Goal: Task Accomplishment & Management: Manage account settings

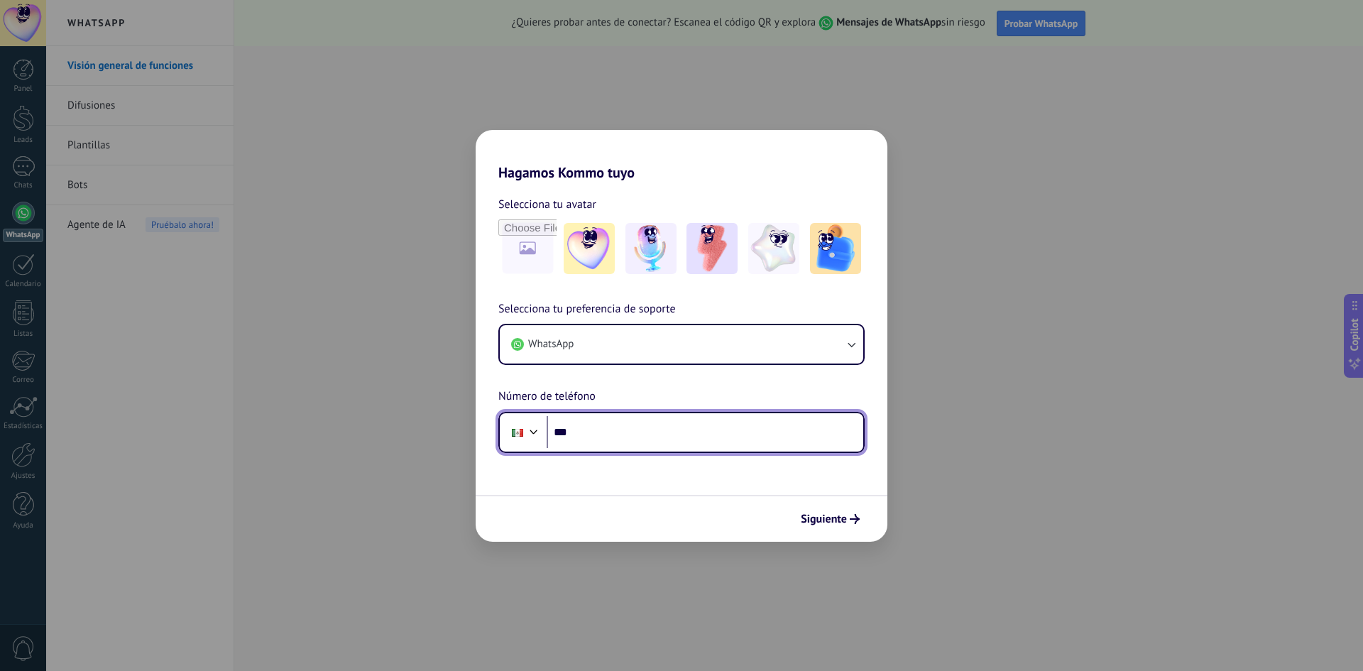
click at [591, 440] on input "***" at bounding box center [704, 432] width 317 height 33
type input "**********"
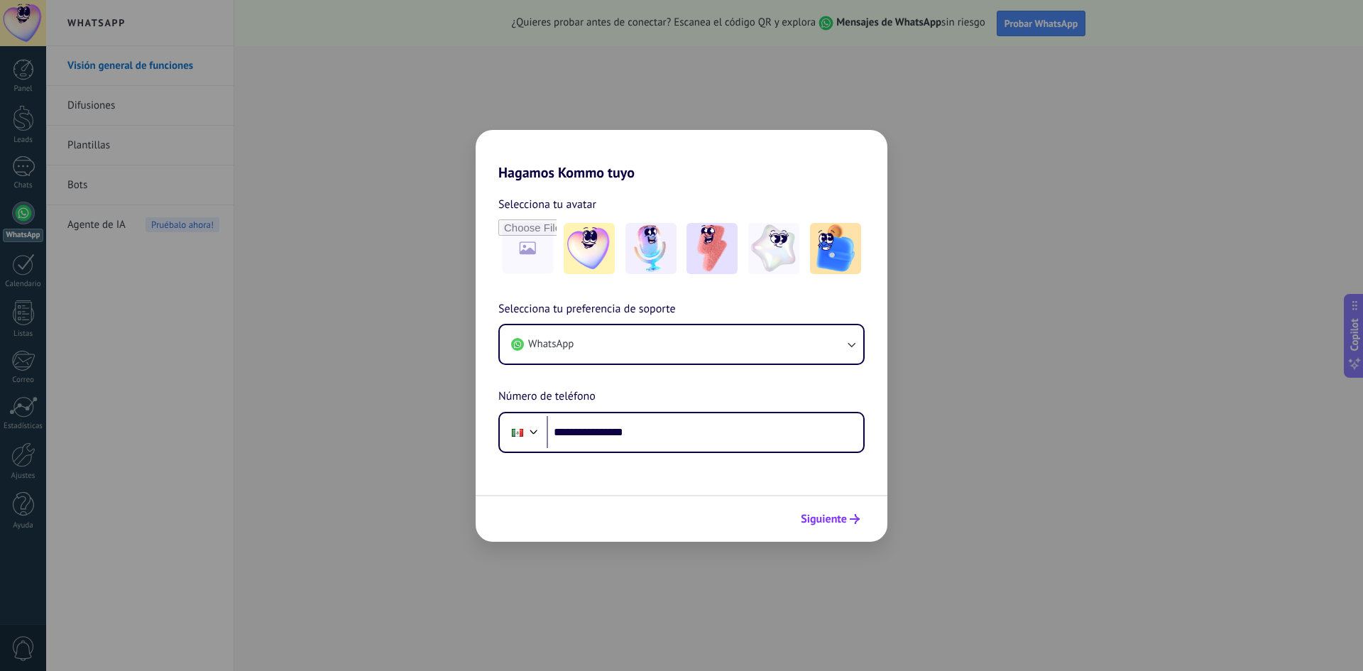
click at [828, 515] on span "Siguiente" at bounding box center [824, 519] width 46 height 10
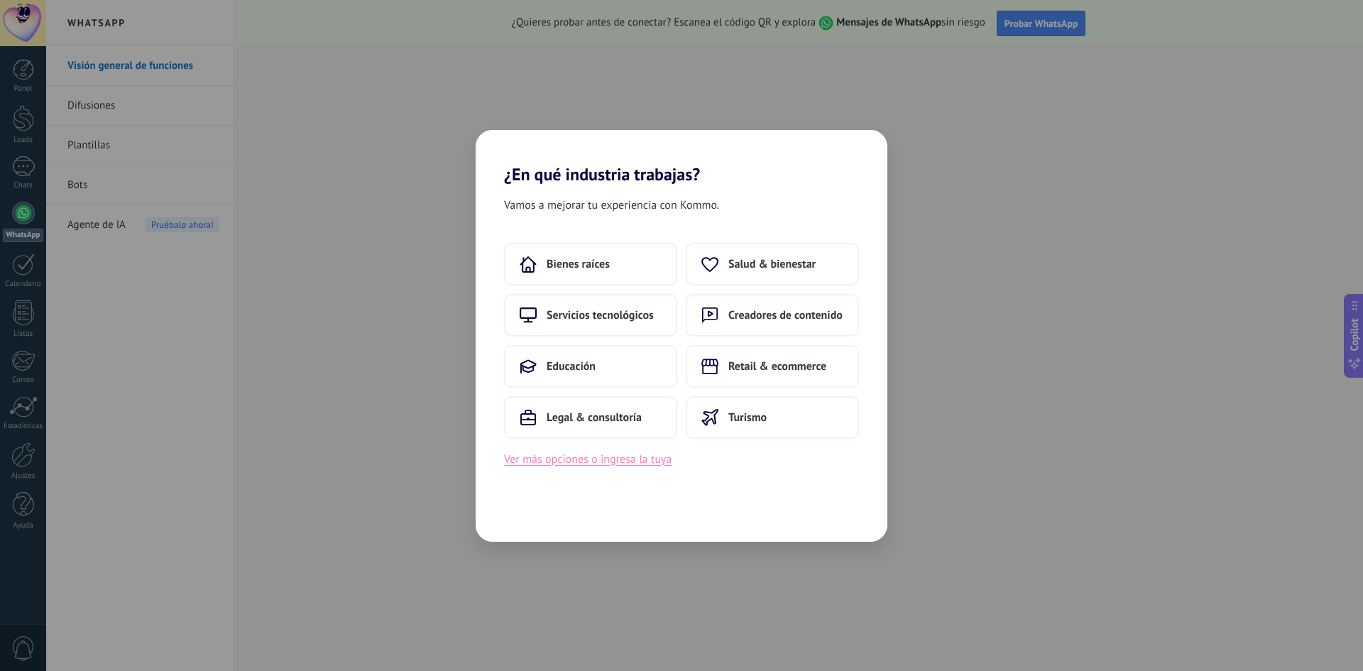
click at [632, 464] on button "Ver más opciones o ingresa la tuya" at bounding box center [587, 459] width 167 height 18
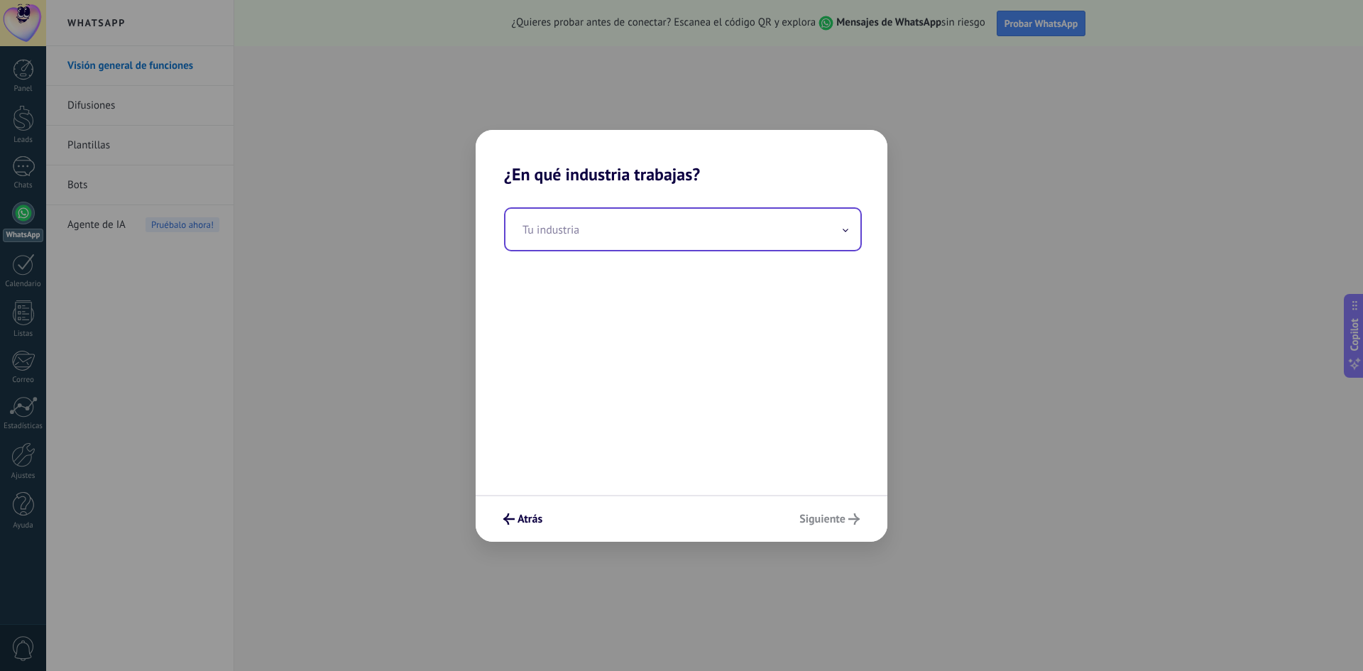
click at [628, 237] on input "text" at bounding box center [682, 229] width 355 height 41
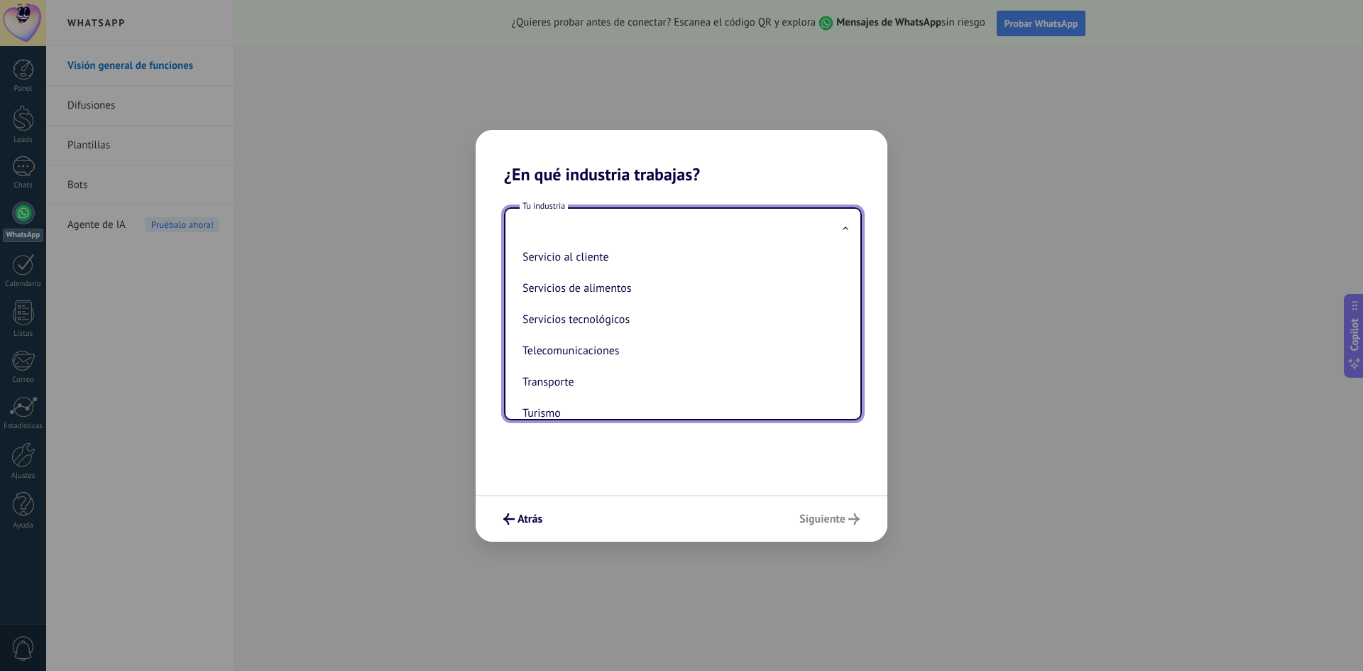
scroll to position [376, 0]
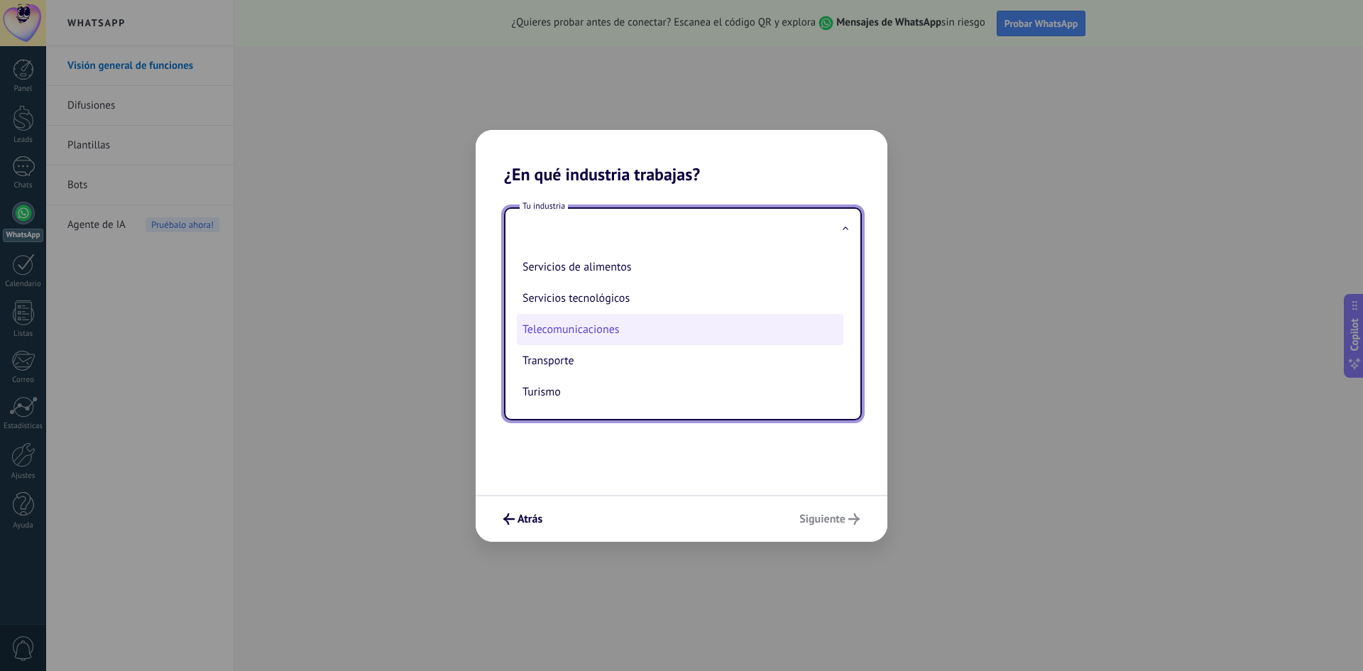
click at [608, 329] on li "Telecomunicaciones" at bounding box center [680, 329] width 326 height 31
type input "**********"
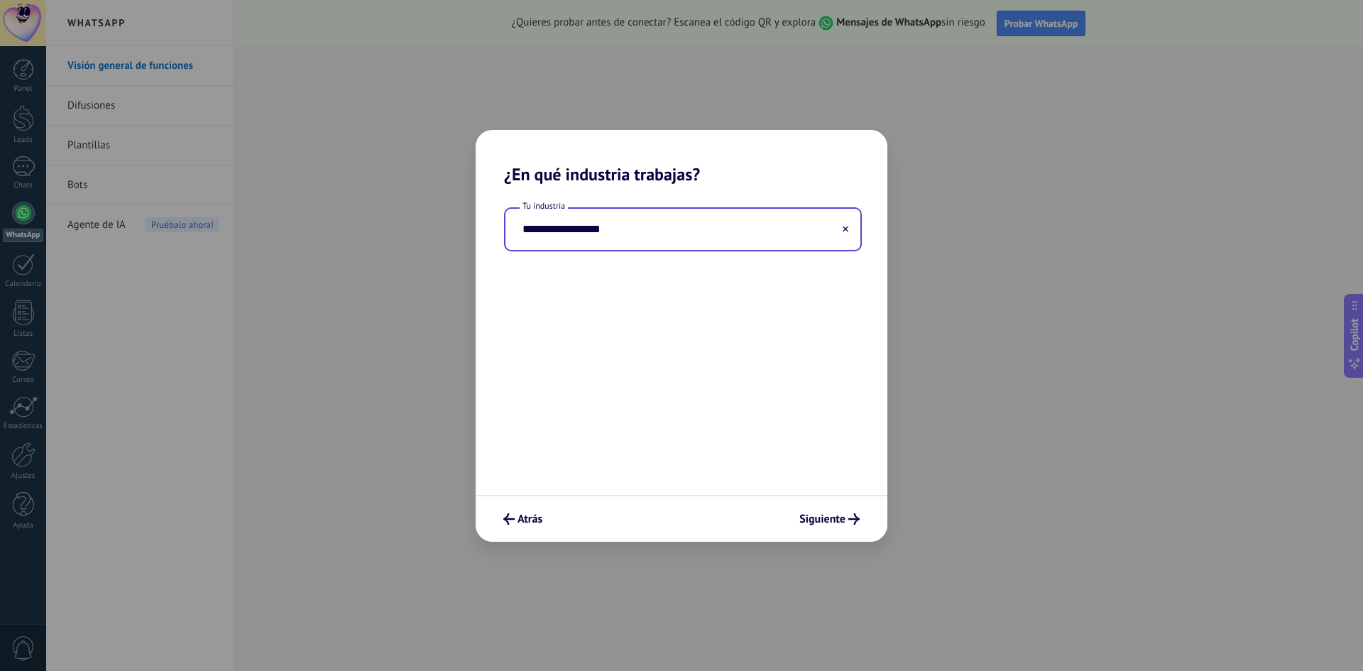
click at [820, 532] on div "Atrás Siguiente" at bounding box center [682, 518] width 412 height 47
click at [825, 524] on span "Siguiente" at bounding box center [822, 519] width 46 height 10
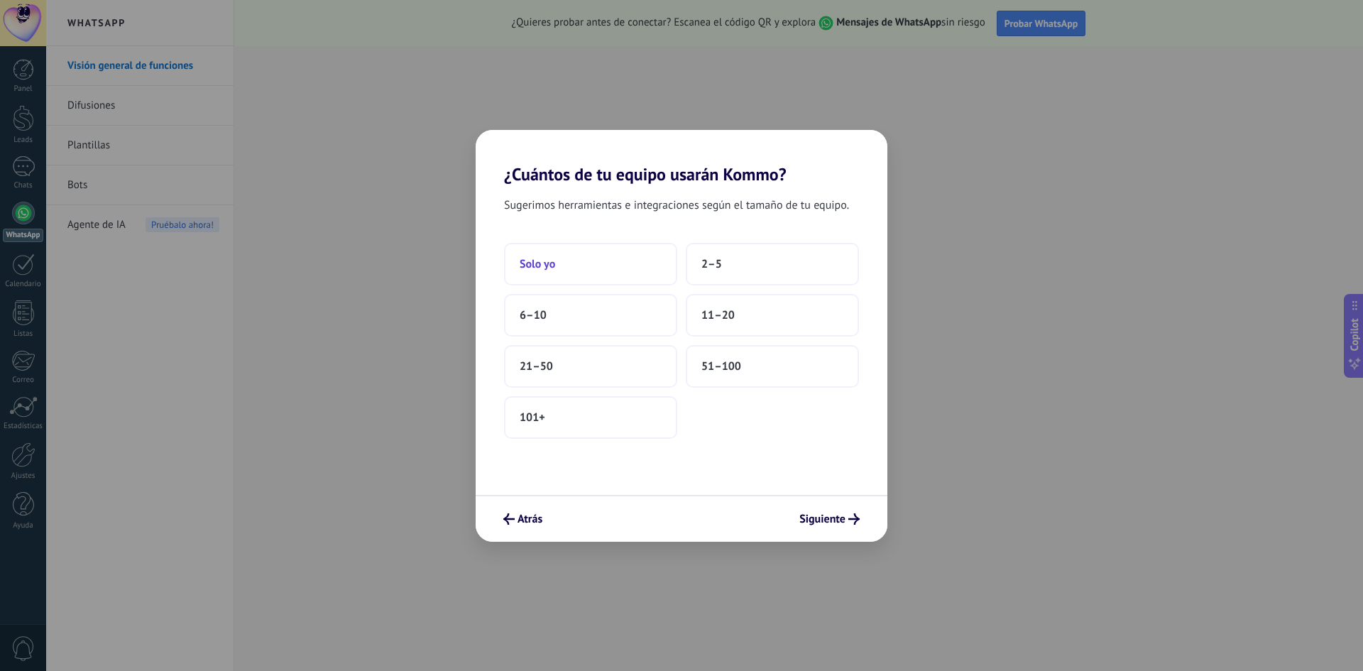
click at [588, 266] on button "Solo yo" at bounding box center [590, 264] width 173 height 43
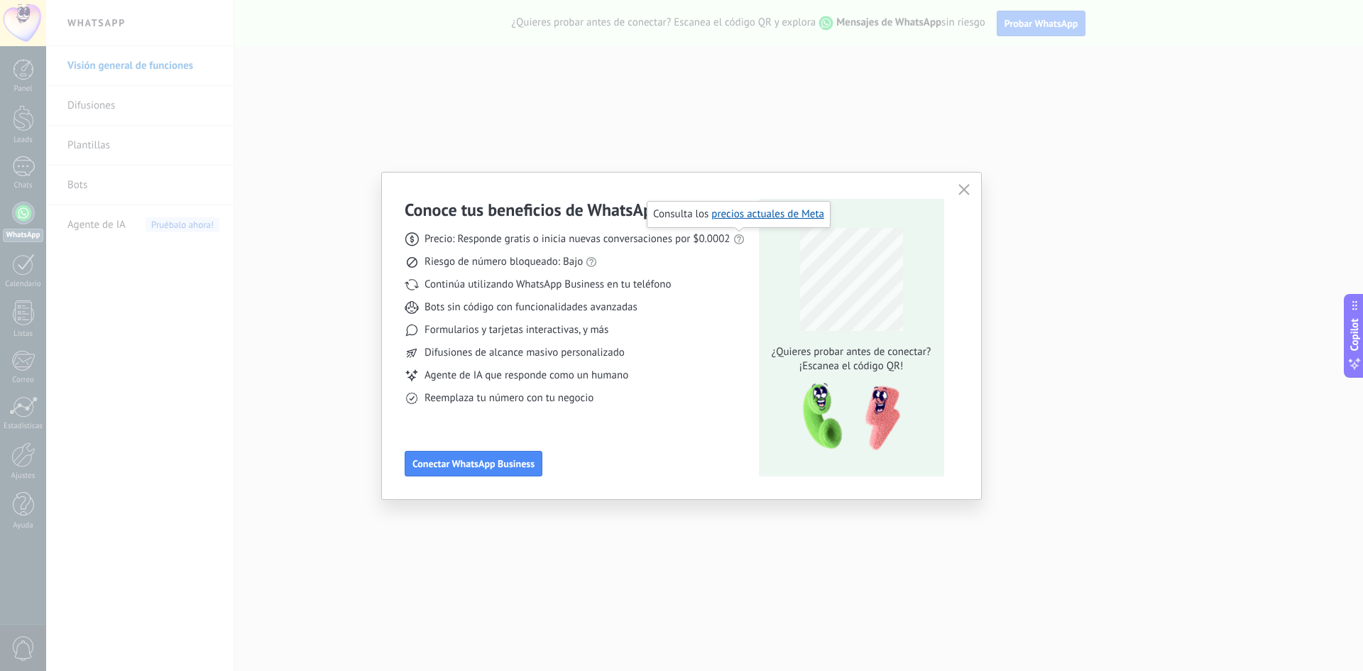
click at [738, 241] on use at bounding box center [738, 239] width 10 height 10
click at [767, 219] on link "precios actuales de Meta" at bounding box center [767, 213] width 113 height 13
click at [965, 190] on icon "button" at bounding box center [963, 189] width 11 height 11
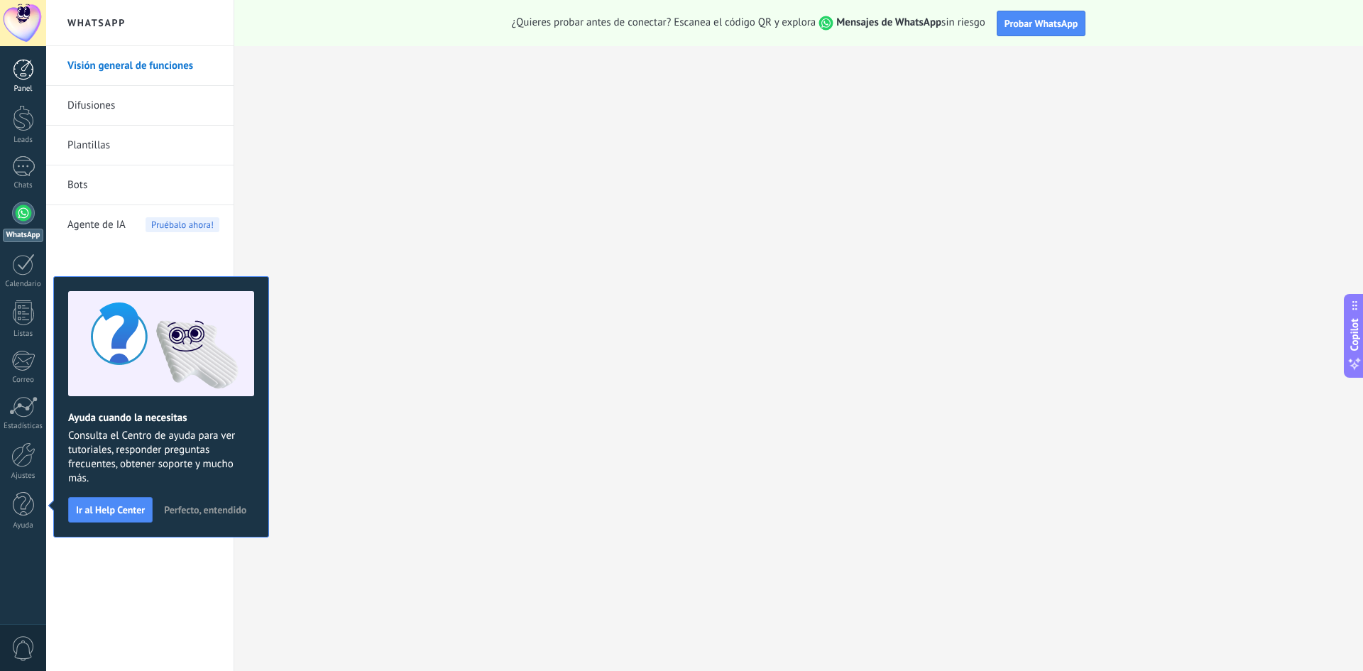
click at [13, 70] on div at bounding box center [23, 69] width 21 height 21
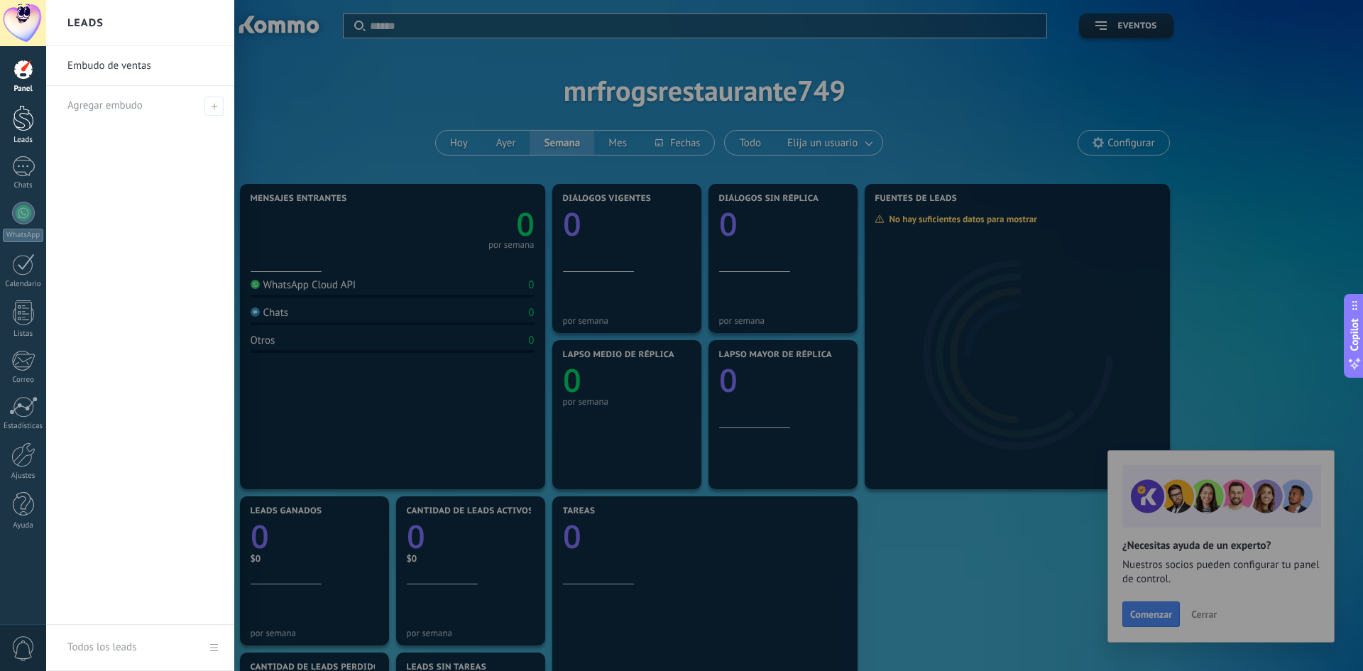
click at [27, 115] on div at bounding box center [23, 118] width 21 height 26
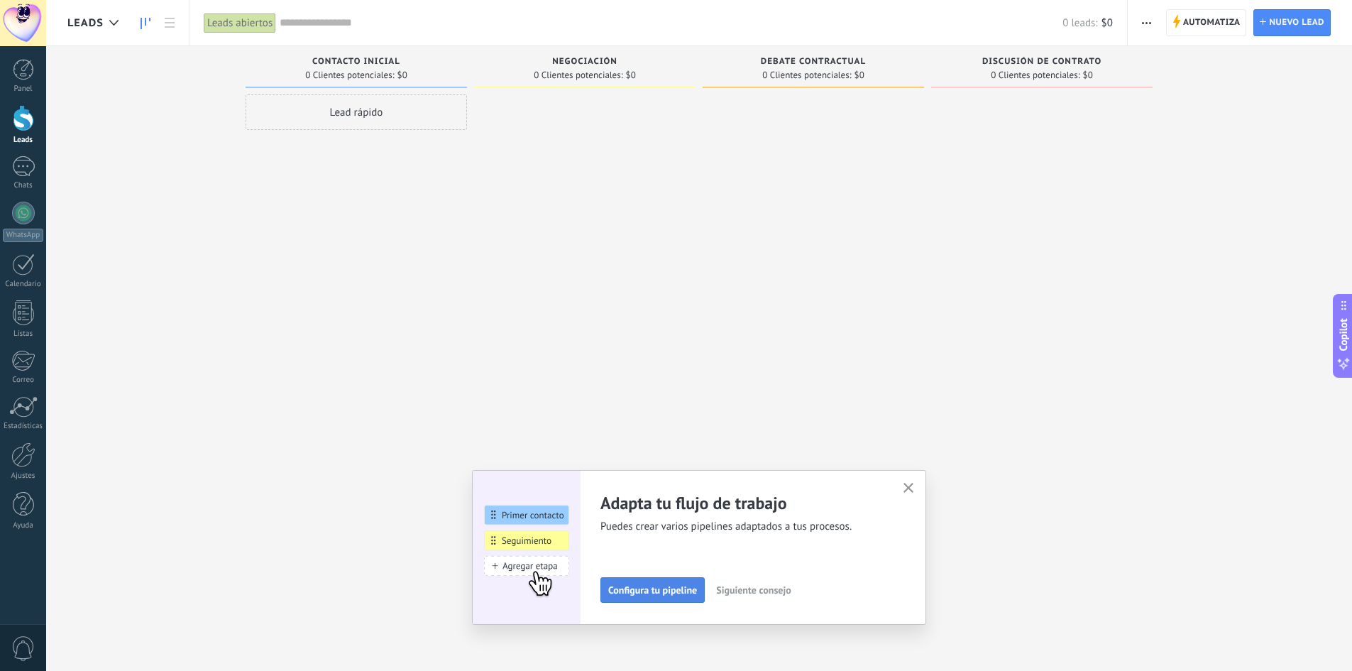
click at [661, 585] on span "Configura tu pipeline" at bounding box center [652, 590] width 89 height 10
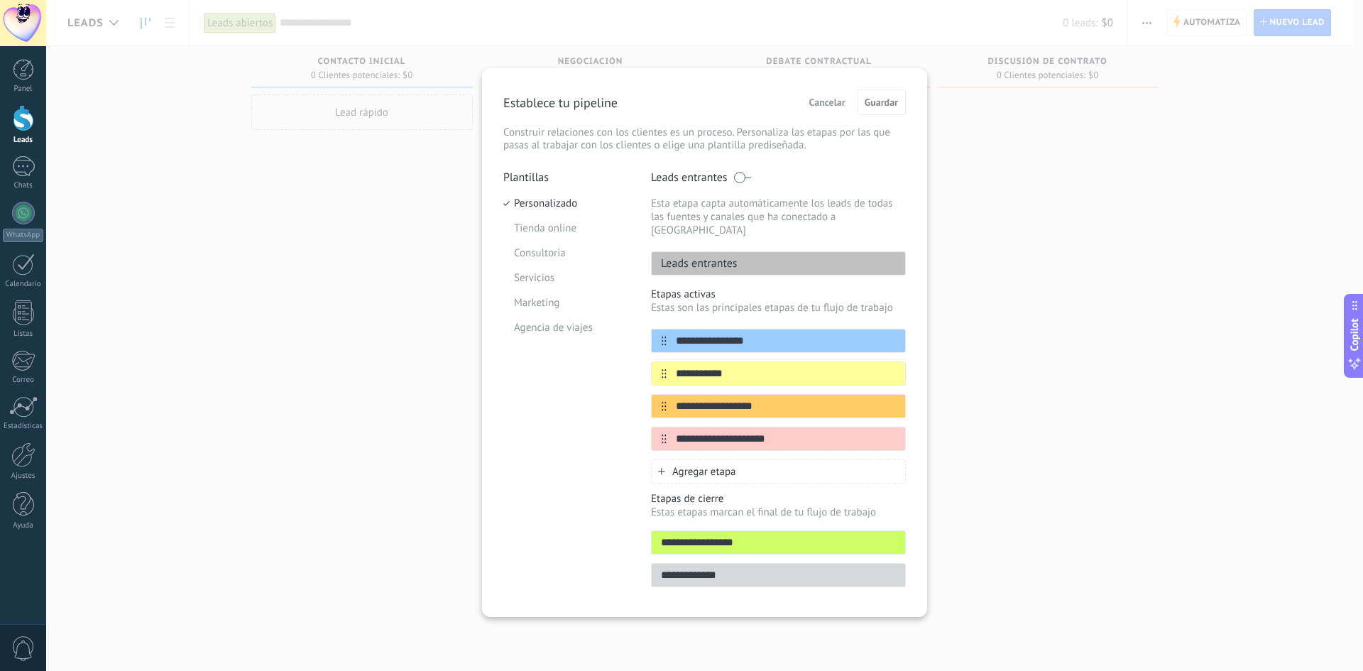
click at [1199, 188] on div "**********" at bounding box center [704, 335] width 1317 height 671
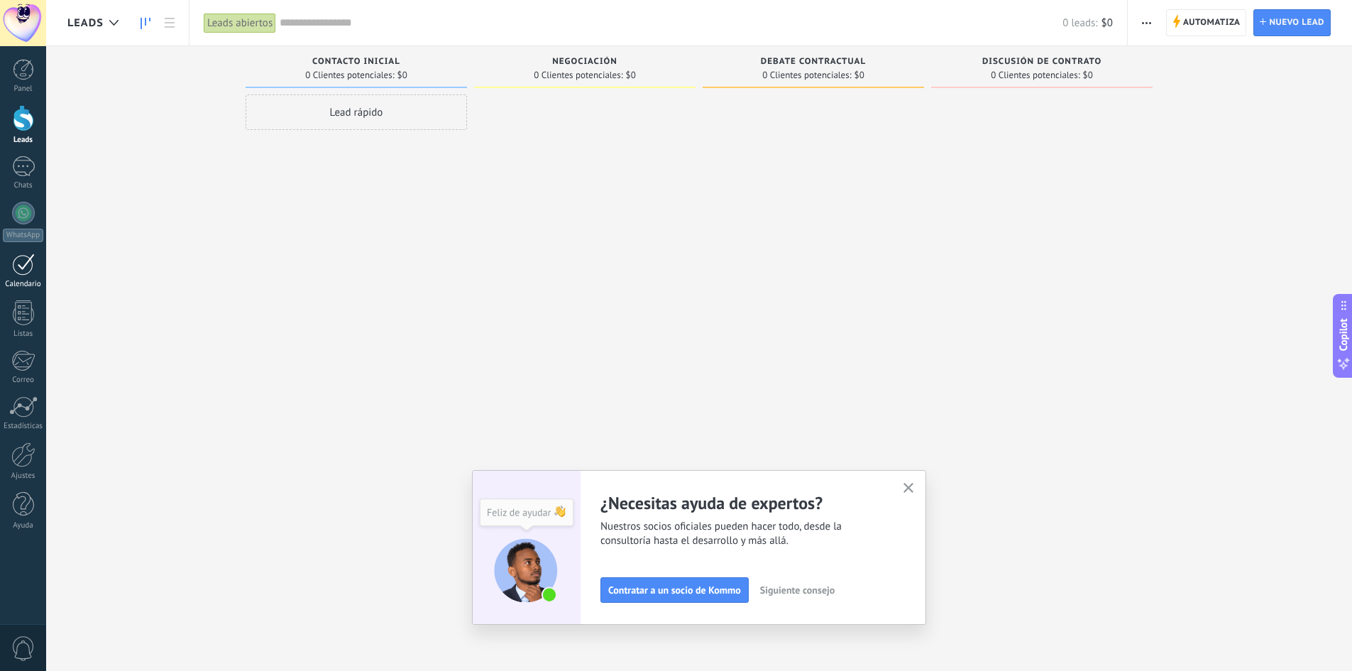
click at [29, 268] on div at bounding box center [23, 264] width 23 height 22
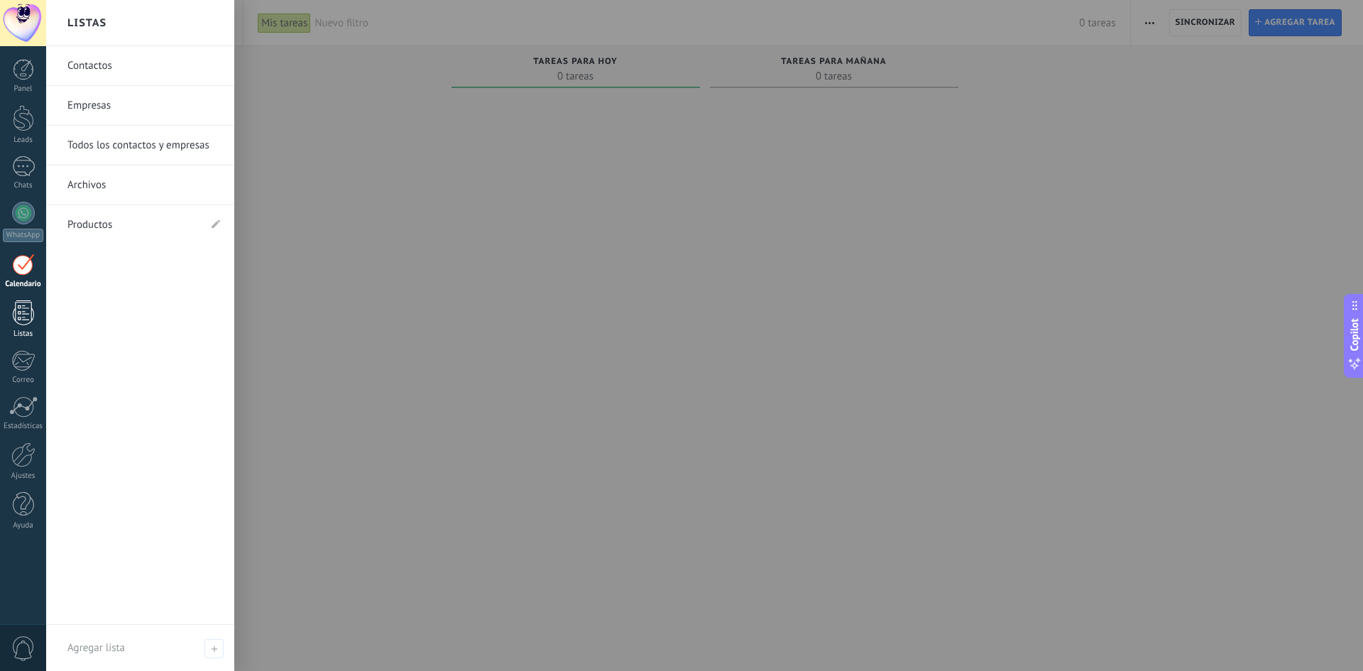
click at [26, 316] on div at bounding box center [23, 312] width 21 height 25
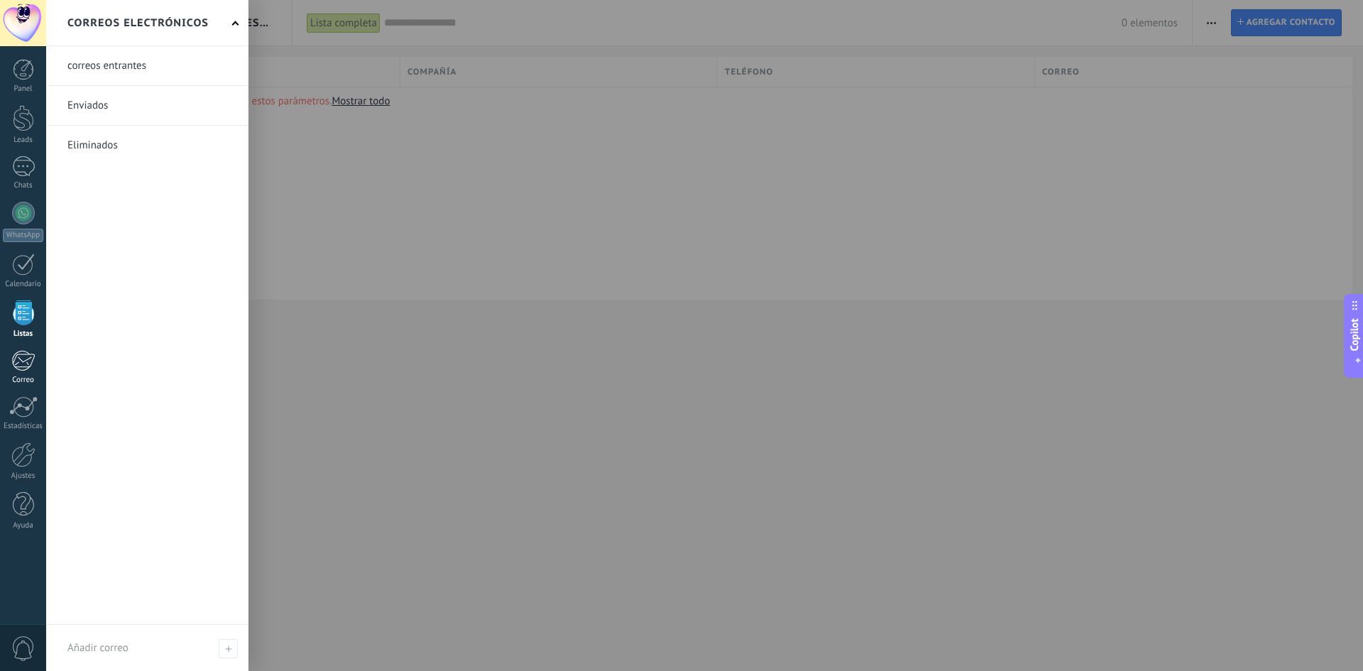
click at [17, 360] on div at bounding box center [22, 360] width 23 height 21
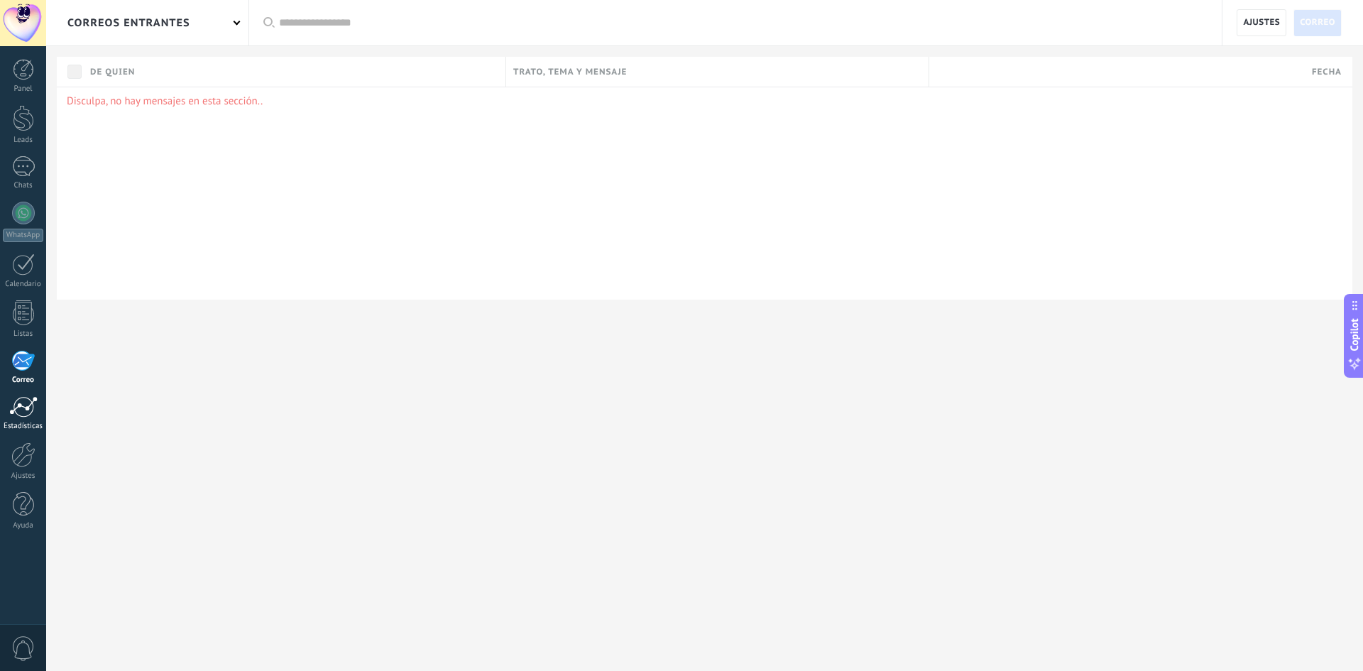
click at [23, 405] on div at bounding box center [23, 406] width 28 height 21
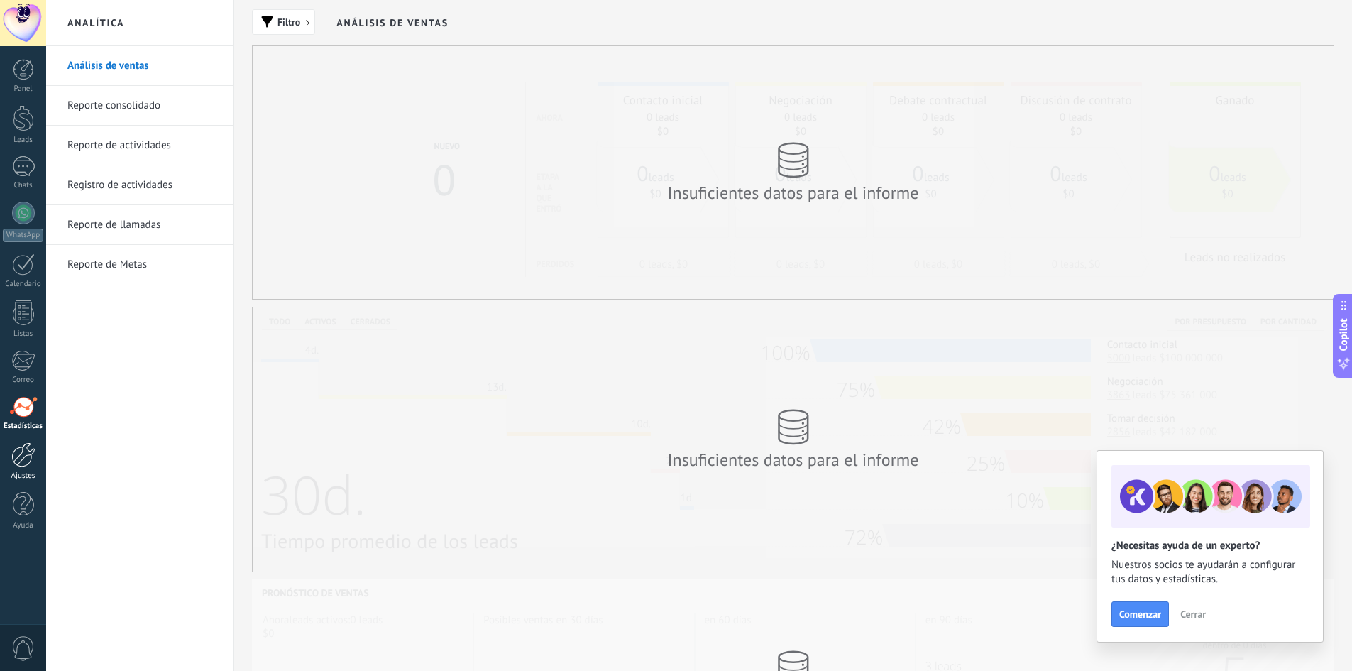
click at [28, 451] on div at bounding box center [23, 454] width 24 height 25
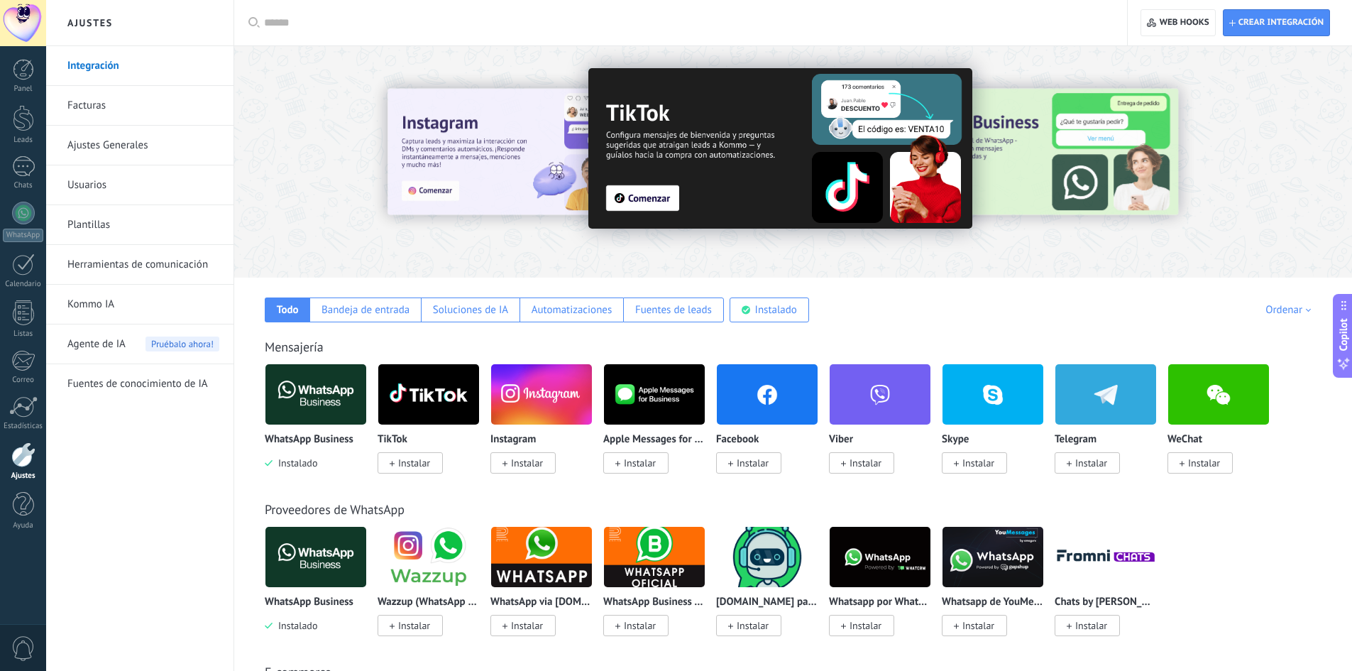
click at [1048, 30] on input "text" at bounding box center [685, 23] width 843 height 15
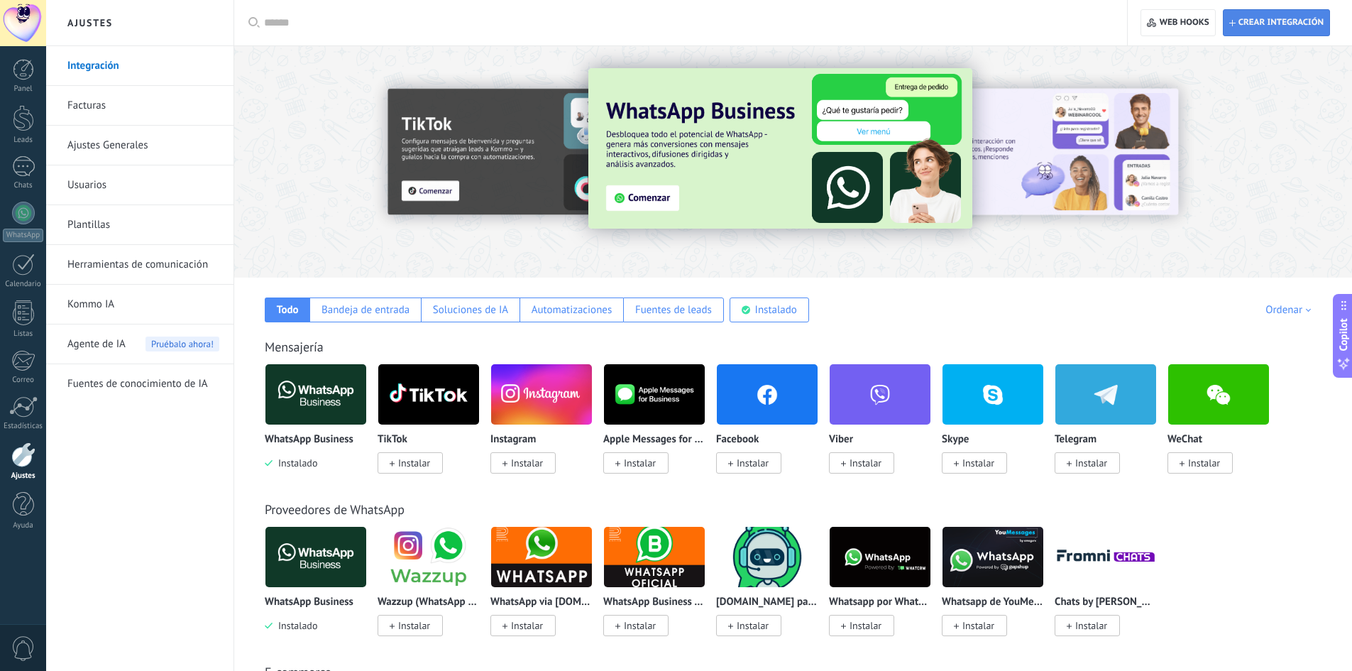
click at [1260, 27] on span "Crear integración" at bounding box center [1280, 22] width 85 height 11
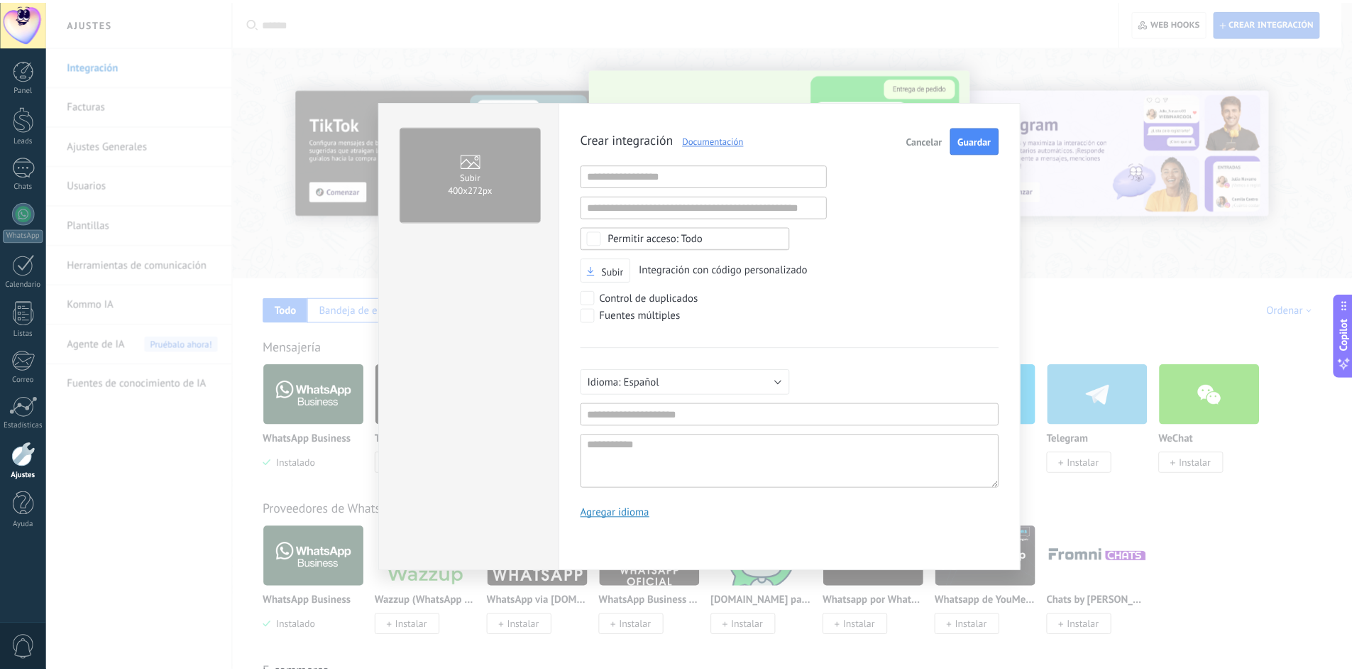
scroll to position [13, 0]
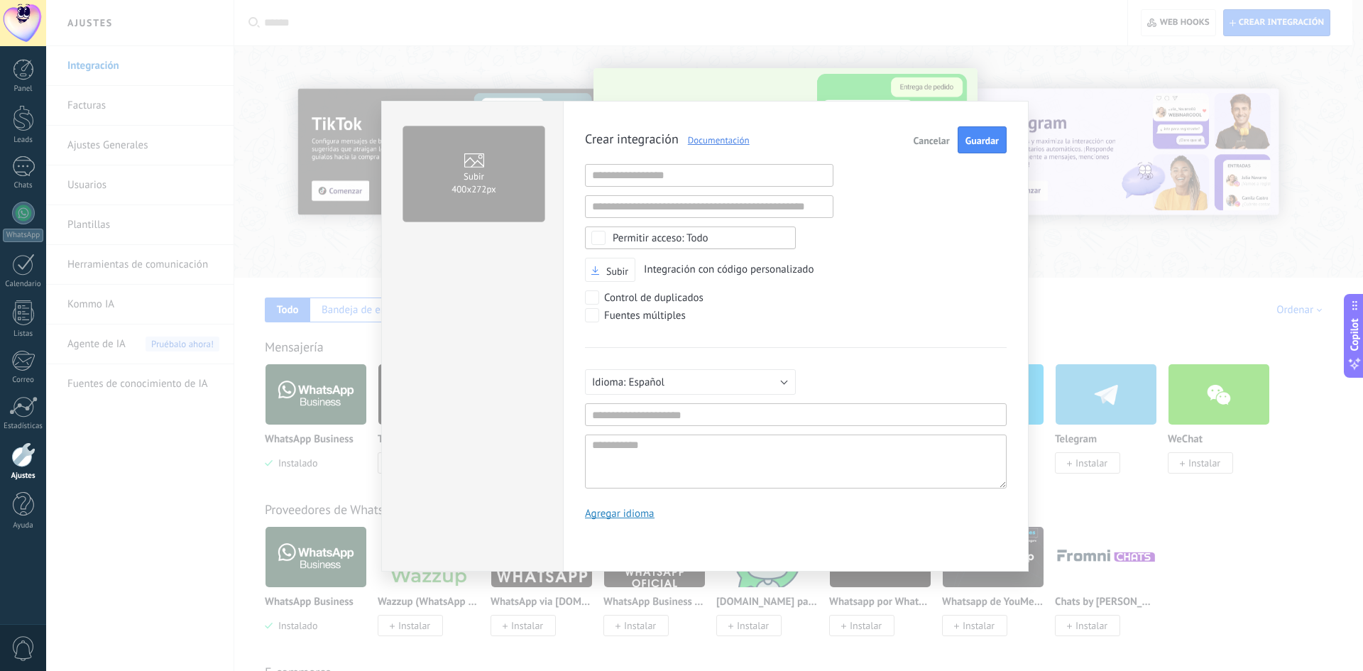
click at [940, 142] on span "Cancelar" at bounding box center [931, 141] width 36 height 10
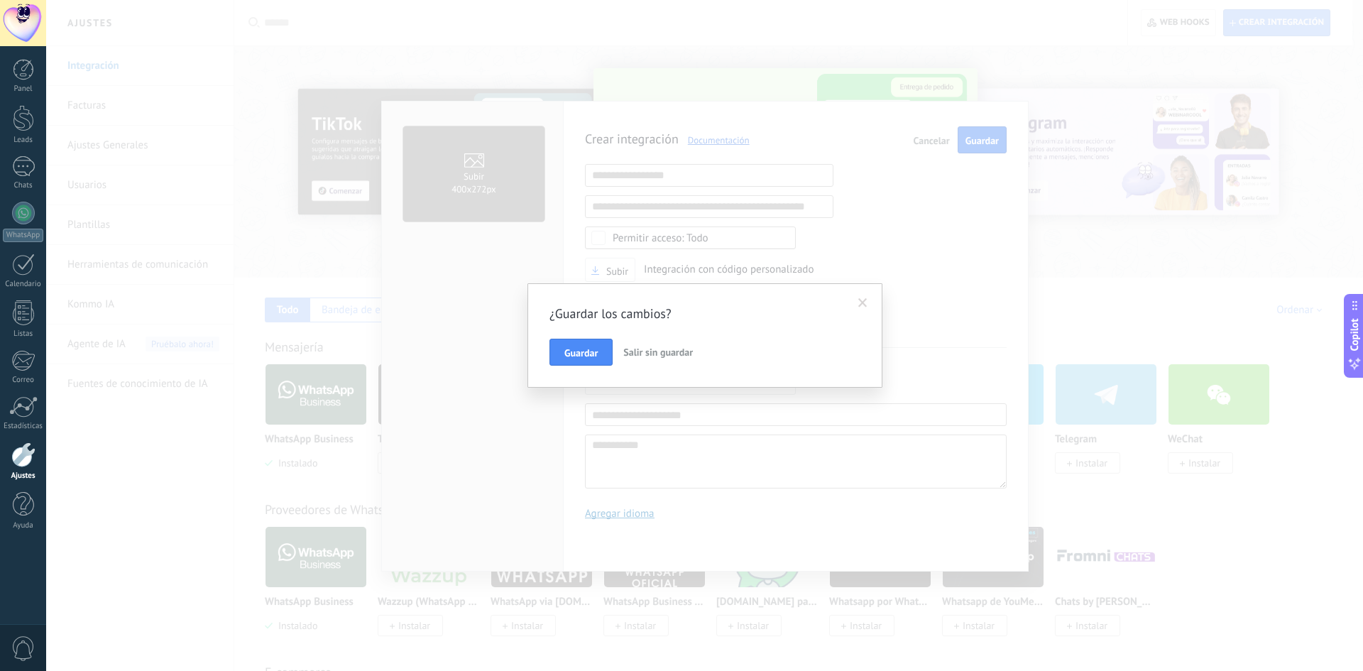
click at [650, 353] on span "Salir sin guardar" at bounding box center [658, 352] width 70 height 13
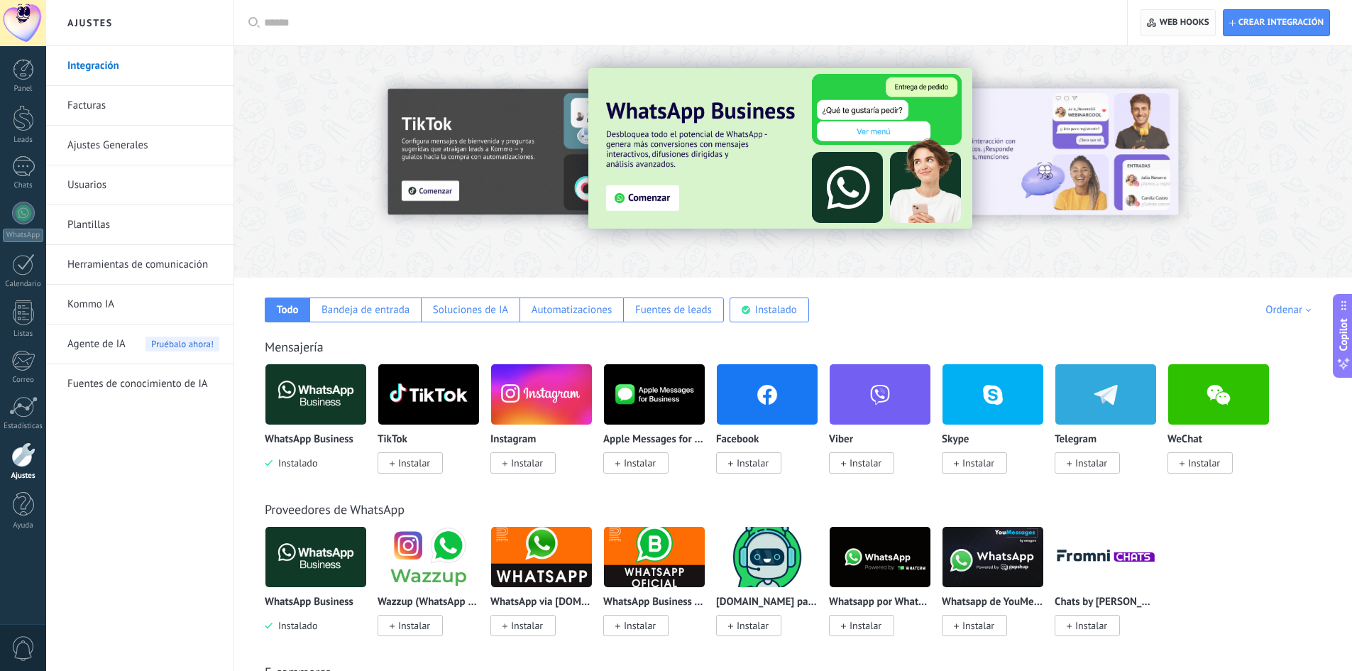
click at [1193, 31] on span "Web hooks 0" at bounding box center [1178, 23] width 62 height 26
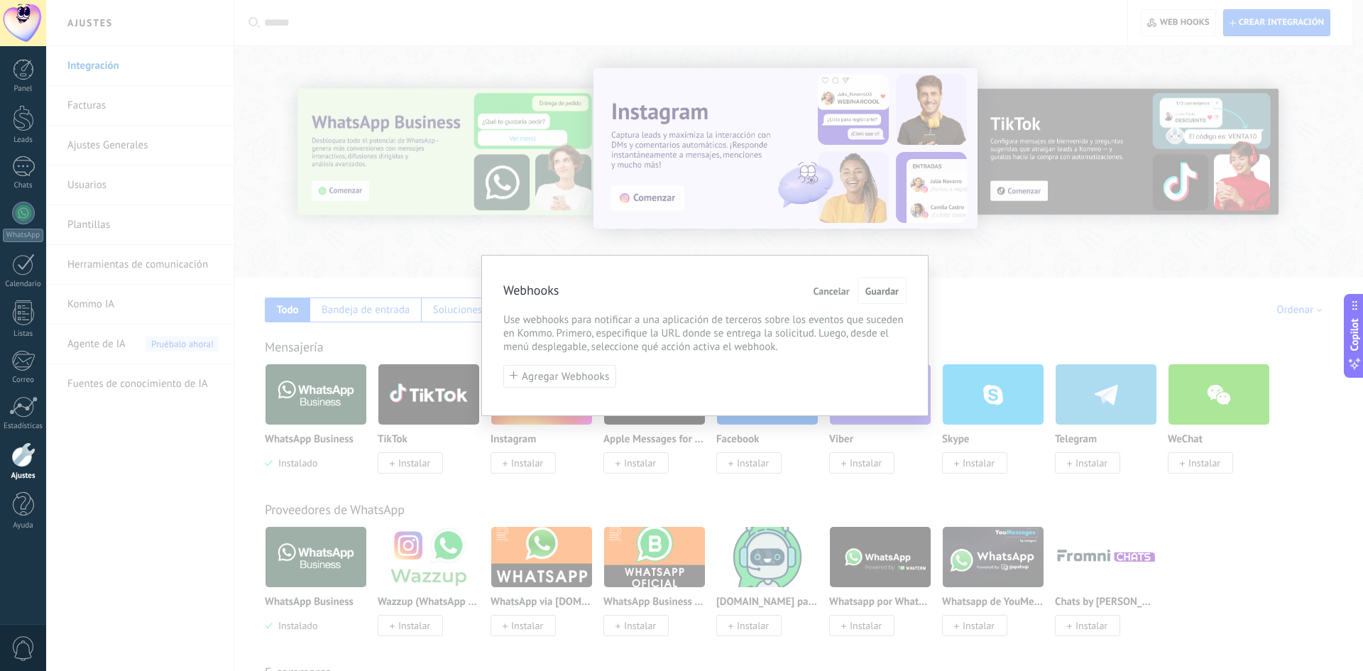
click at [836, 296] on span "Cancelar" at bounding box center [831, 291] width 36 height 10
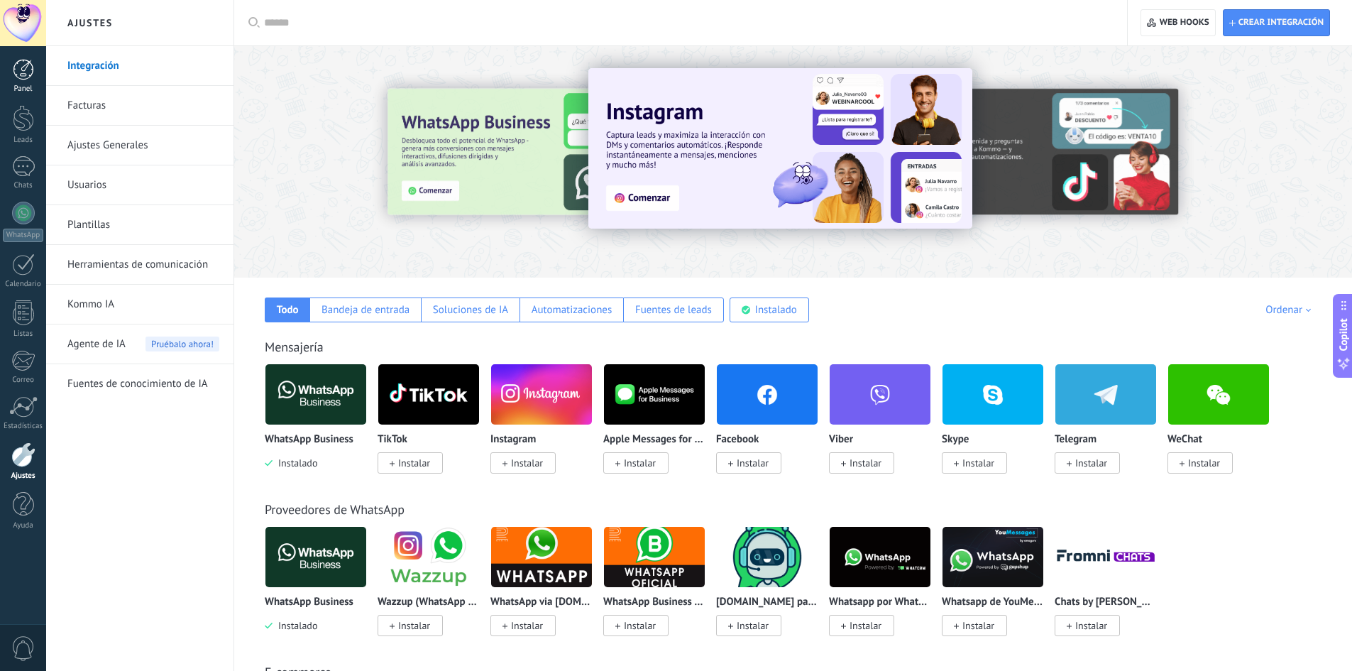
click at [38, 76] on link "Panel" at bounding box center [23, 76] width 46 height 35
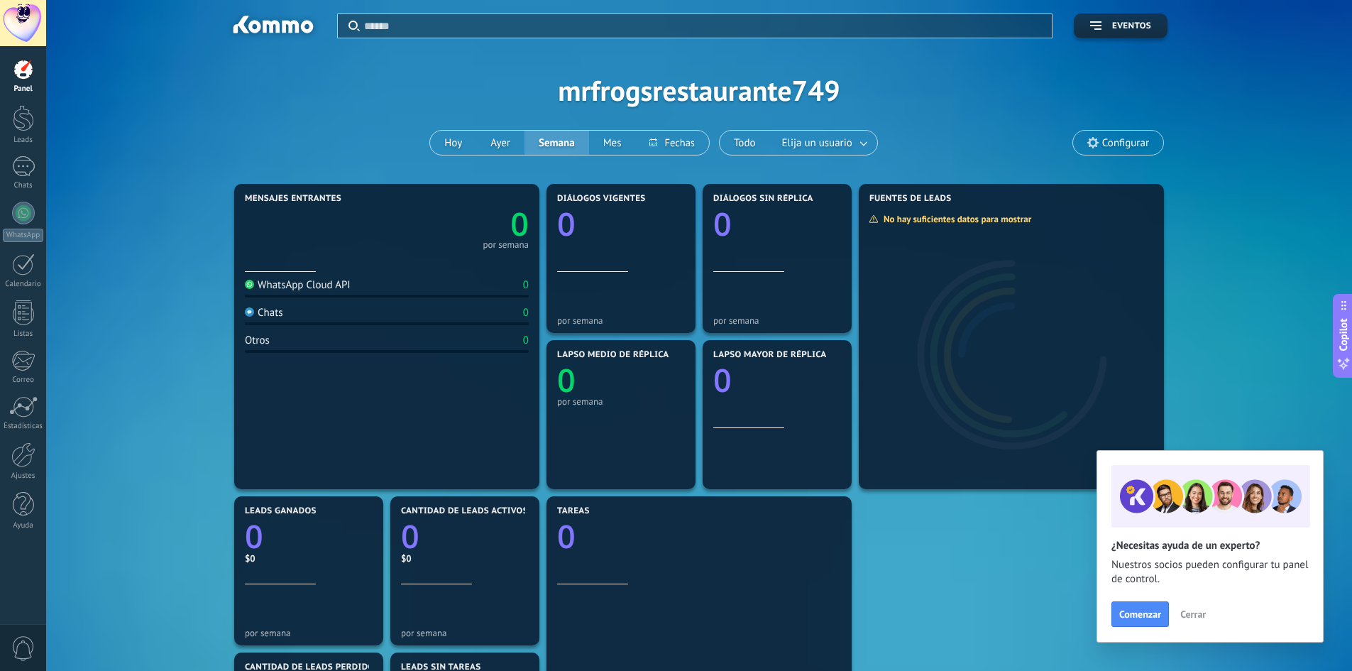
click at [42, 33] on div at bounding box center [23, 23] width 46 height 46
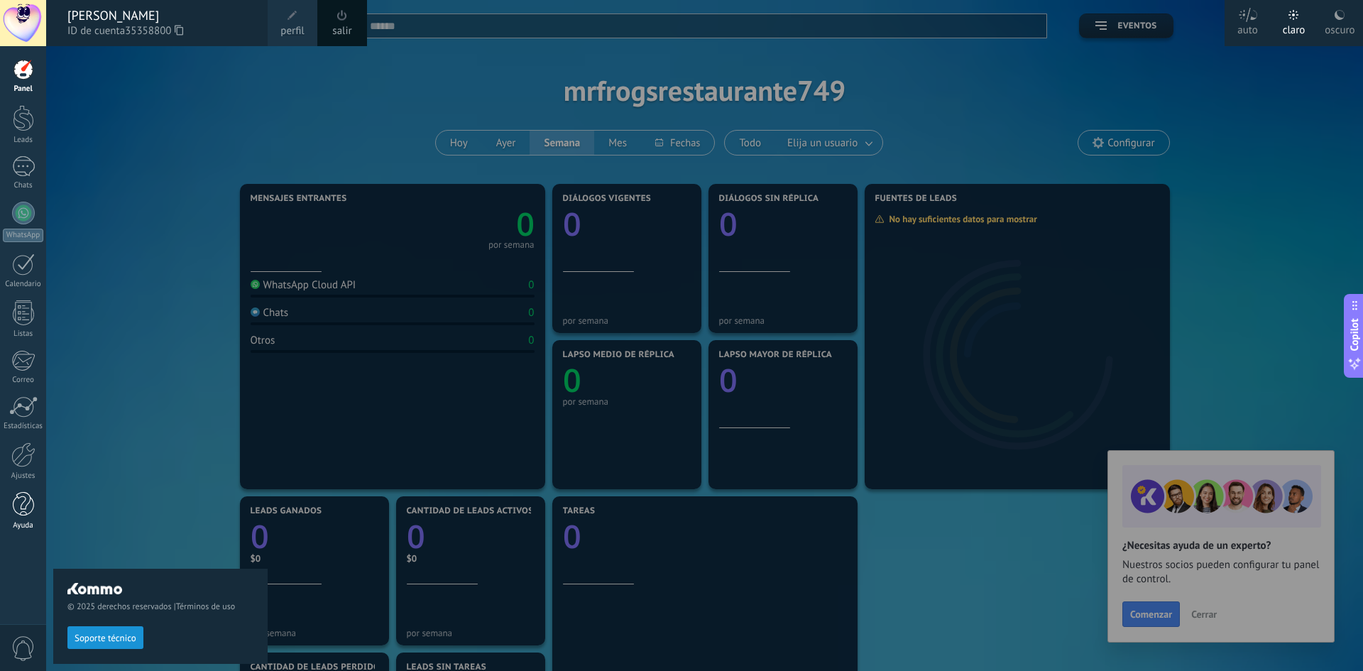
click at [18, 502] on div at bounding box center [23, 504] width 21 height 25
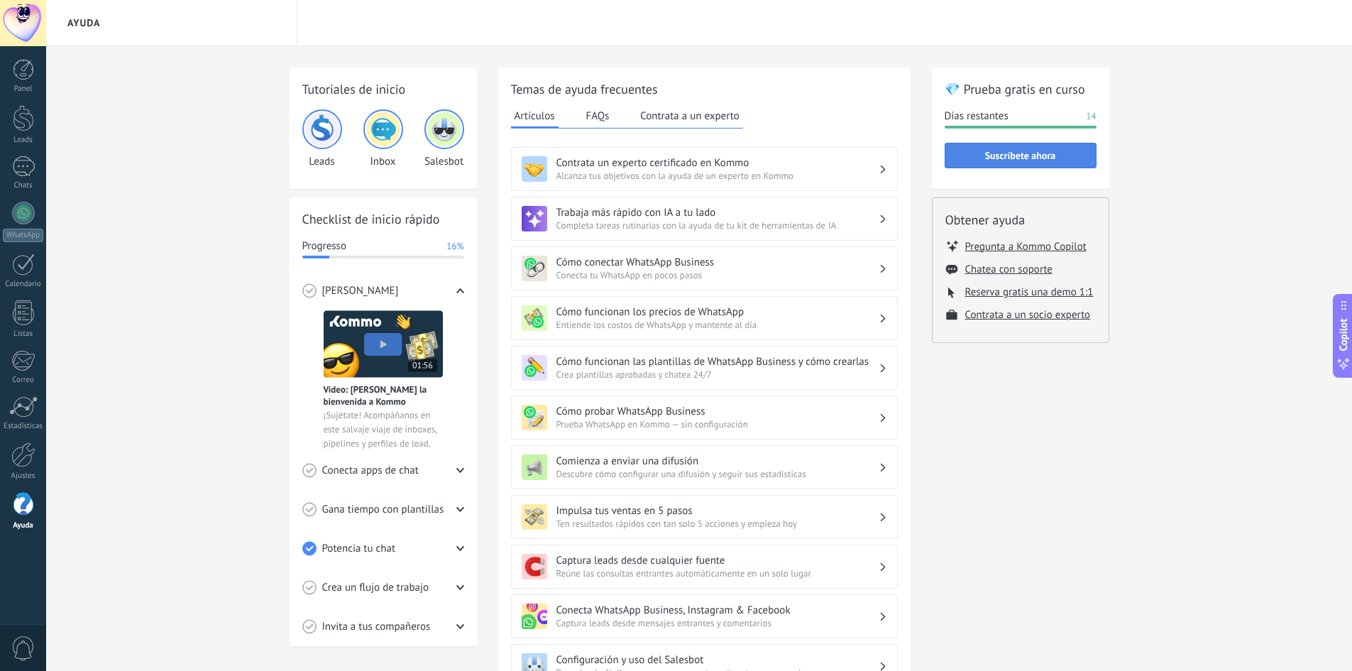
click at [1051, 160] on span "Suscríbete ahora" at bounding box center [1020, 155] width 71 height 10
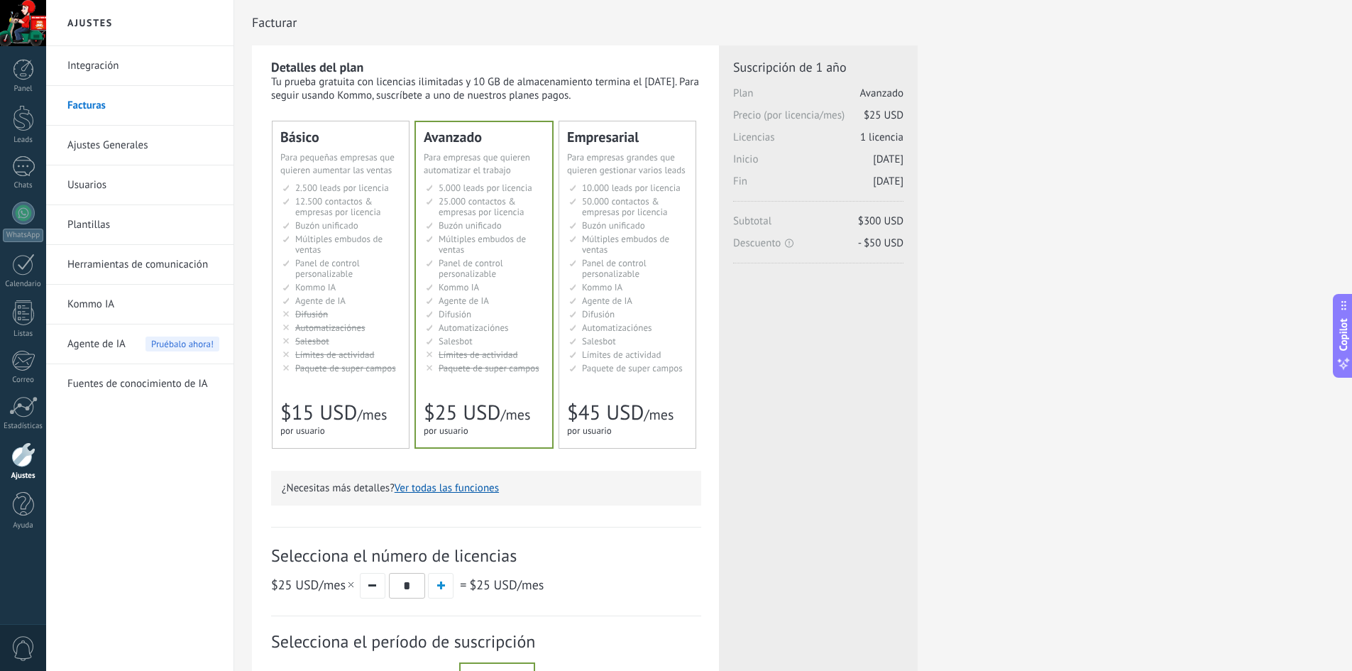
click at [470, 493] on button "Ver todas las funciones" at bounding box center [447, 487] width 104 height 13
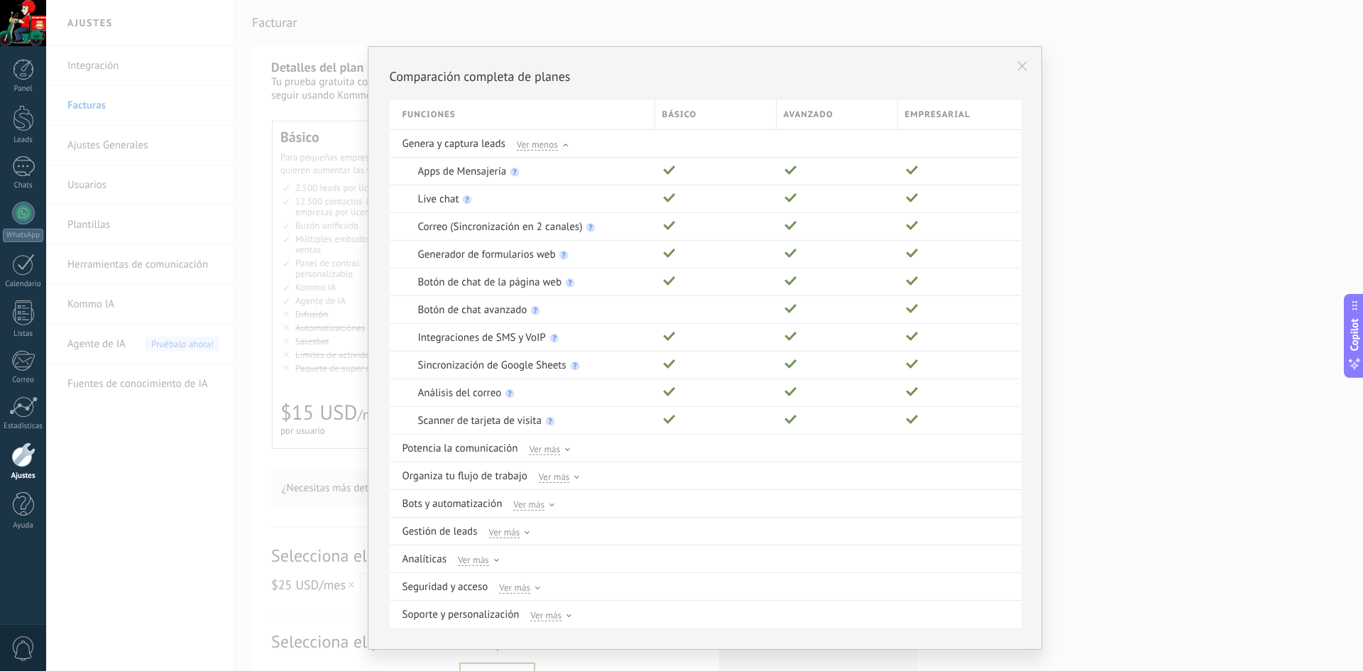
drag, startPoint x: 1027, startPoint y: 67, endPoint x: 1021, endPoint y: 72, distance: 7.7
click at [1026, 67] on button at bounding box center [1022, 66] width 24 height 24
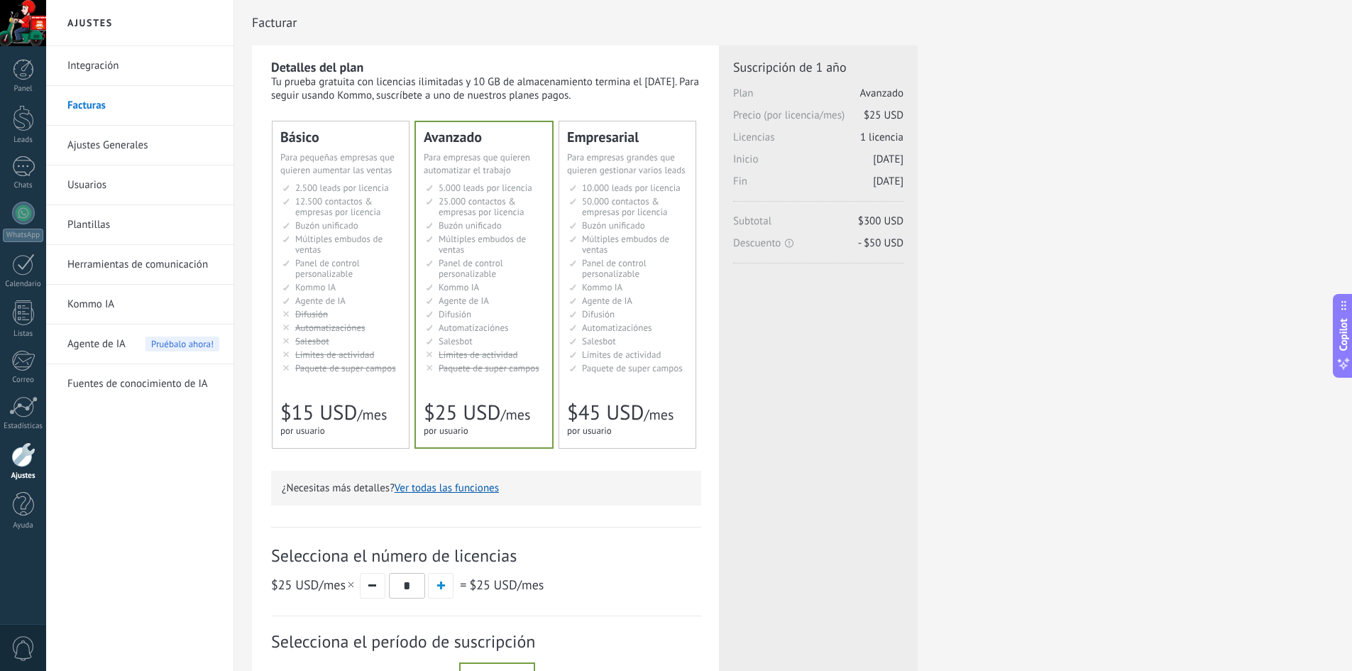
click at [111, 155] on link "Ajustes Generales" at bounding box center [143, 146] width 152 height 40
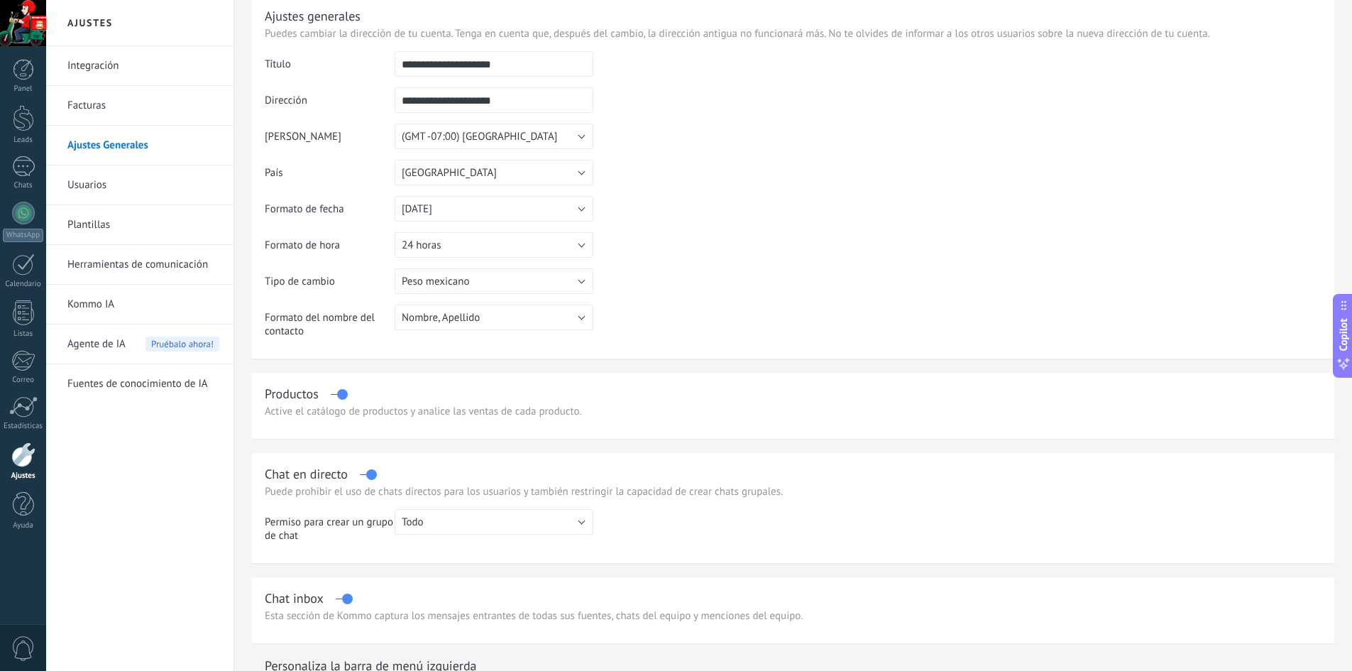
scroll to position [142, 0]
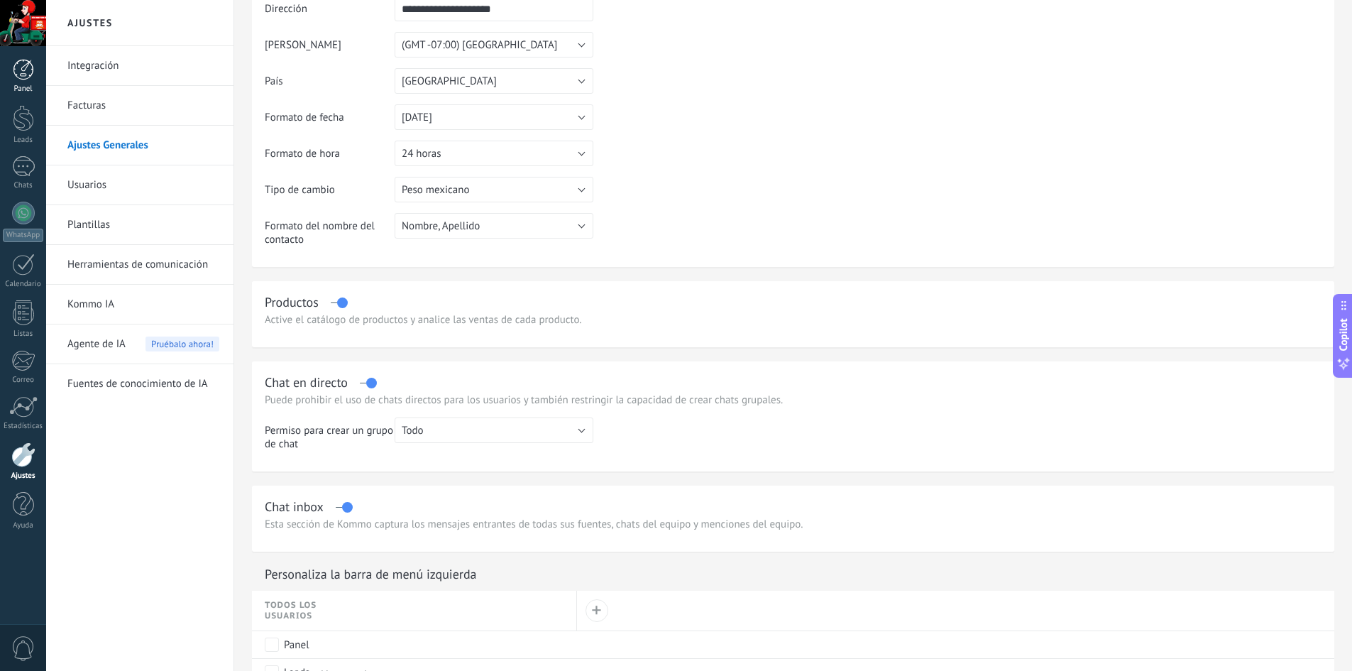
click at [23, 70] on div at bounding box center [23, 69] width 21 height 21
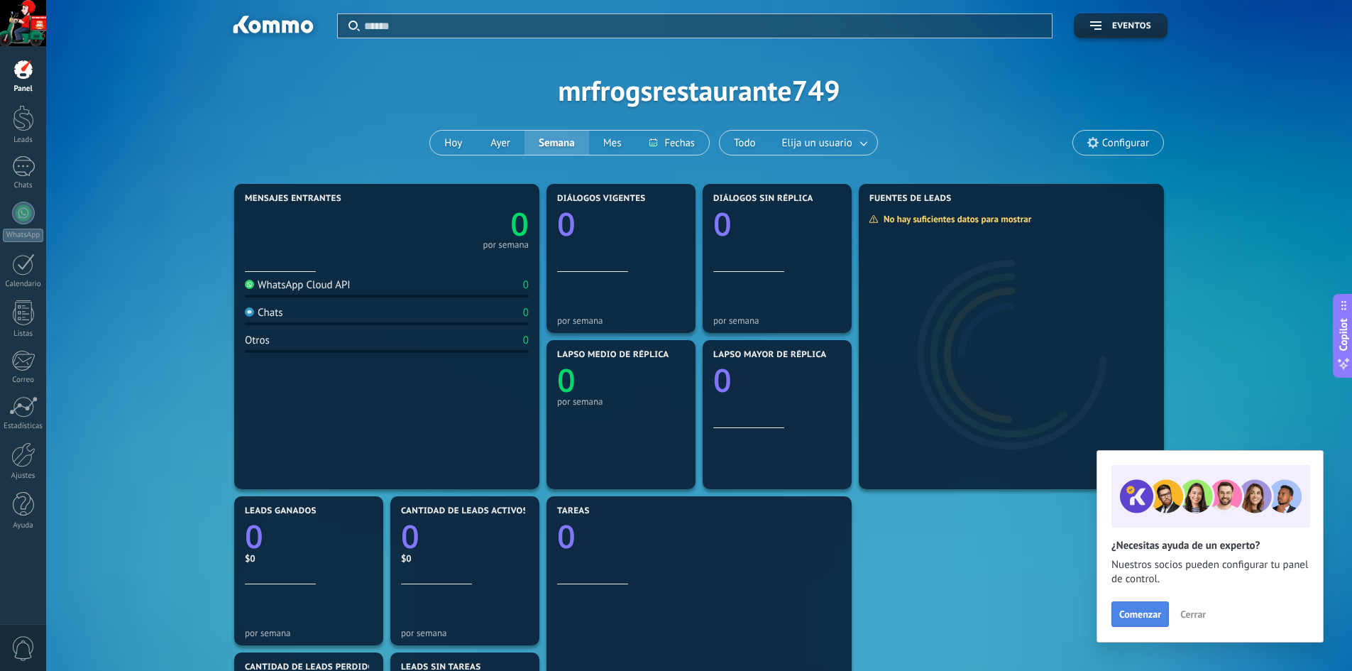
click at [1138, 617] on span "Comenzar" at bounding box center [1140, 614] width 42 height 10
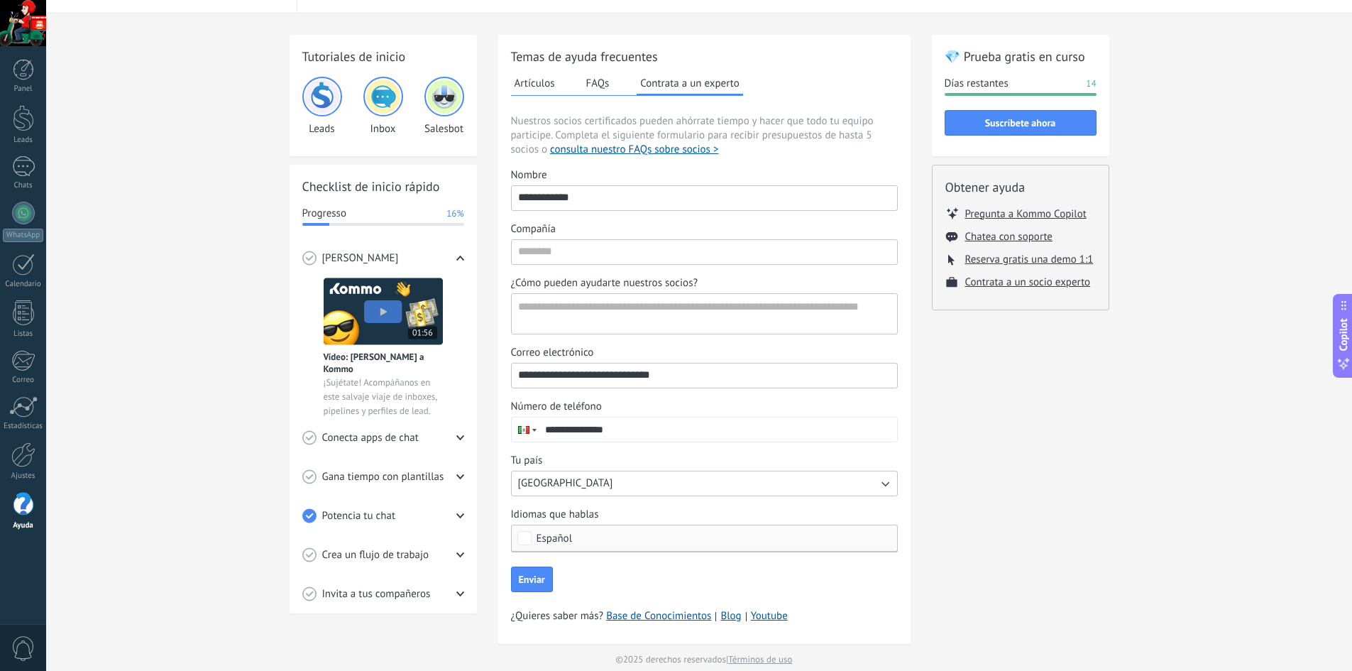
scroll to position [50, 0]
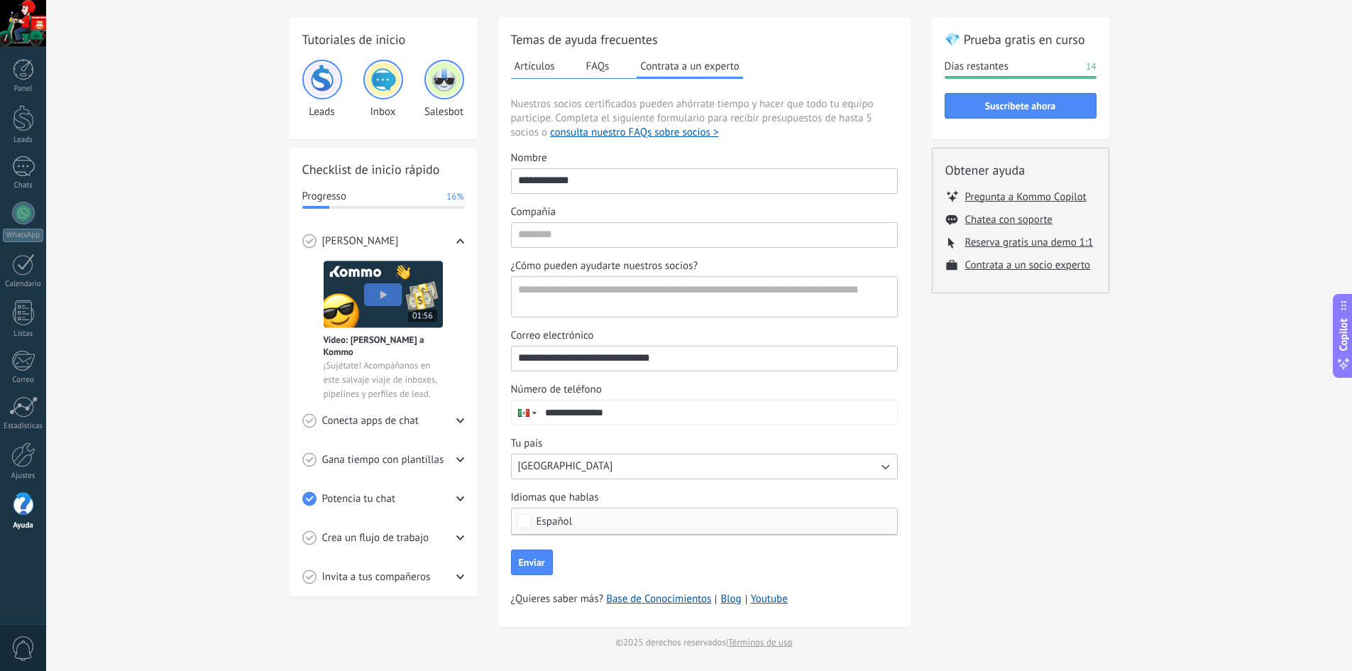
click at [1070, 74] on div "[PERSON_NAME] restantes 14" at bounding box center [1021, 69] width 152 height 19
click at [22, 72] on div at bounding box center [23, 69] width 21 height 21
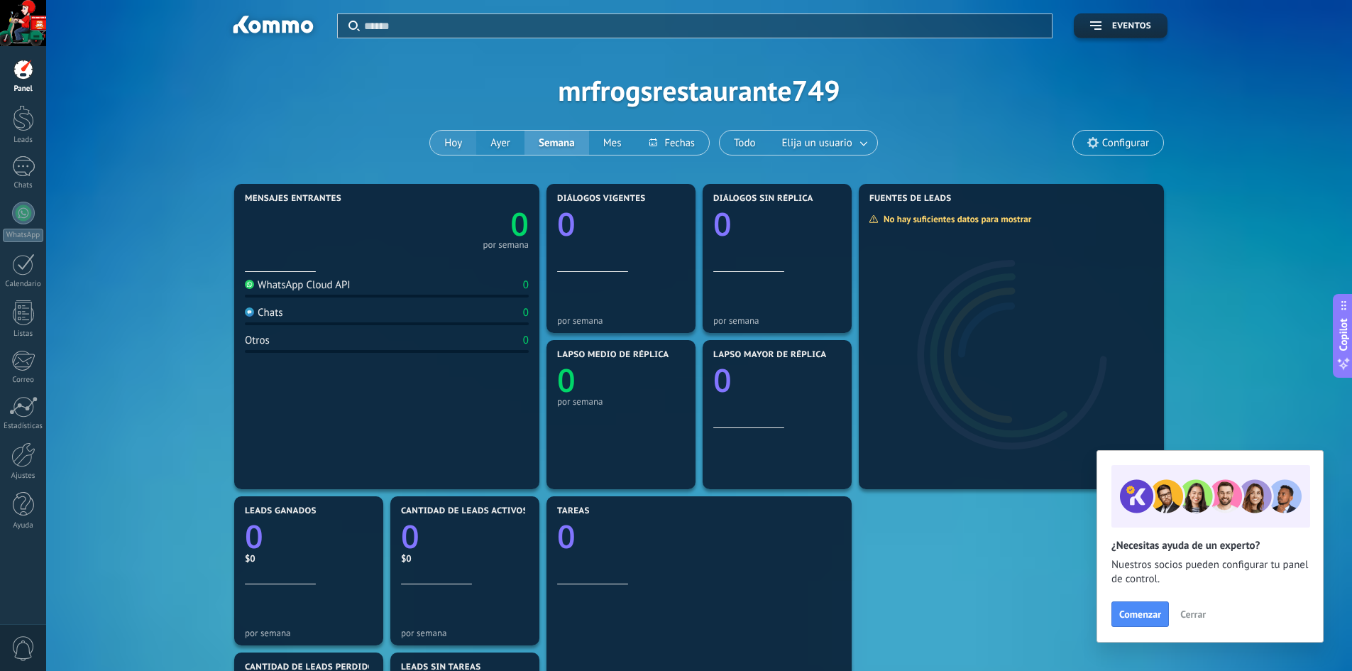
click at [471, 140] on button "Hoy" at bounding box center [453, 143] width 46 height 24
click at [500, 138] on button "Ayer" at bounding box center [500, 143] width 48 height 24
click at [26, 69] on div at bounding box center [23, 69] width 21 height 21
click at [21, 215] on div at bounding box center [23, 213] width 23 height 23
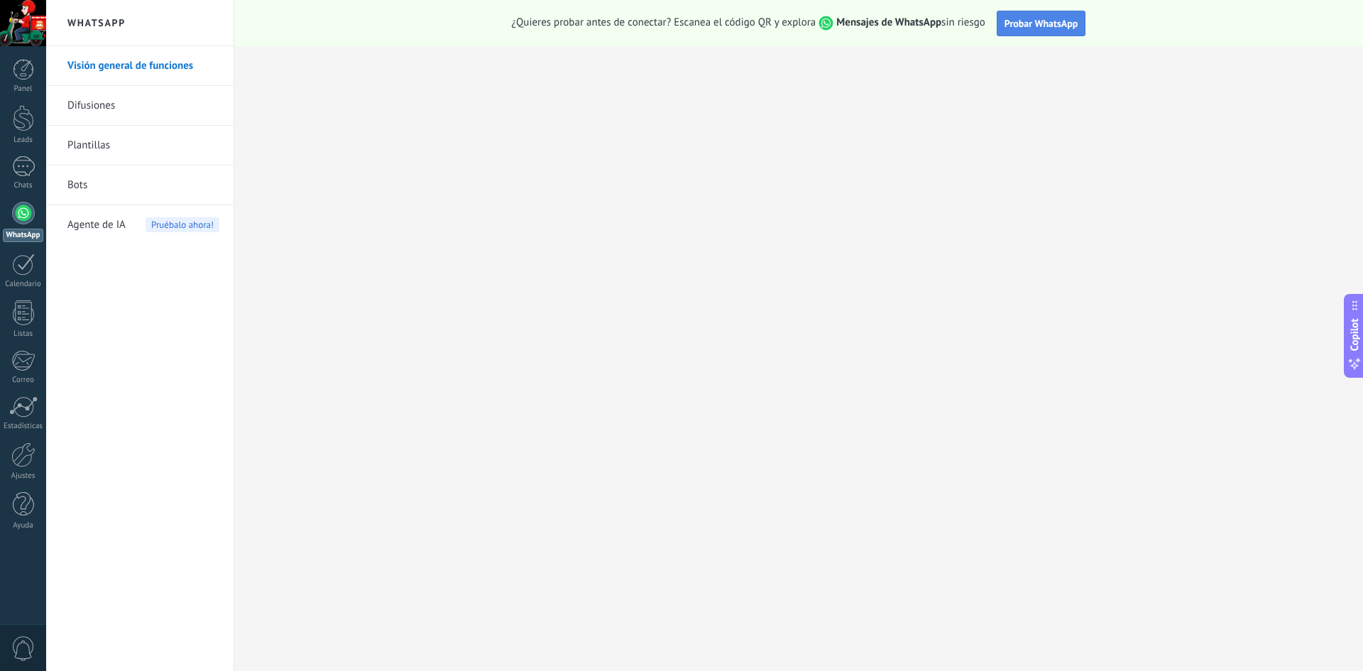
click at [1035, 29] on span "Probar WhatsApp" at bounding box center [1041, 23] width 74 height 13
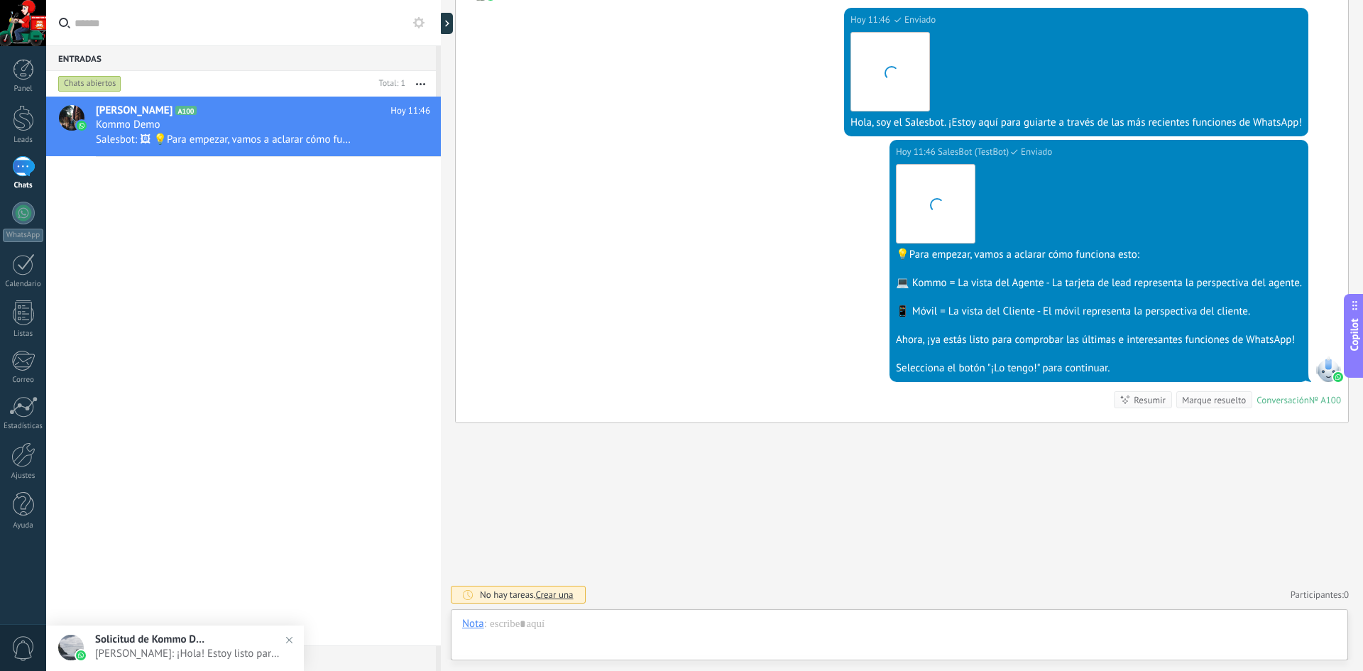
scroll to position [21, 0]
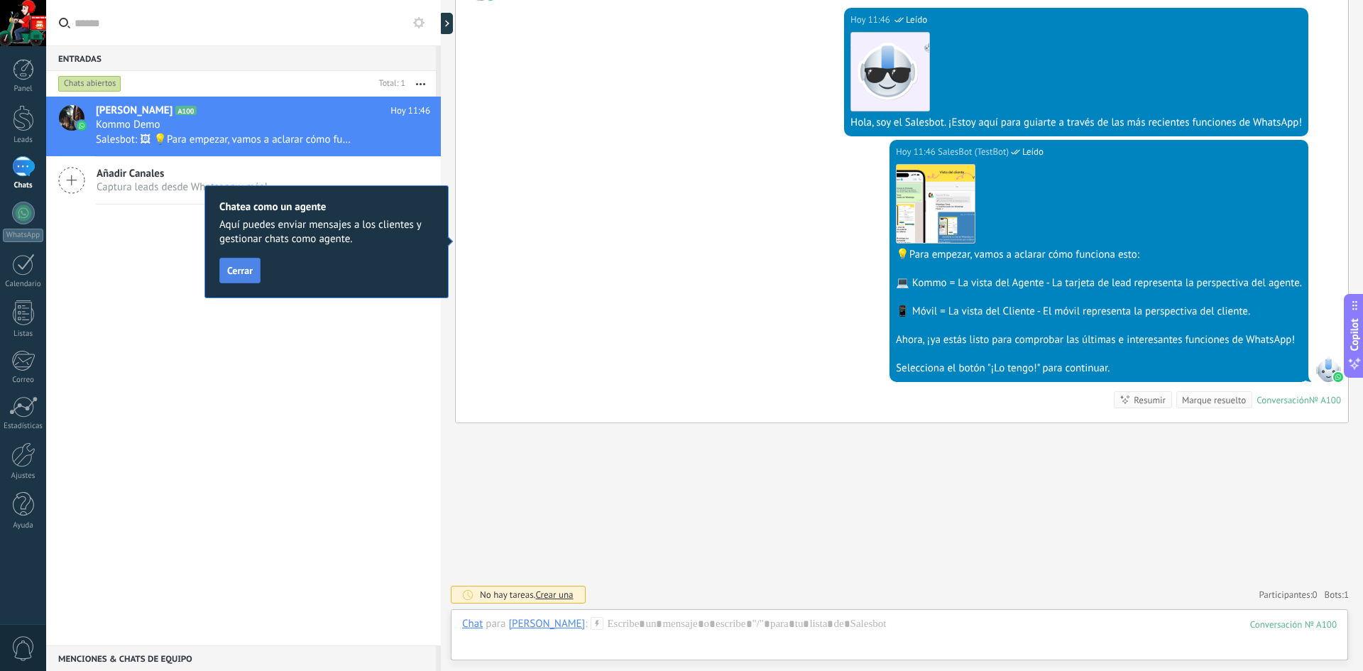
click at [229, 266] on span "Cerrar" at bounding box center [240, 270] width 26 height 10
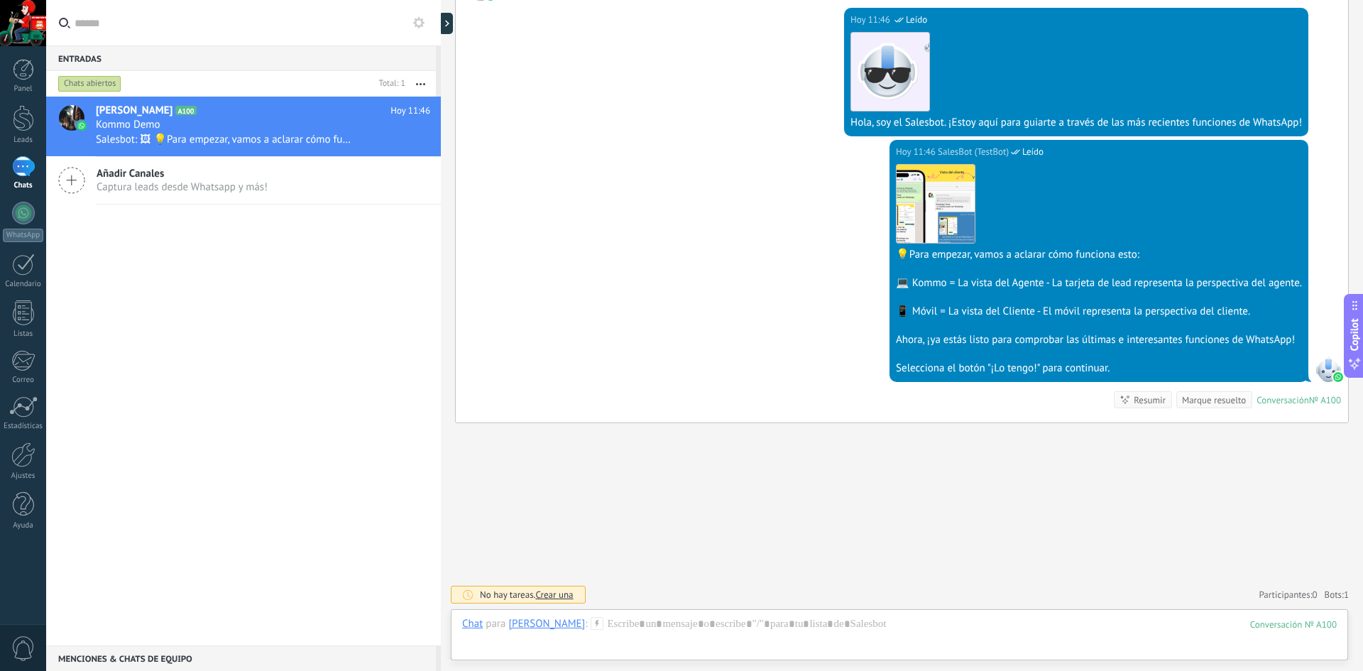
click at [77, 180] on icon at bounding box center [71, 180] width 27 height 27
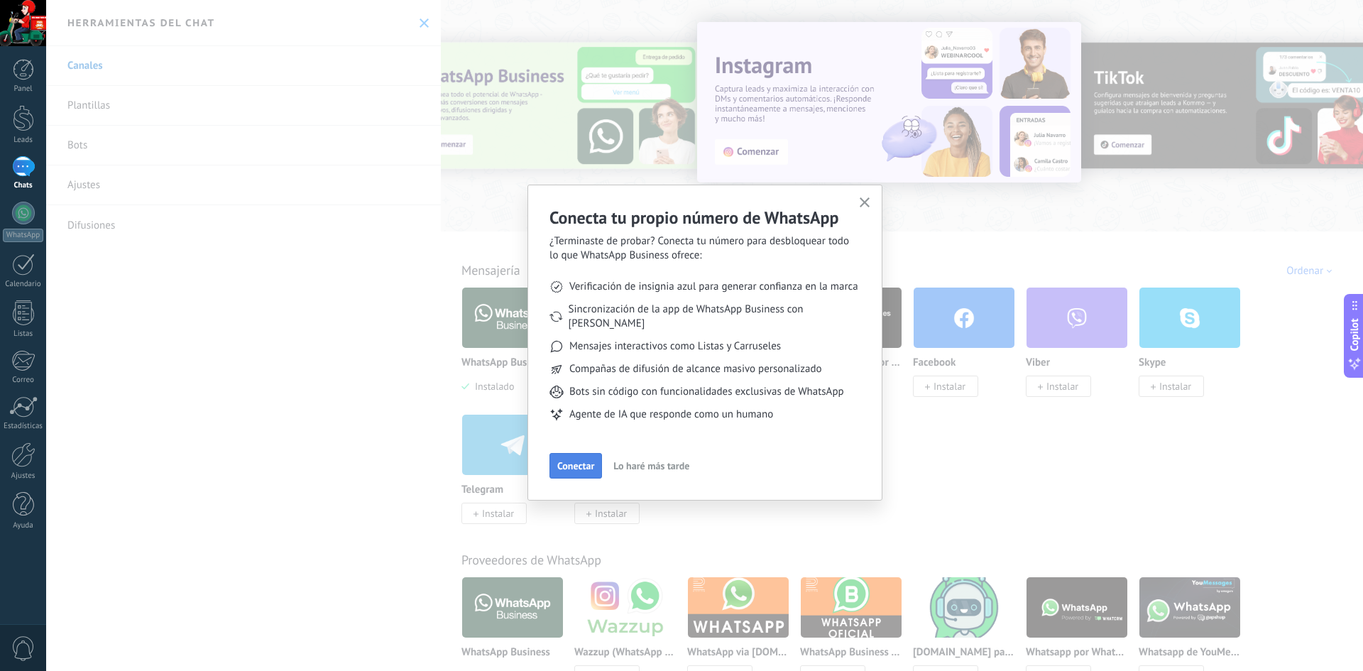
click at [578, 453] on button "Conectar" at bounding box center [575, 466] width 53 height 26
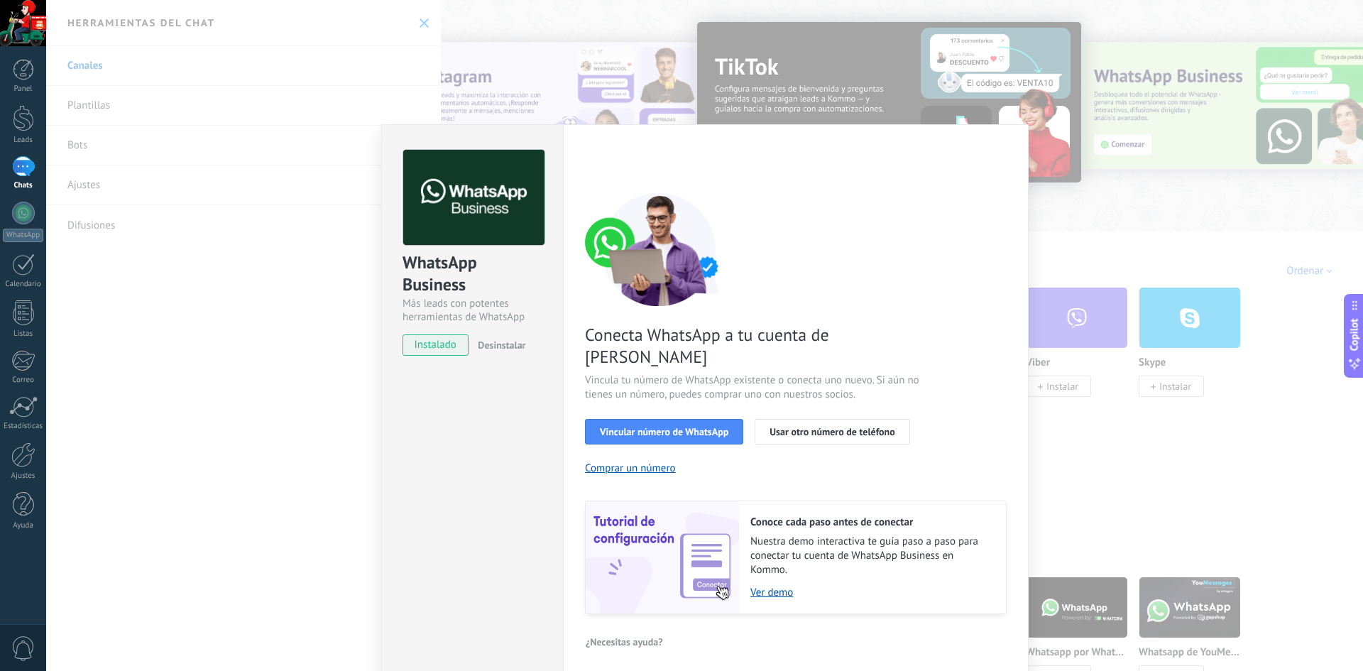
click at [442, 532] on div "WhatsApp Business Más leads con potentes herramientas de WhatsApp instalado Des…" at bounding box center [472, 401] width 182 height 554
click at [336, 334] on div "WhatsApp Business Más leads con potentes herramientas de WhatsApp instalado Des…" at bounding box center [704, 335] width 1317 height 671
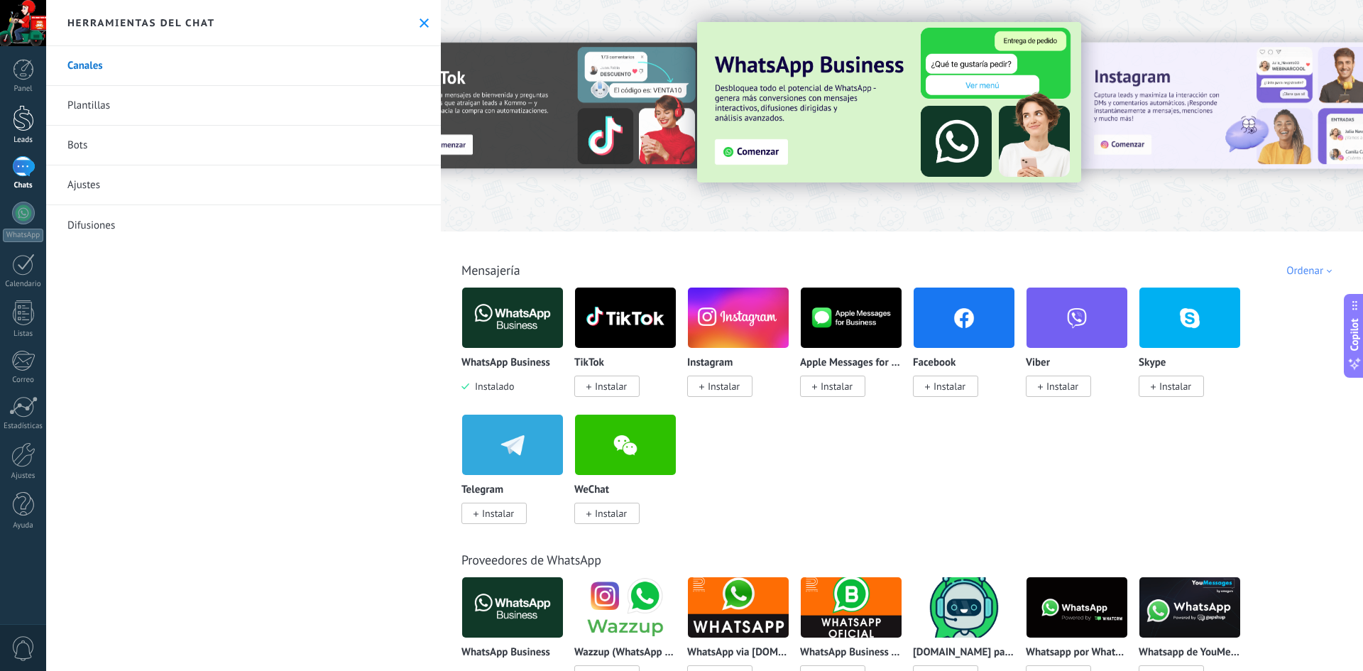
click at [33, 121] on div at bounding box center [23, 118] width 21 height 26
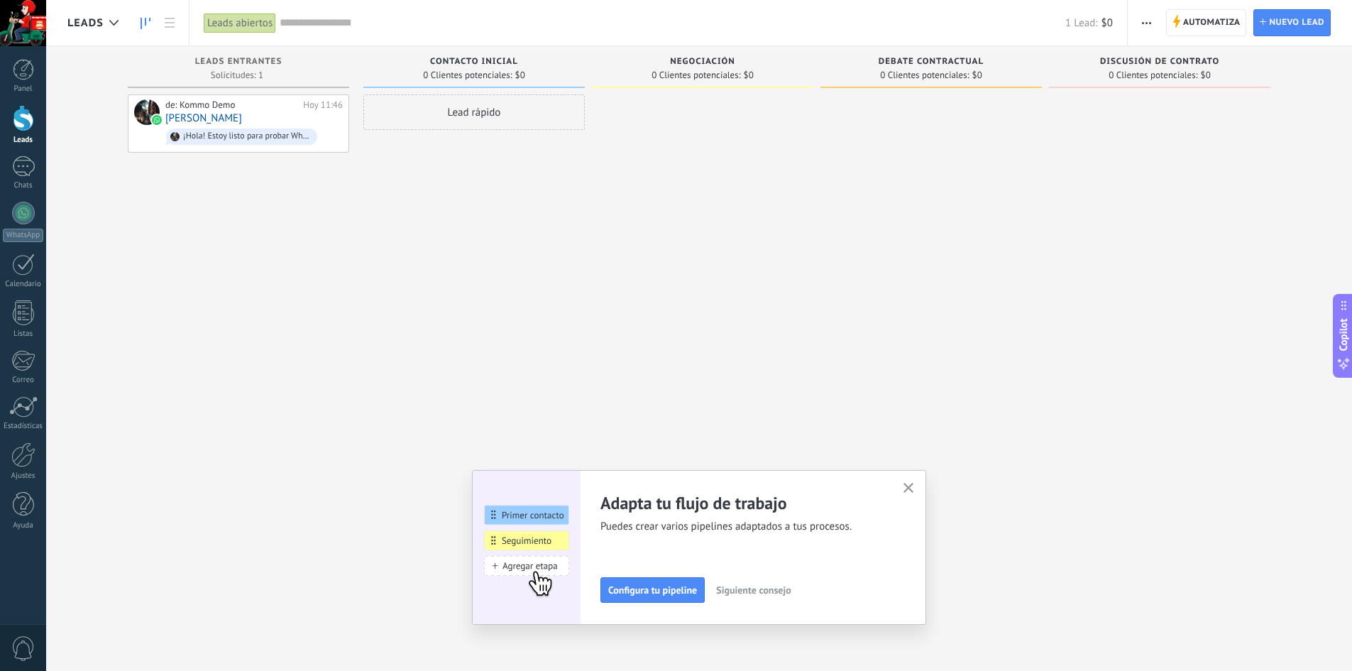
click at [913, 486] on icon "button" at bounding box center [908, 488] width 11 height 11
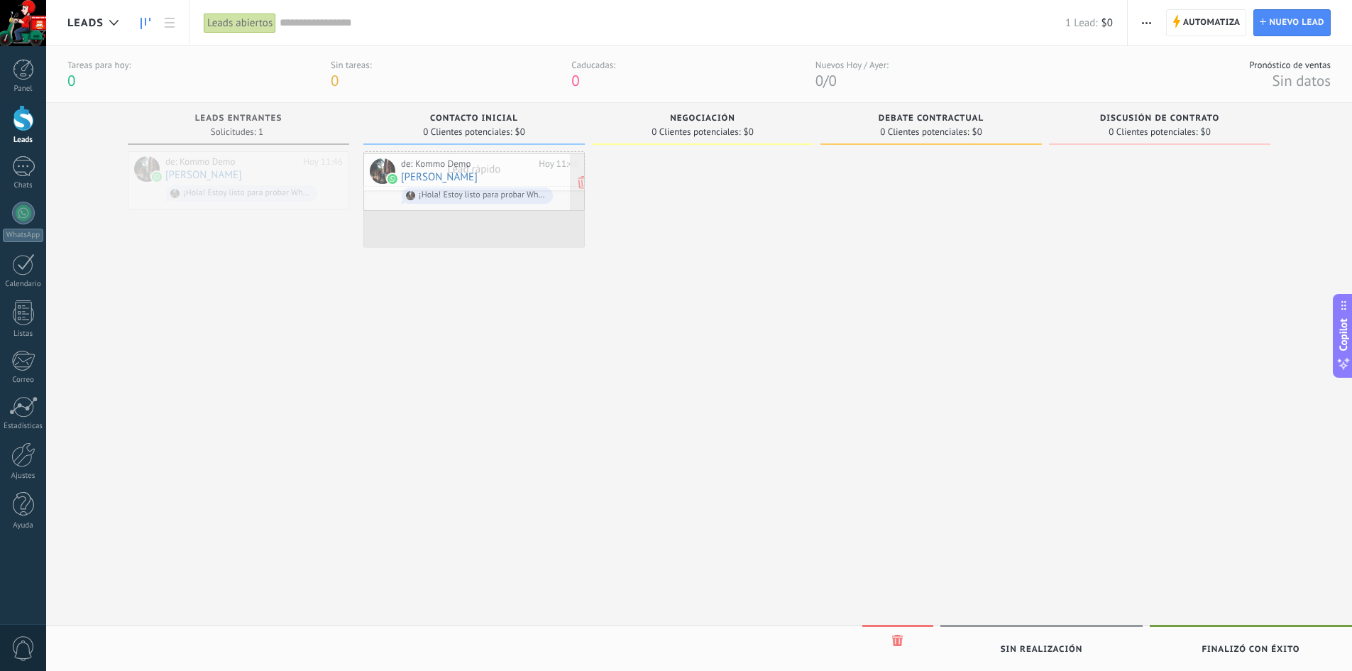
drag, startPoint x: 219, startPoint y: 187, endPoint x: 455, endPoint y: 189, distance: 235.6
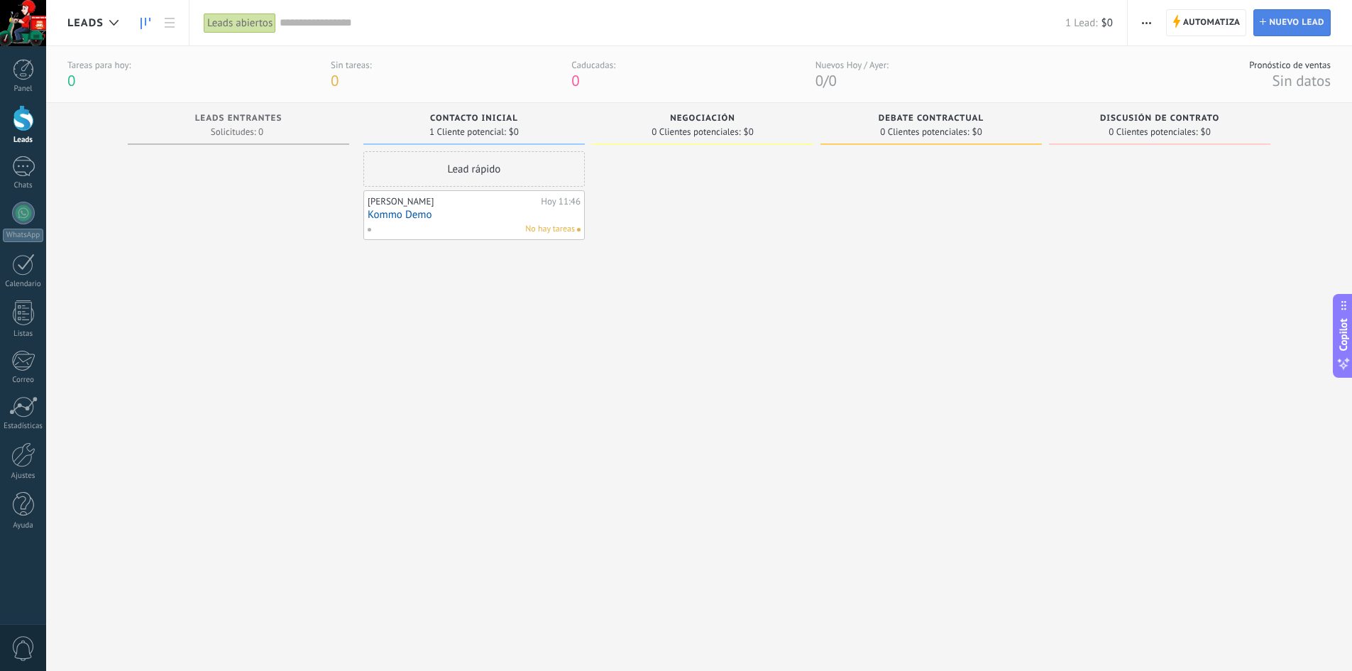
click at [1295, 20] on span "Nuevo lead" at bounding box center [1296, 23] width 55 height 26
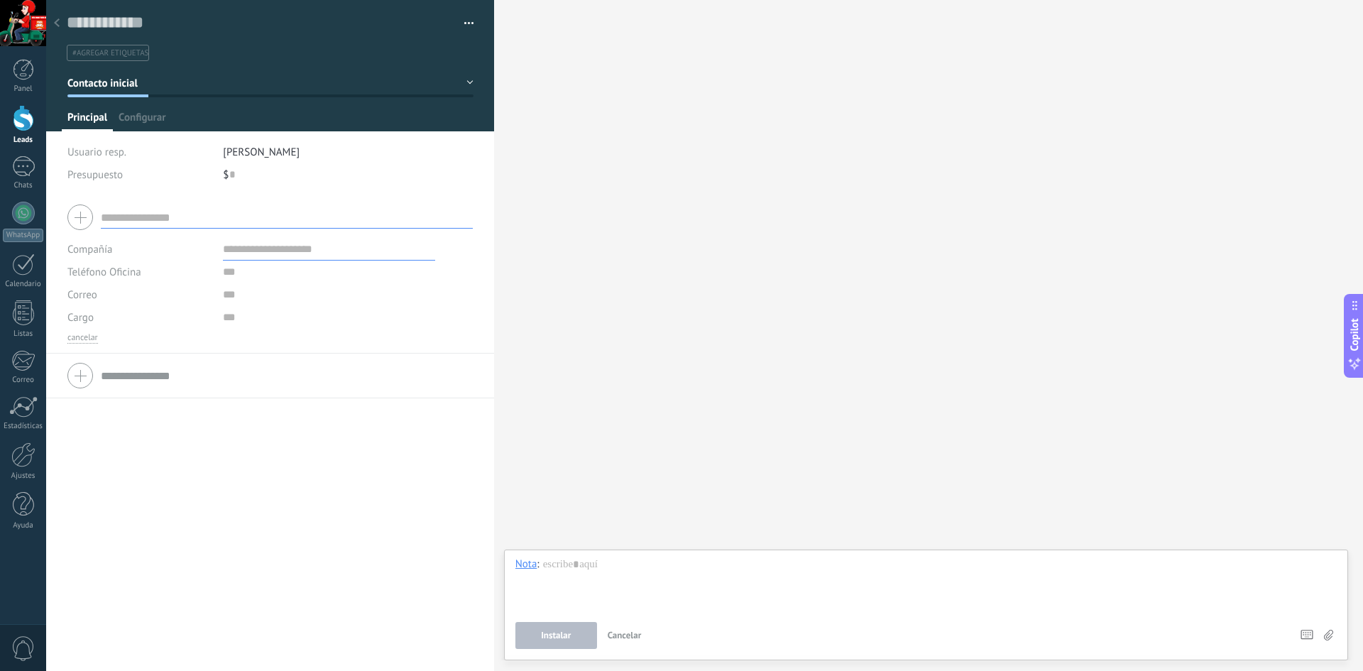
click at [138, 220] on input "text" at bounding box center [287, 217] width 372 height 23
type input "*"
type input "**********"
click at [295, 251] on input "text" at bounding box center [329, 249] width 212 height 23
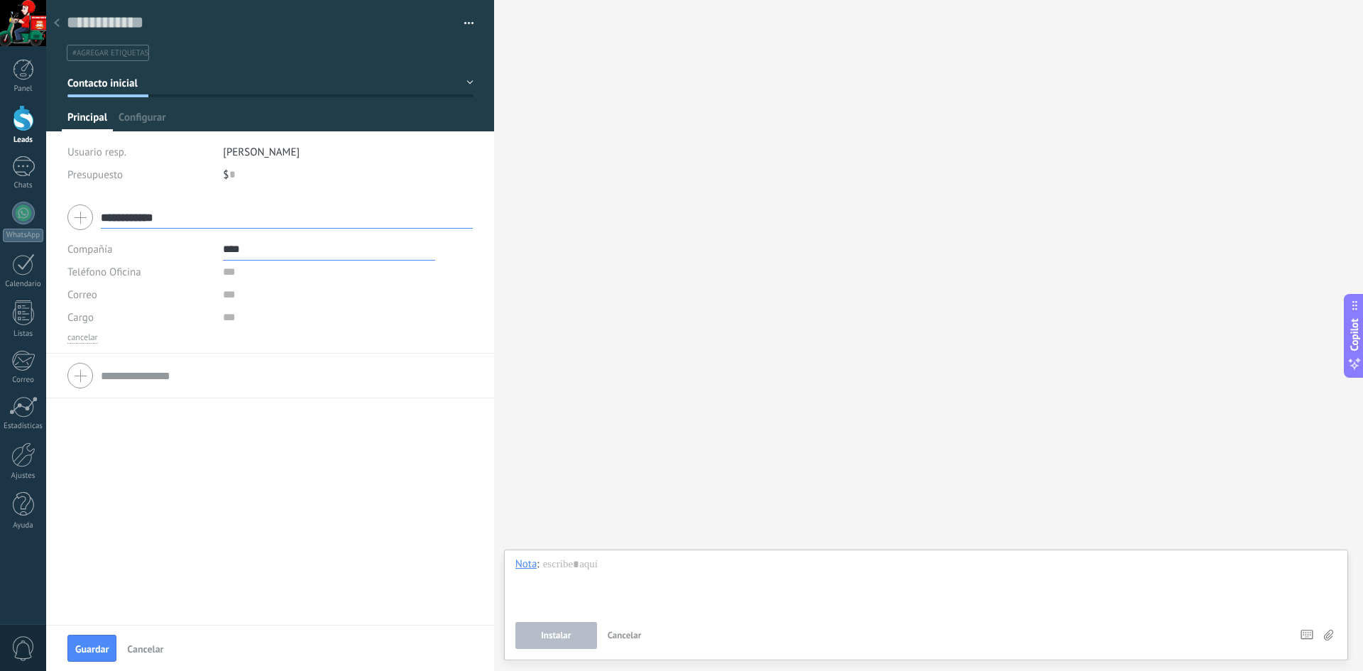
type input "****"
click at [237, 273] on input "text" at bounding box center [329, 271] width 212 height 23
type input "**********"
click at [97, 647] on span "Guardar" at bounding box center [91, 649] width 33 height 10
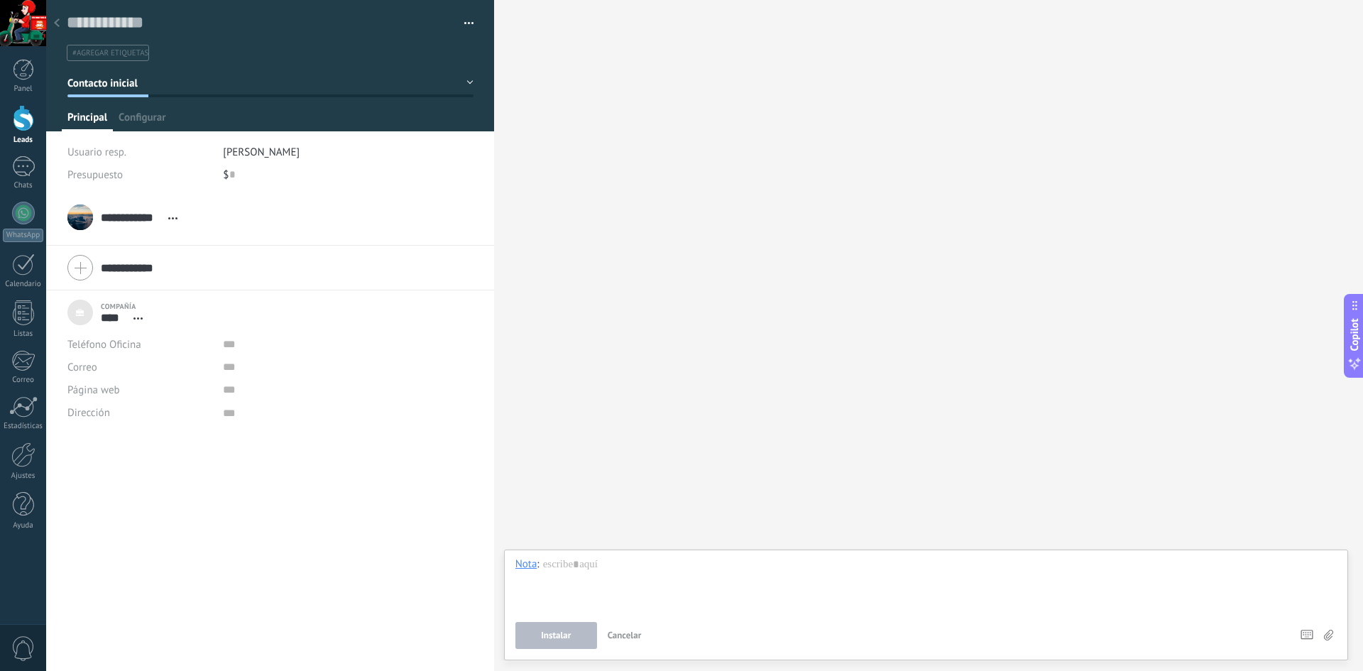
type textarea "***"
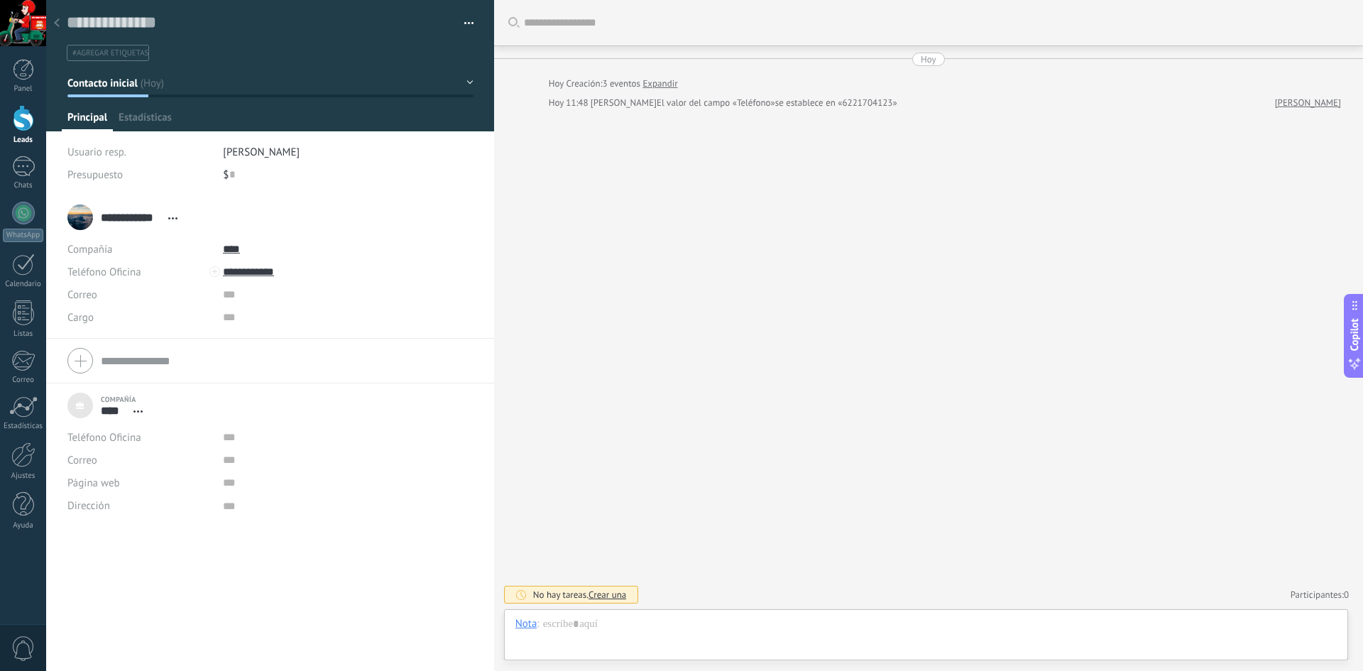
scroll to position [14, 0]
click at [18, 212] on div at bounding box center [23, 213] width 23 height 23
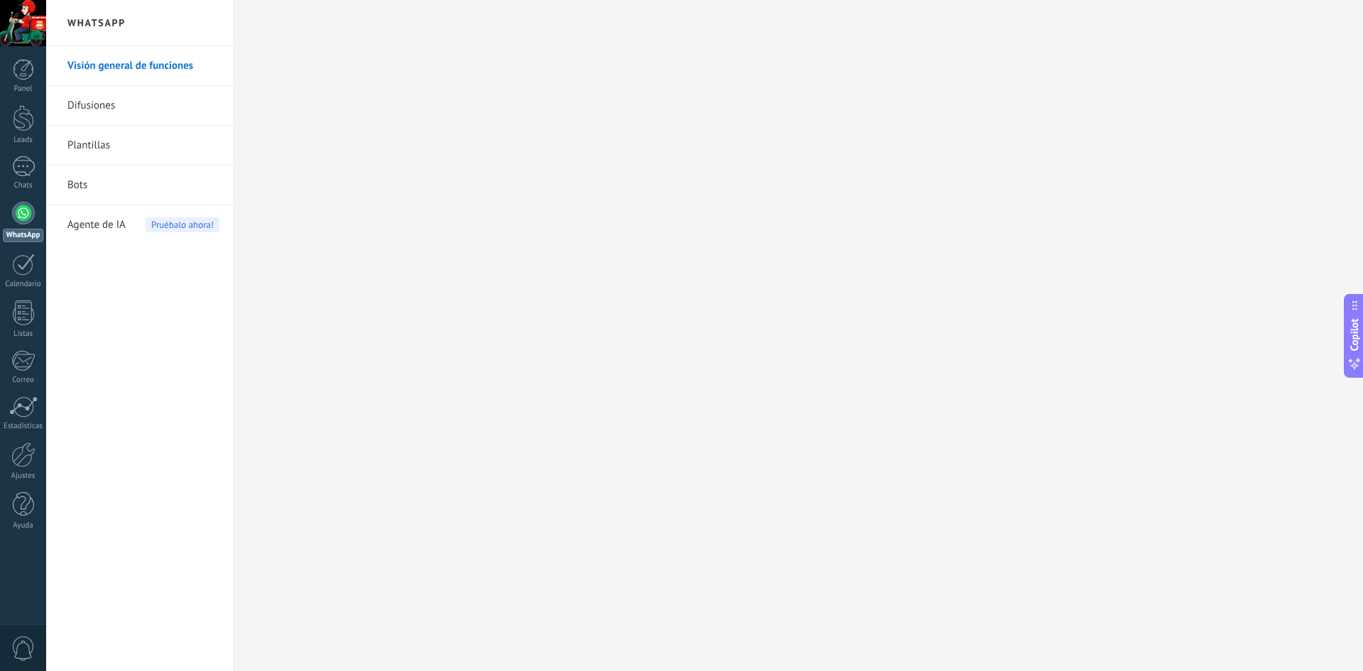
click at [28, 211] on div at bounding box center [23, 213] width 23 height 23
click at [80, 97] on link "Difusiones" at bounding box center [143, 106] width 152 height 40
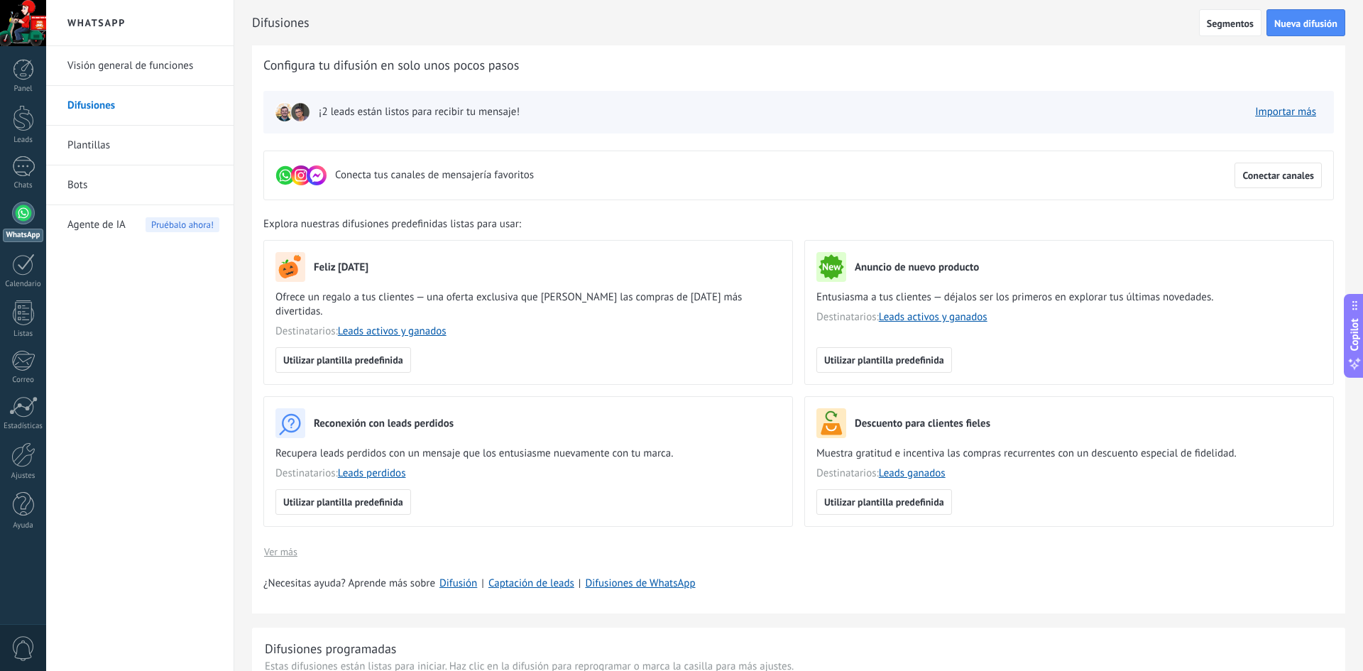
click at [78, 143] on link "Plantillas" at bounding box center [143, 146] width 152 height 40
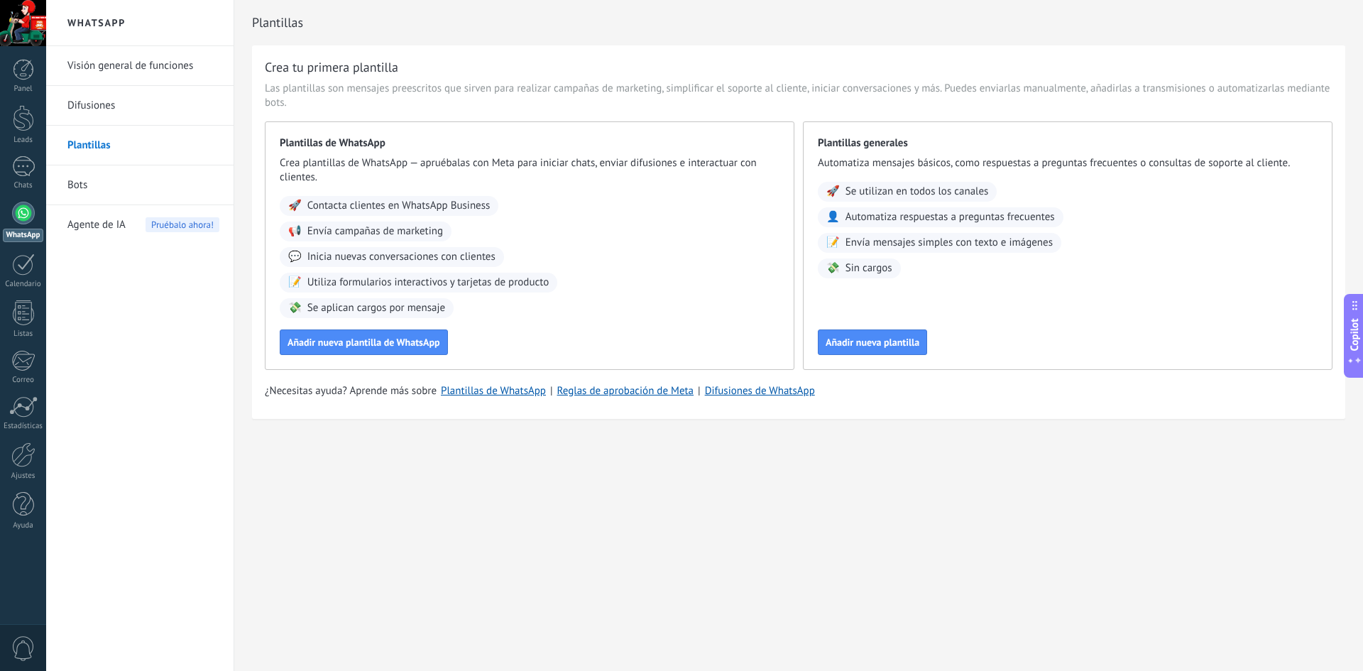
click at [105, 70] on link "Visión general de funciones" at bounding box center [143, 66] width 152 height 40
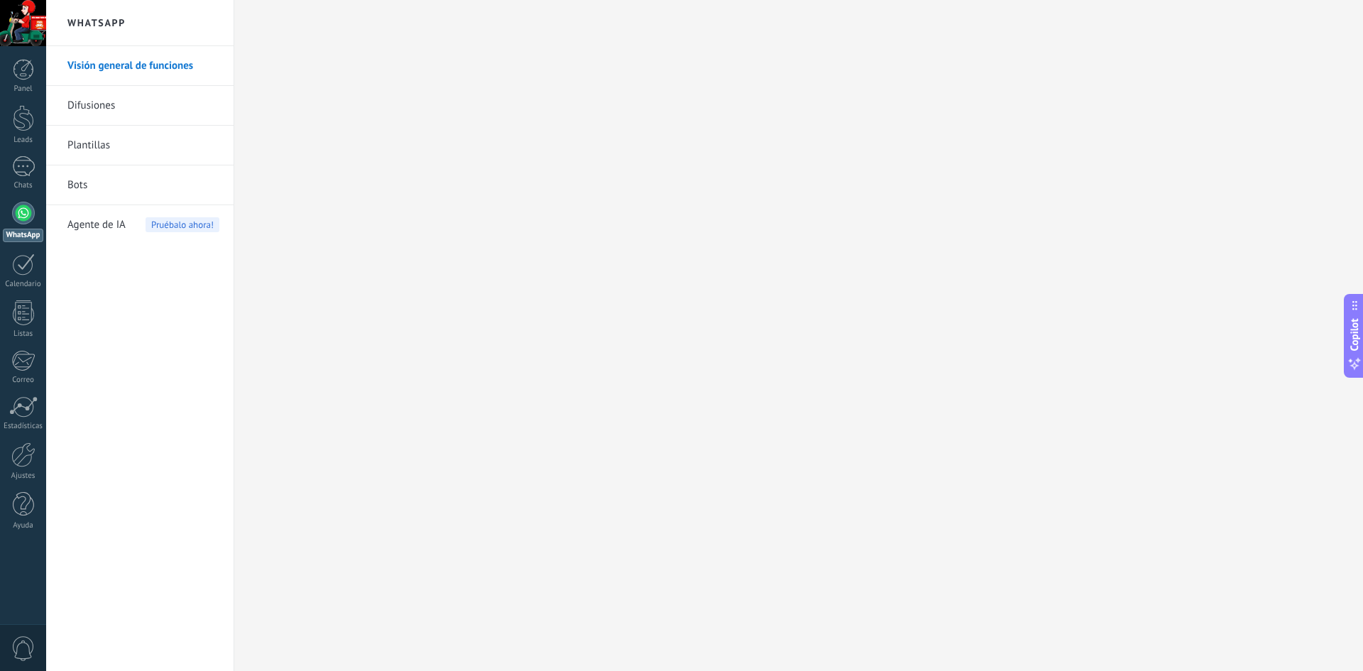
click at [110, 33] on h2 "WhatsApp" at bounding box center [140, 23] width 152 height 46
click at [30, 68] on div at bounding box center [23, 69] width 21 height 21
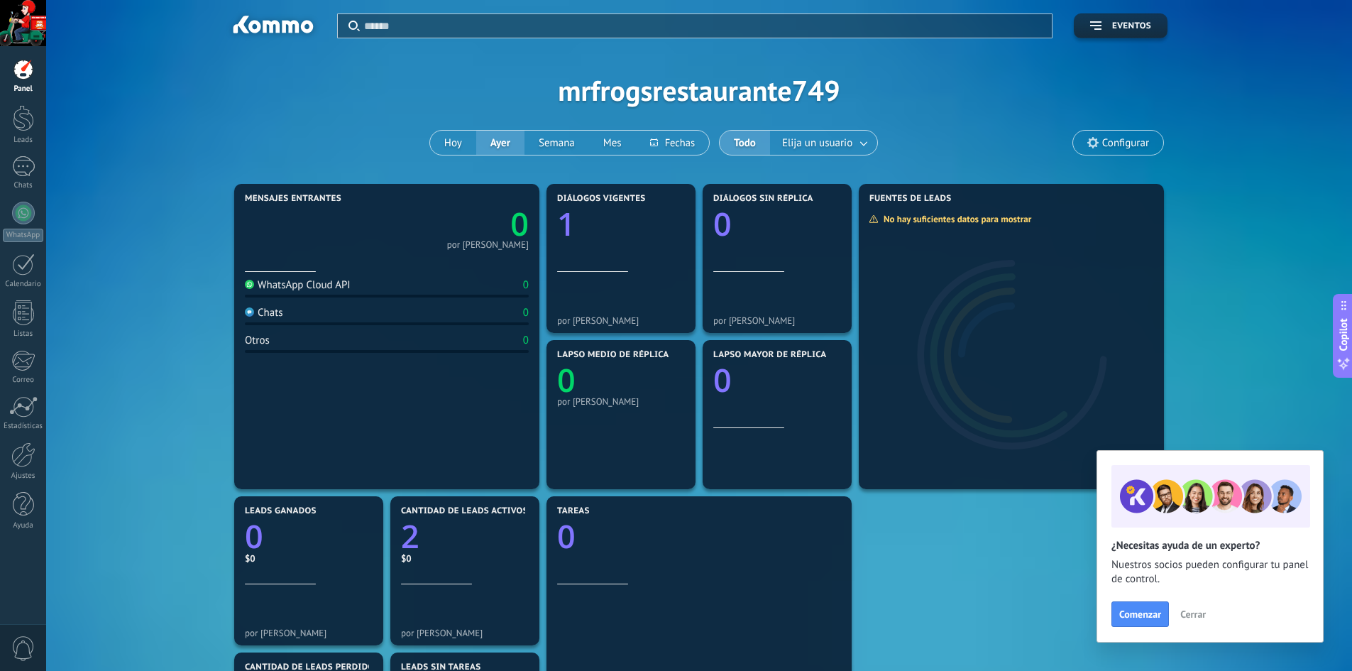
click at [21, 99] on div "Panel Leads 1 Chats WhatsApp Clientes" at bounding box center [23, 301] width 46 height 485
click at [21, 109] on div at bounding box center [23, 118] width 21 height 26
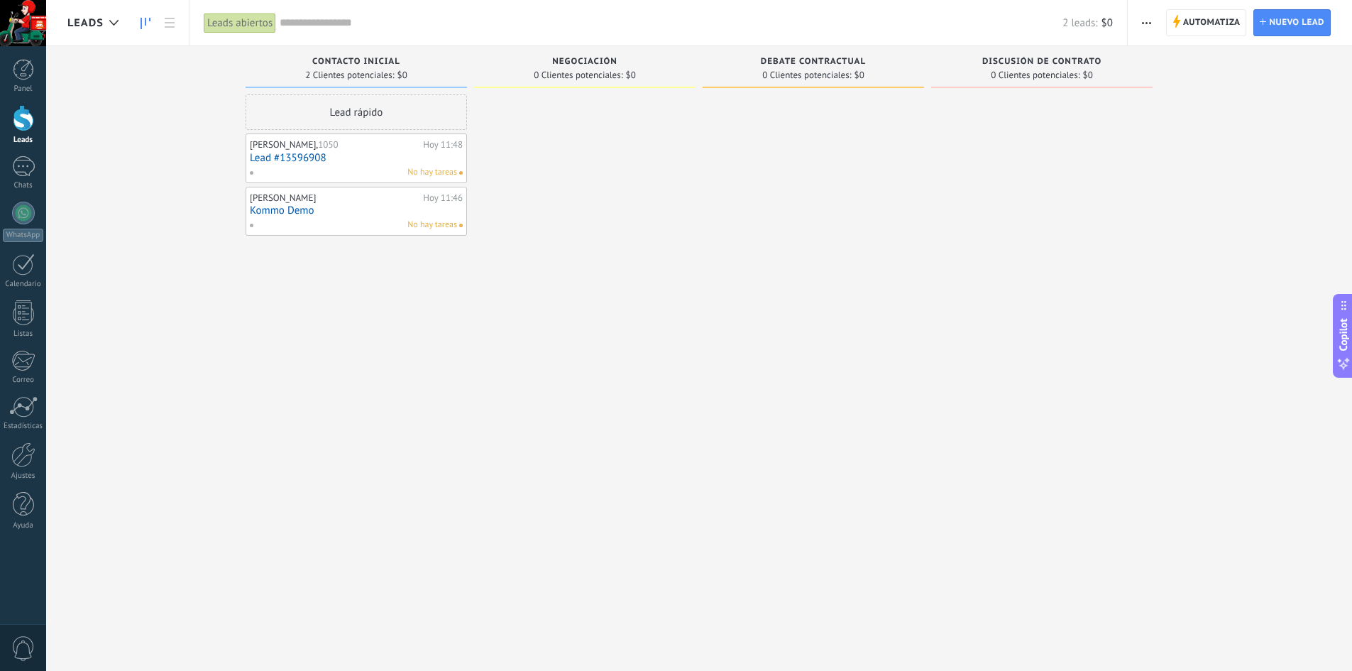
click at [318, 167] on div "No hay tareas" at bounding box center [353, 172] width 208 height 13
click at [318, 162] on link "Lead #13596908" at bounding box center [356, 158] width 213 height 12
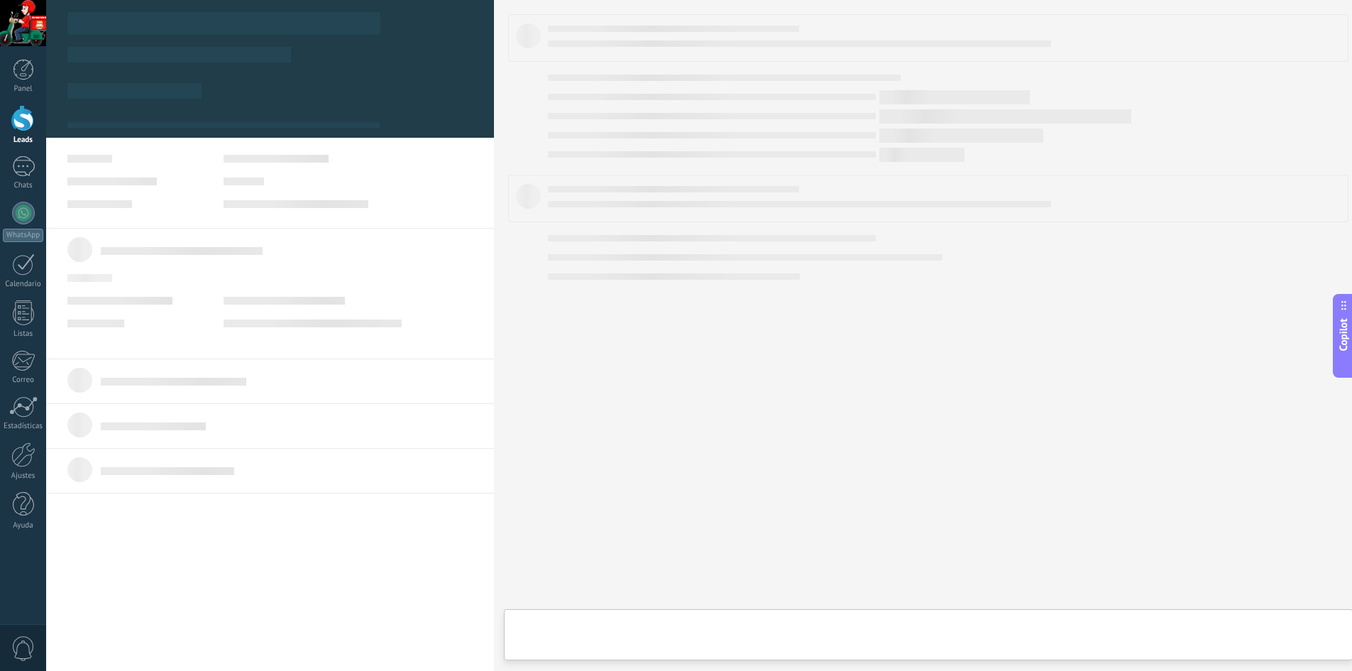
click at [318, 162] on body ".abecls-1,.abecls-2{fill-rule:evenodd}.abecls-2{fill:#fff} .abhcls-1{fill:none}…" at bounding box center [676, 335] width 1352 height 671
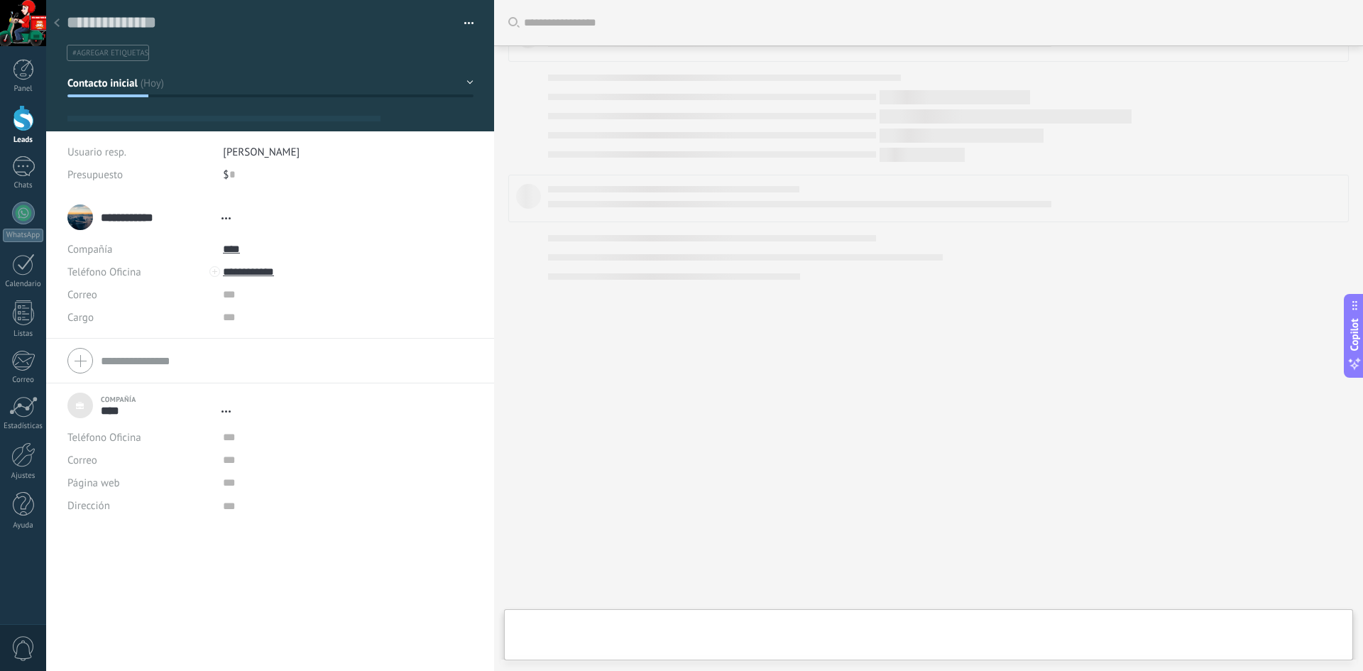
type textarea "***"
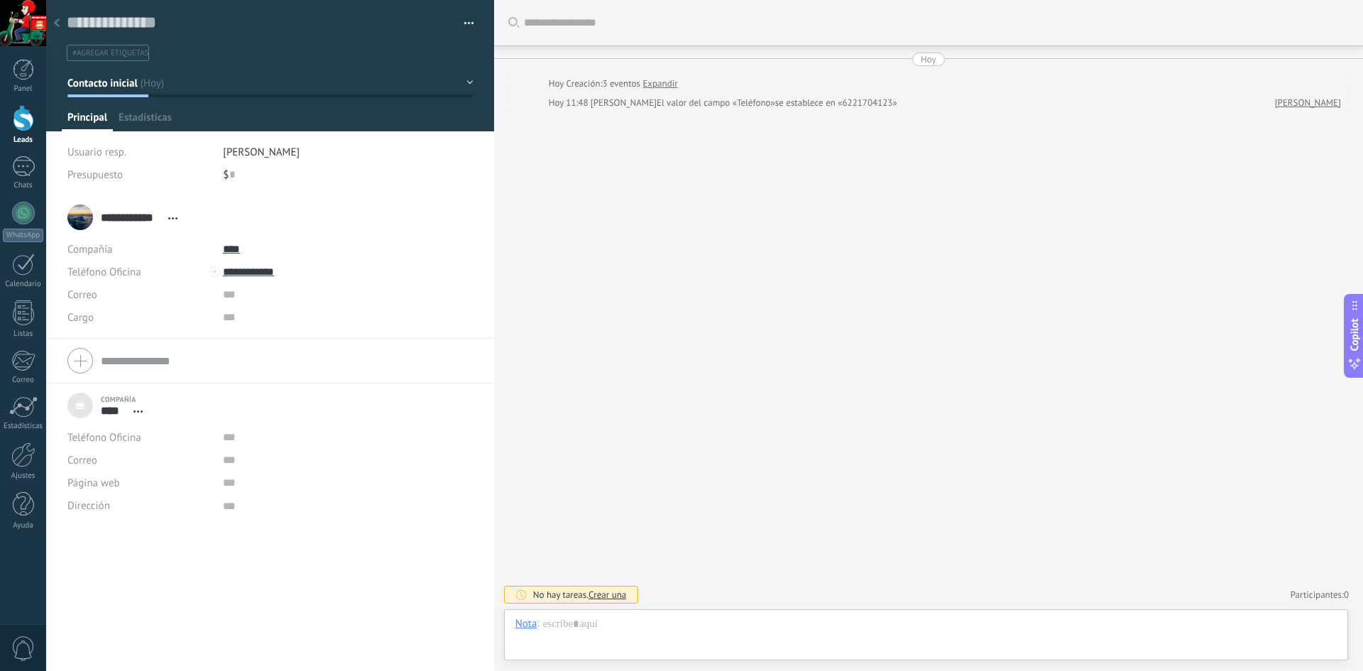
scroll to position [14, 0]
click at [579, 624] on div at bounding box center [925, 638] width 821 height 43
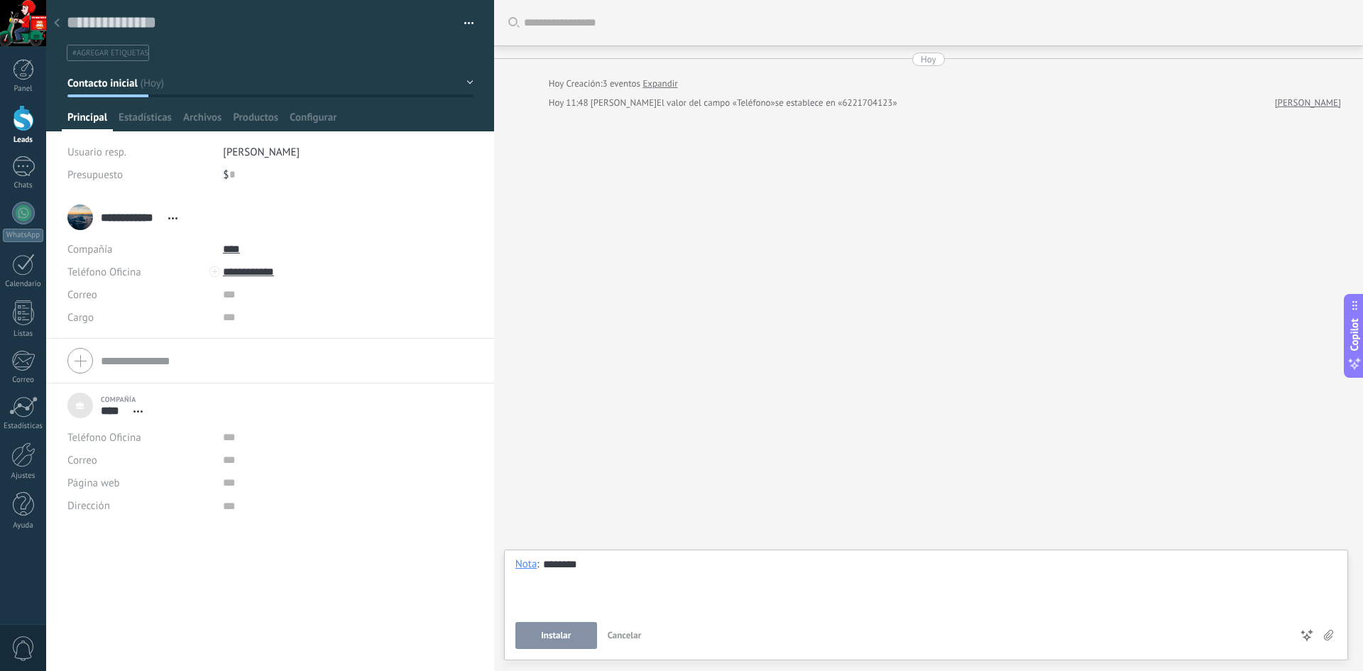
click at [642, 572] on div at bounding box center [925, 578] width 821 height 14
click at [624, 437] on div "Buscar Carga más [PERSON_NAME] Creación: 3 eventos Expandir Hoy 11:48 [PERSON_N…" at bounding box center [928, 335] width 869 height 671
click at [355, 422] on div "Compañía **** 1050 Abrir detalle Desatar" at bounding box center [269, 405] width 405 height 35
click at [243, 273] on input "**********" at bounding box center [329, 271] width 212 height 23
type input "**********"
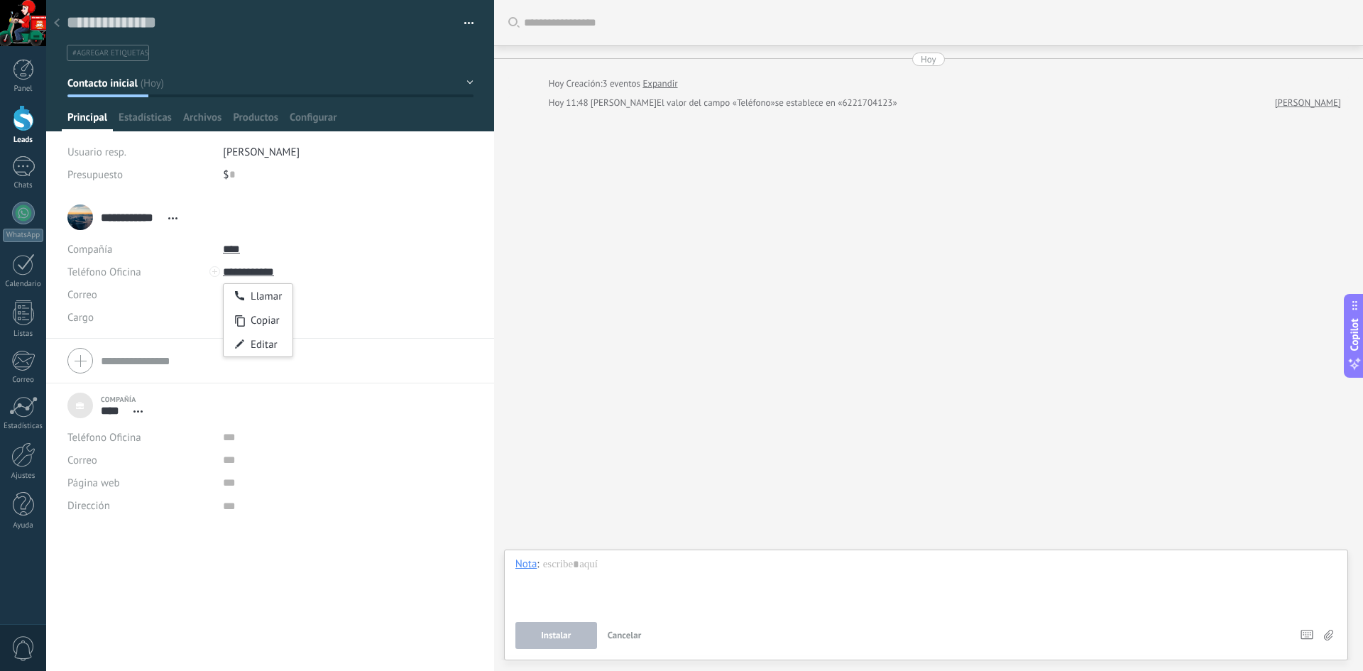
click at [482, 322] on li "**********" at bounding box center [270, 266] width 448 height 143
click at [26, 165] on div "1" at bounding box center [23, 166] width 23 height 21
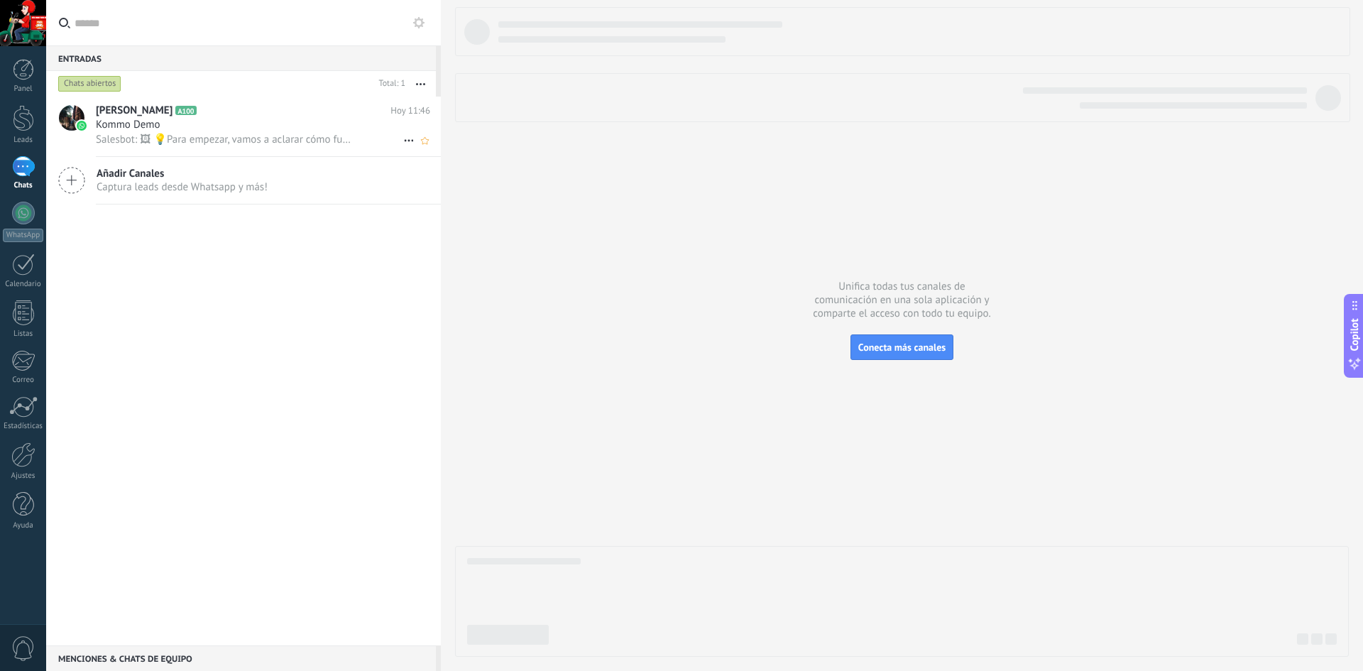
click at [257, 141] on span "Salesbot: 🖼 💡Para empezar, vamos a aclarar cómo funciona esto: 💻 Kommo = La vis…" at bounding box center [224, 139] width 256 height 13
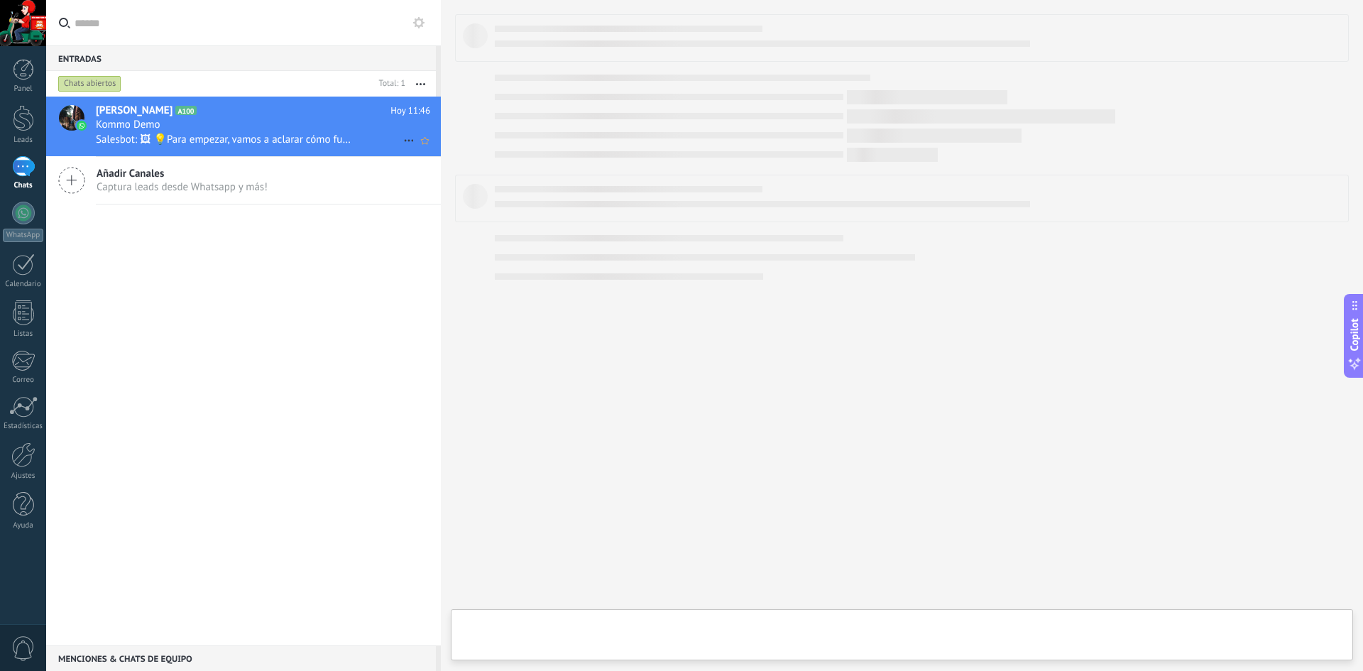
type textarea "**********"
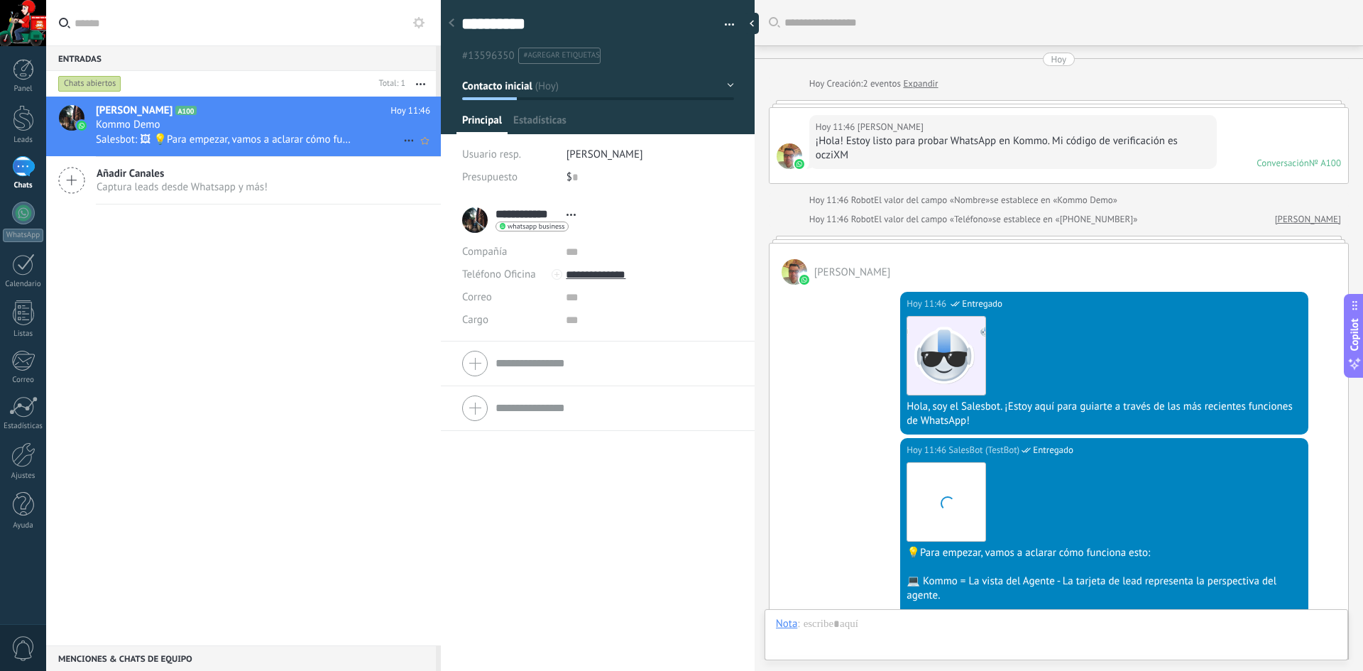
scroll to position [369, 0]
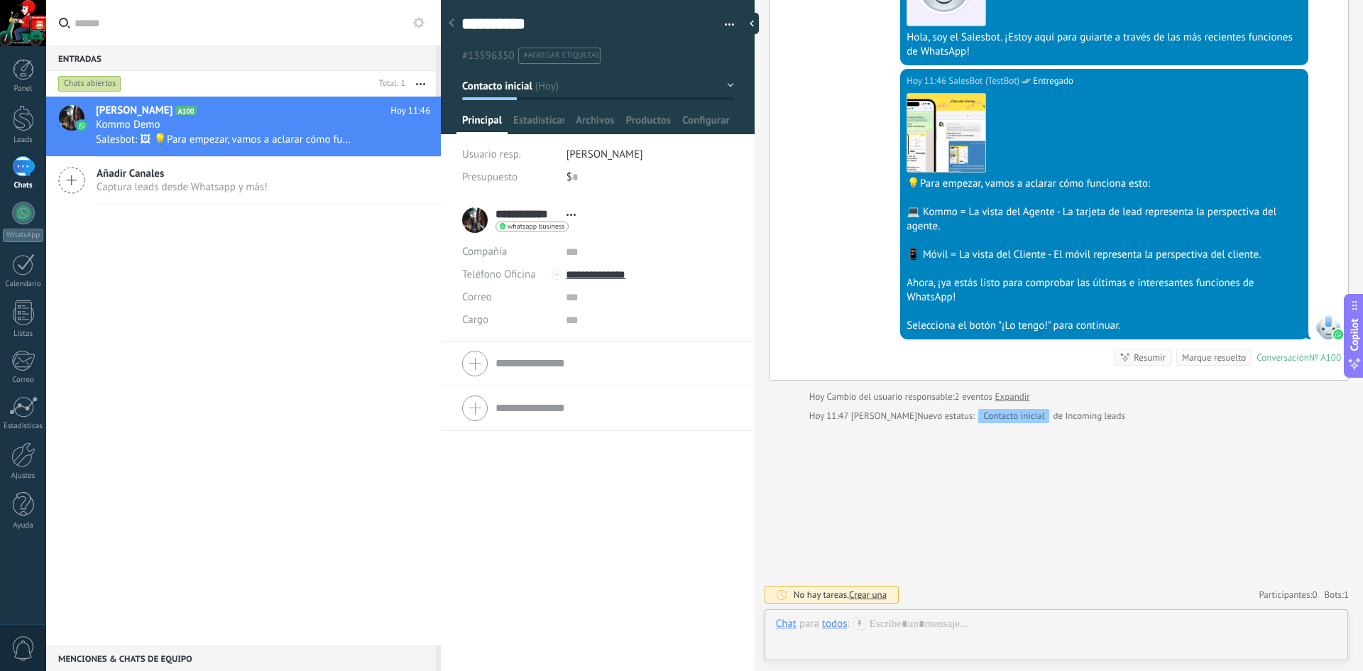
click at [1340, 230] on div "Hoy 11:46 SalesBot (TestBot) Entregado Descargar 💡Para empezar, vamos a aclarar…" at bounding box center [1058, 224] width 578 height 311
click at [1251, 434] on div "Buscar Carga más [PERSON_NAME] Creación: 2 eventos Expandir Hoy 11:46 [PERSON_N…" at bounding box center [1058, 151] width 608 height 1040
click at [1028, 324] on div "Selecciona el botón "¡Lo tengo!" para continuar." at bounding box center [1103, 326] width 395 height 14
click at [1199, 358] on div "Marque resuelto" at bounding box center [1214, 357] width 64 height 13
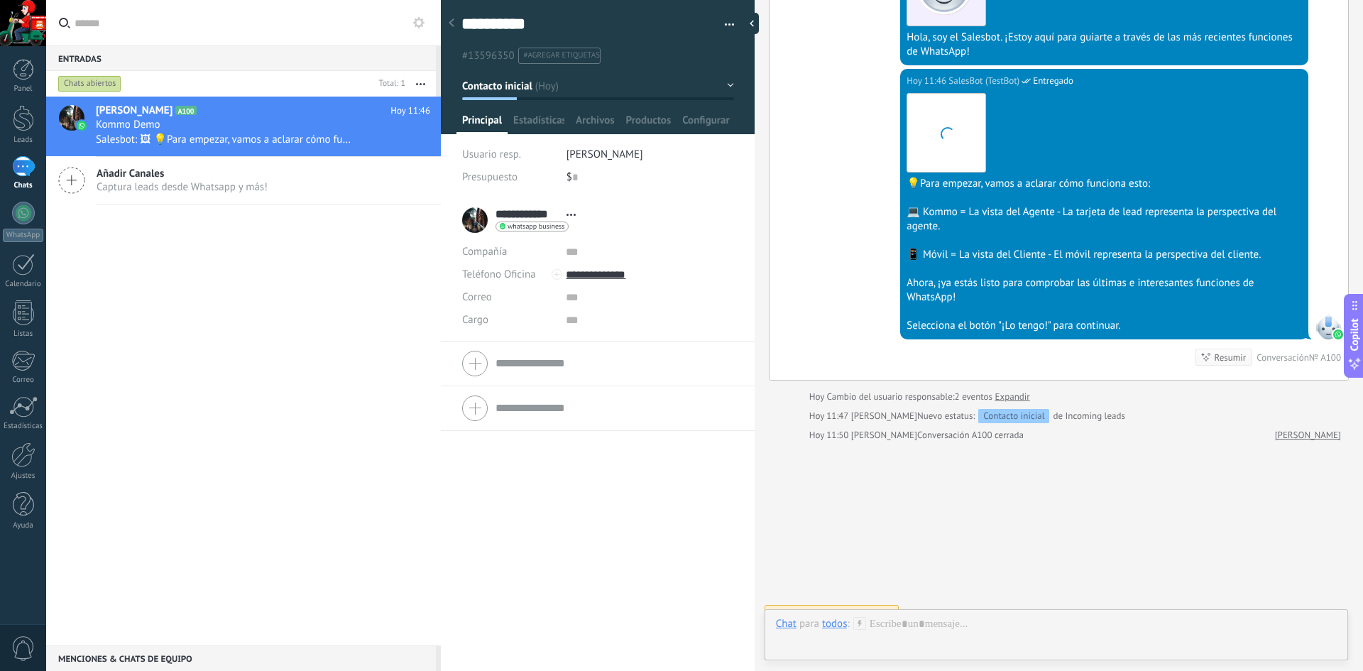
scroll to position [388, 0]
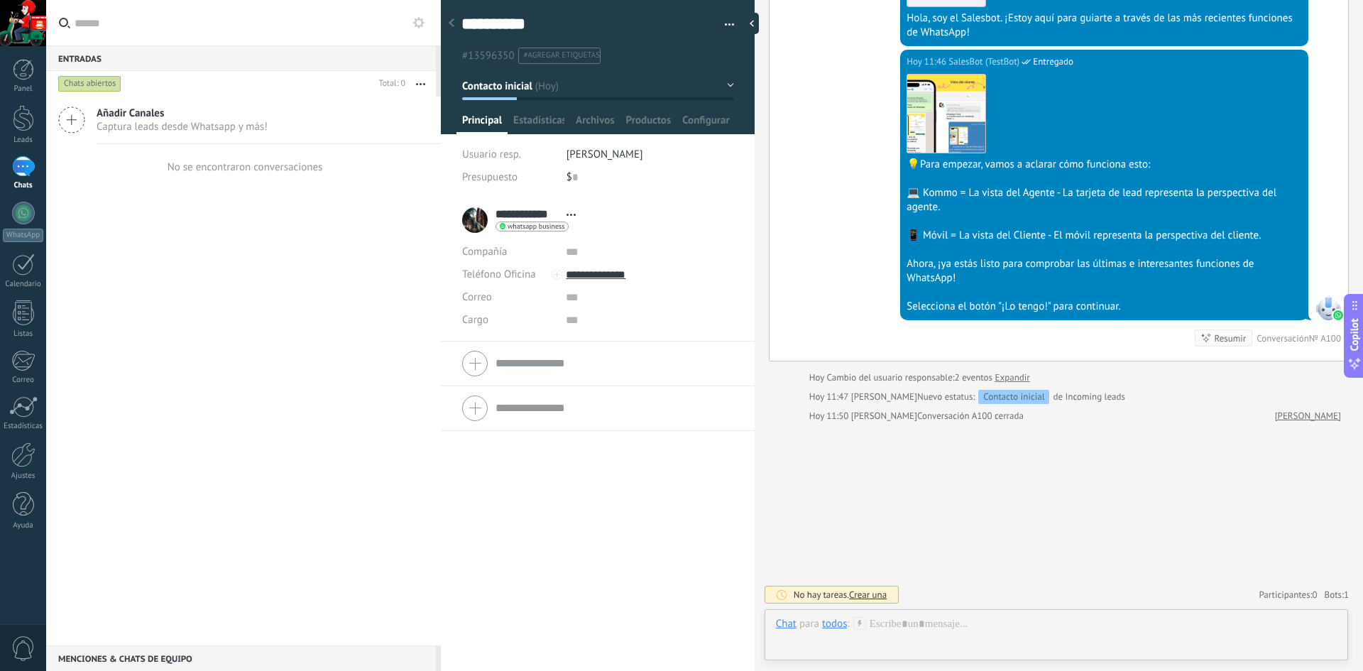
click at [860, 592] on span "Crear una" at bounding box center [868, 594] width 38 height 12
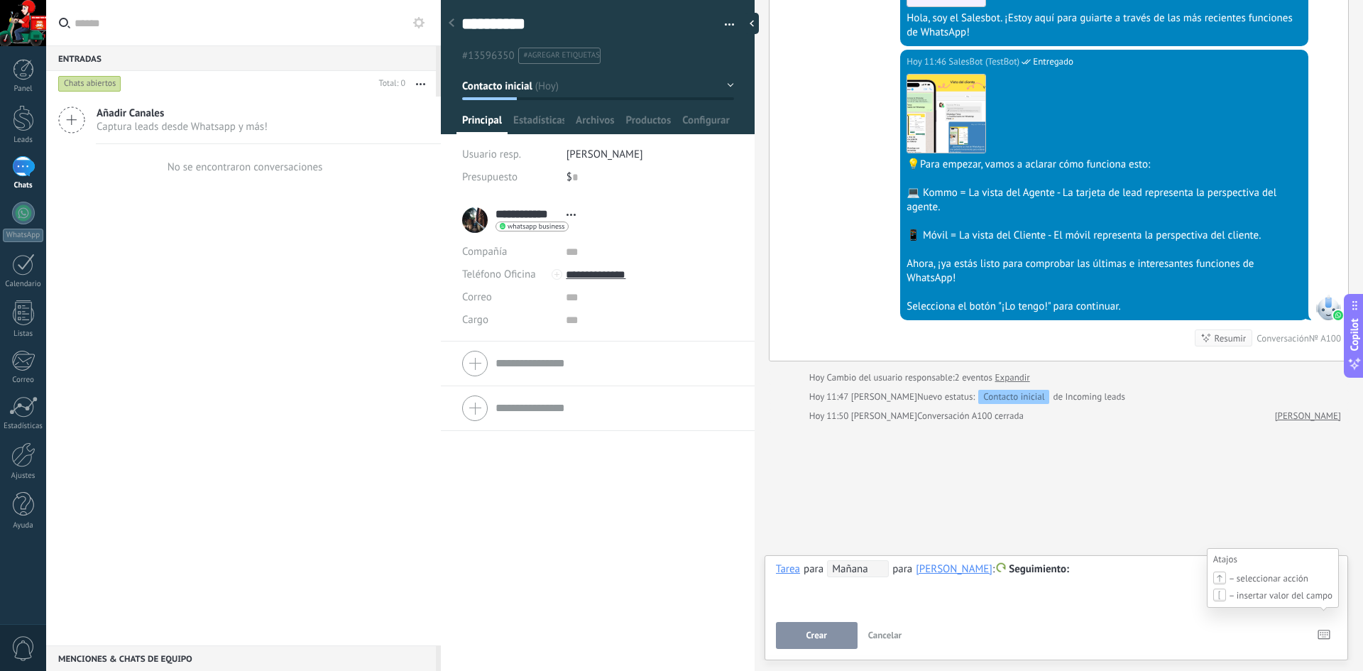
click at [1322, 632] on icon at bounding box center [1323, 635] width 13 height 10
click at [1323, 493] on div "Buscar Carga más [PERSON_NAME] Creación: 2 eventos Expandir Hoy 11:46 [PERSON_N…" at bounding box center [1058, 141] width 608 height 1059
click at [1314, 414] on link "[PERSON_NAME]" at bounding box center [1308, 416] width 66 height 14
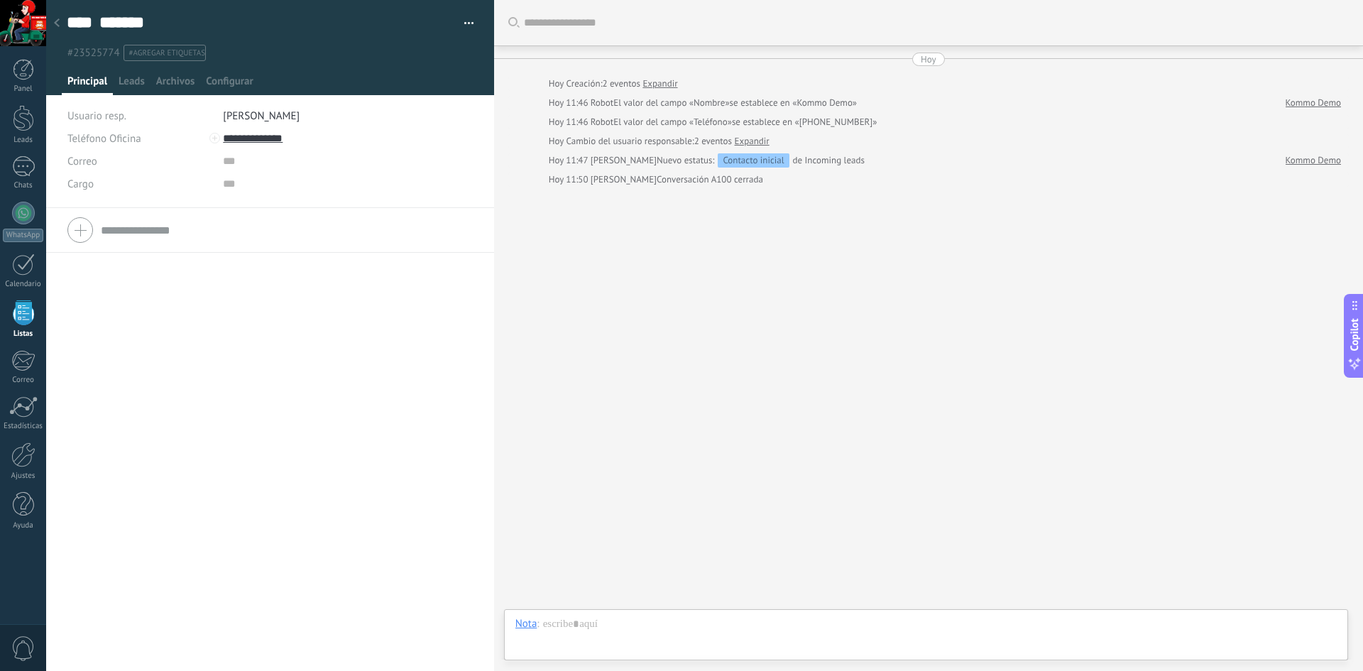
click at [317, 72] on div at bounding box center [270, 47] width 449 height 95
click at [463, 21] on button "button" at bounding box center [464, 23] width 21 height 21
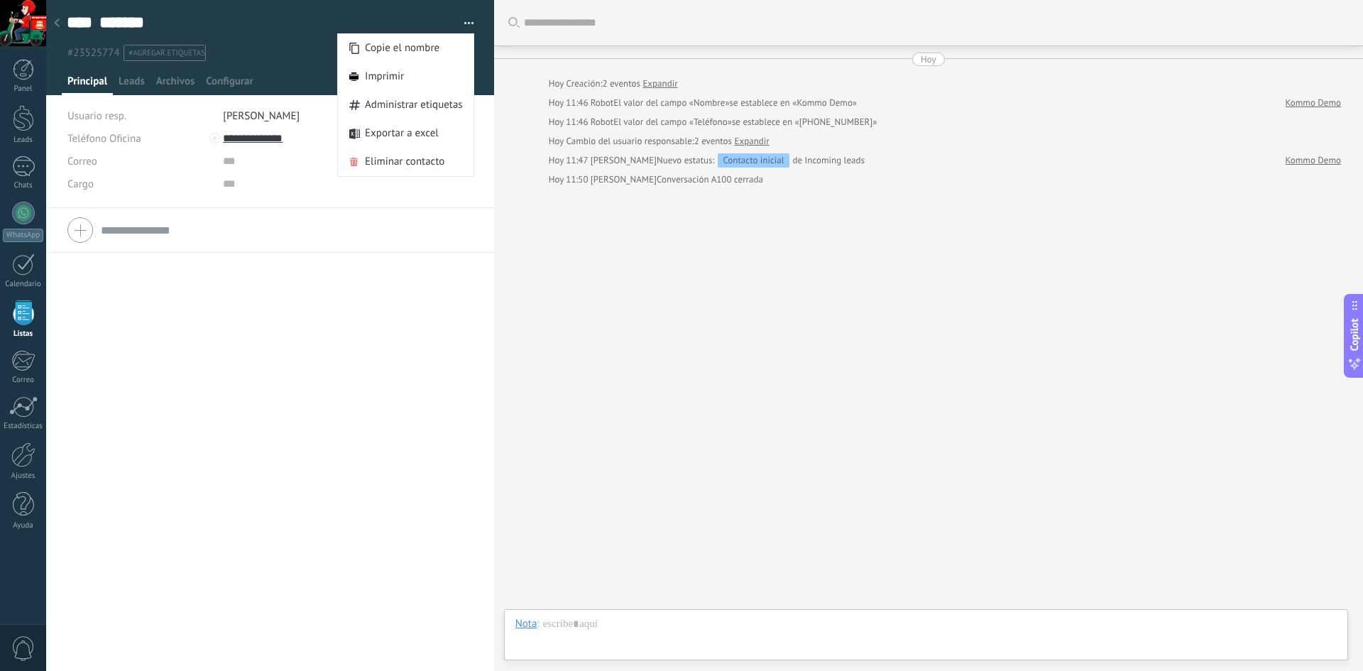
click at [476, 53] on div "**** [PERSON_NAME] ******* Conchas Copie el nombre Guardar y crear Imprimir" at bounding box center [270, 30] width 449 height 61
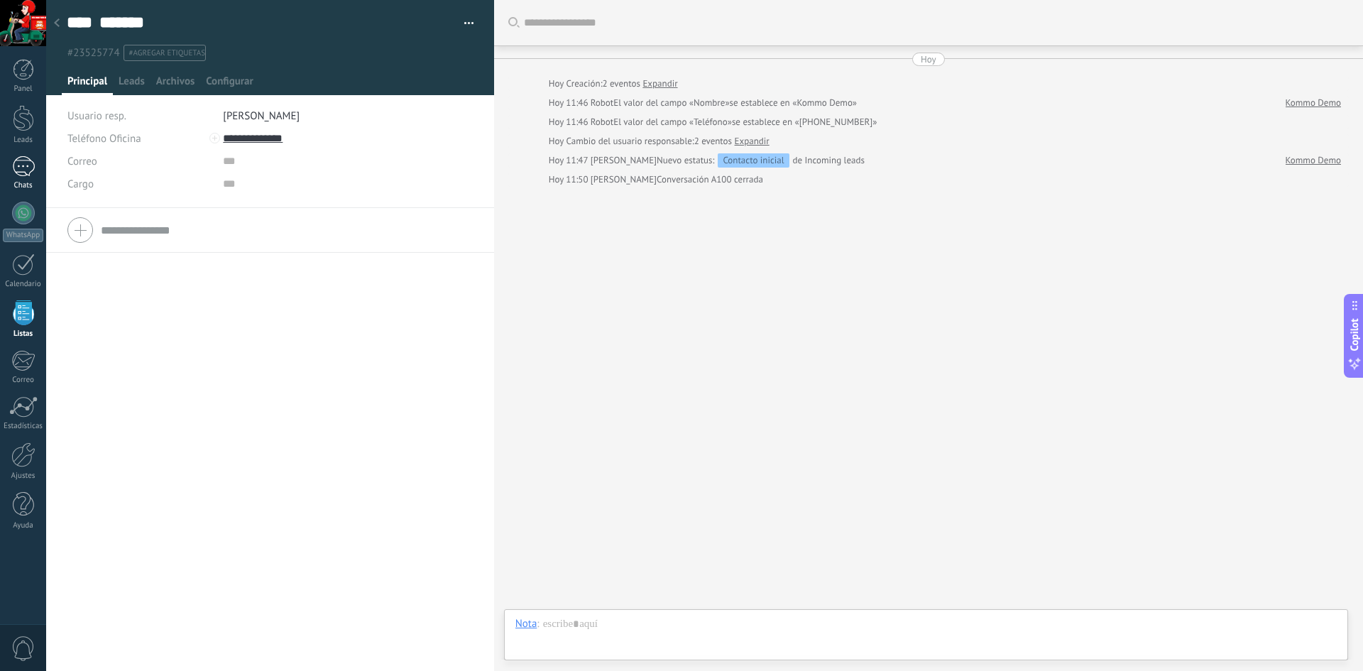
click at [31, 167] on div "1" at bounding box center [23, 166] width 23 height 21
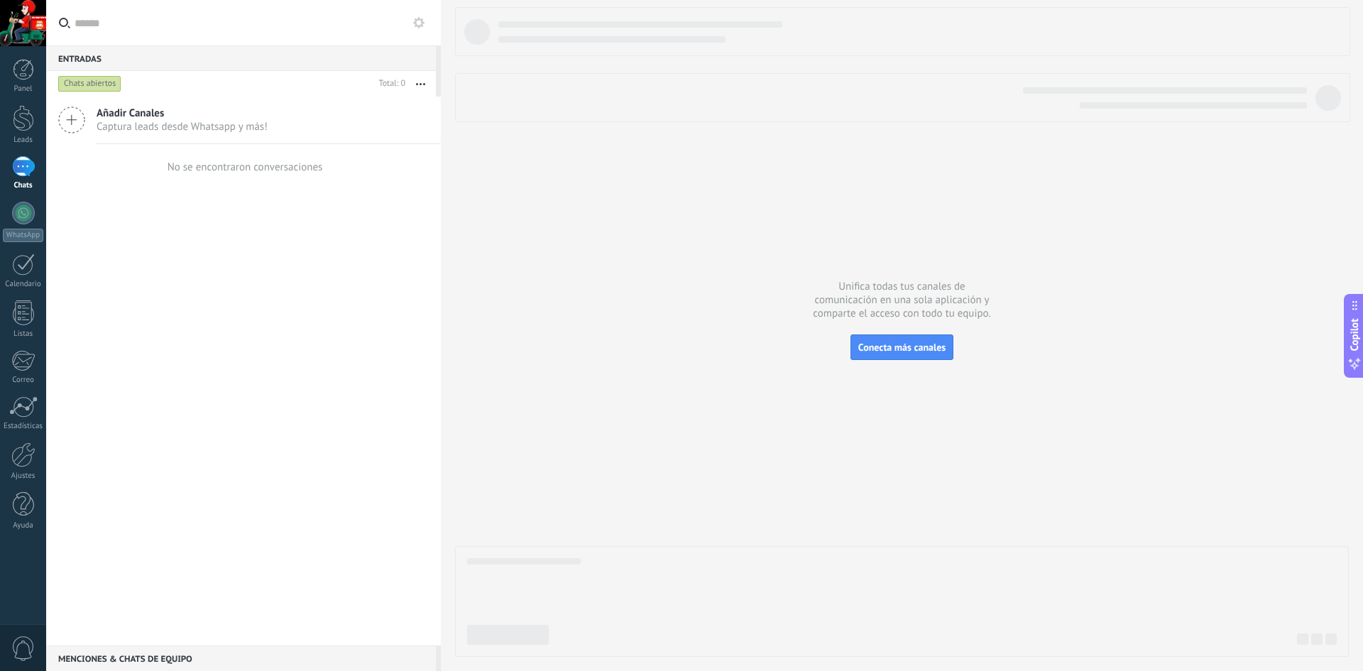
click at [135, 118] on span "Añadir Canales" at bounding box center [182, 112] width 171 height 13
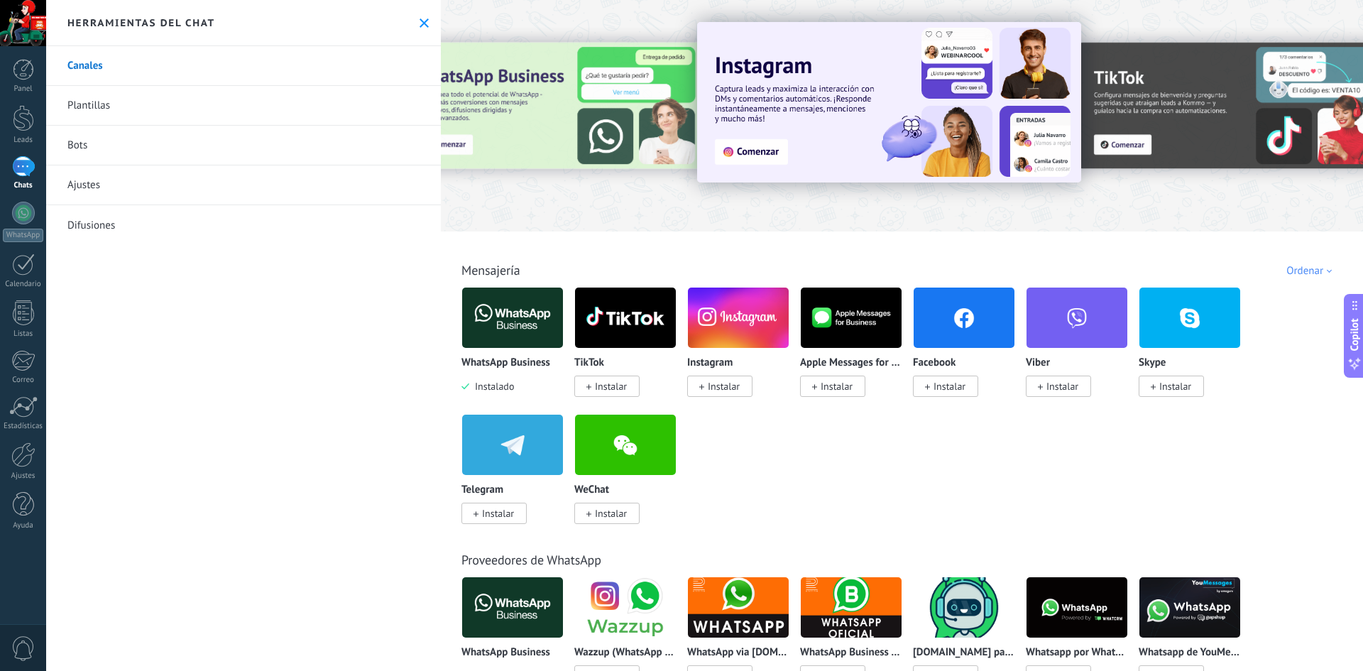
click at [417, 30] on div "Herramientas del chat" at bounding box center [243, 23] width 395 height 46
click at [422, 23] on icon at bounding box center [423, 22] width 9 height 9
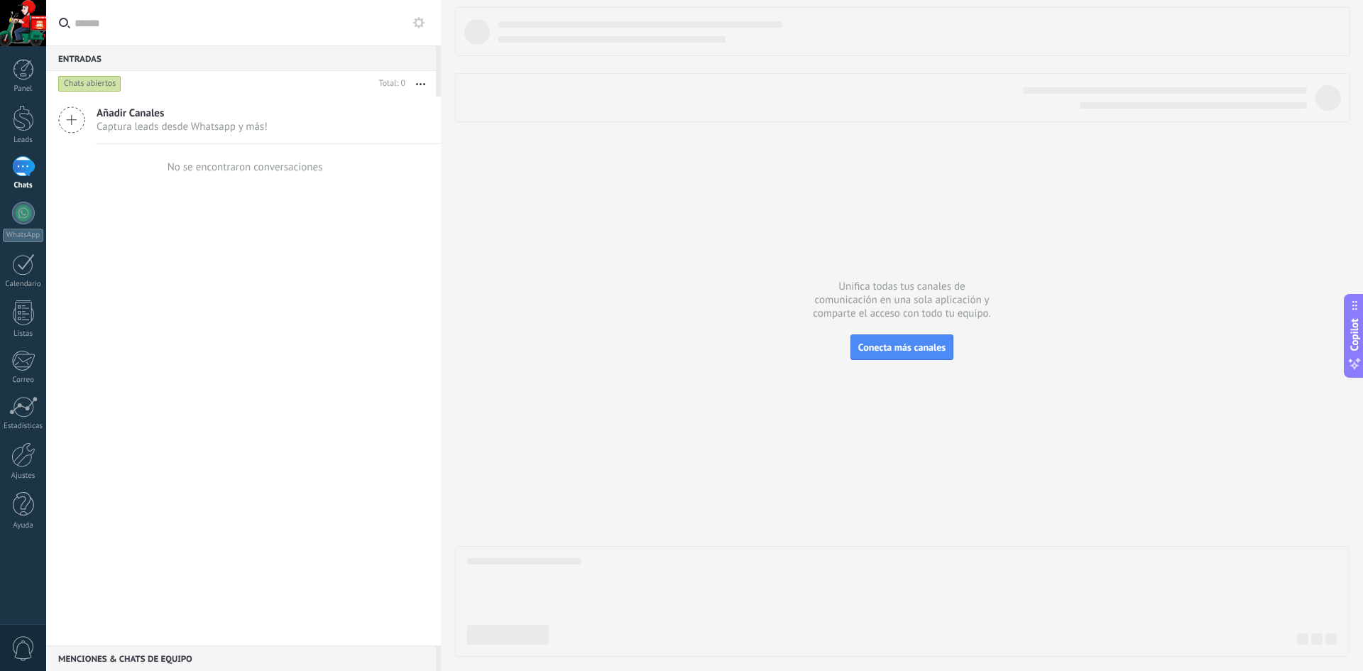
click at [20, 201] on div "Panel Leads 1 Chats WhatsApp Clientes" at bounding box center [23, 301] width 46 height 485
click at [21, 212] on div at bounding box center [23, 213] width 23 height 23
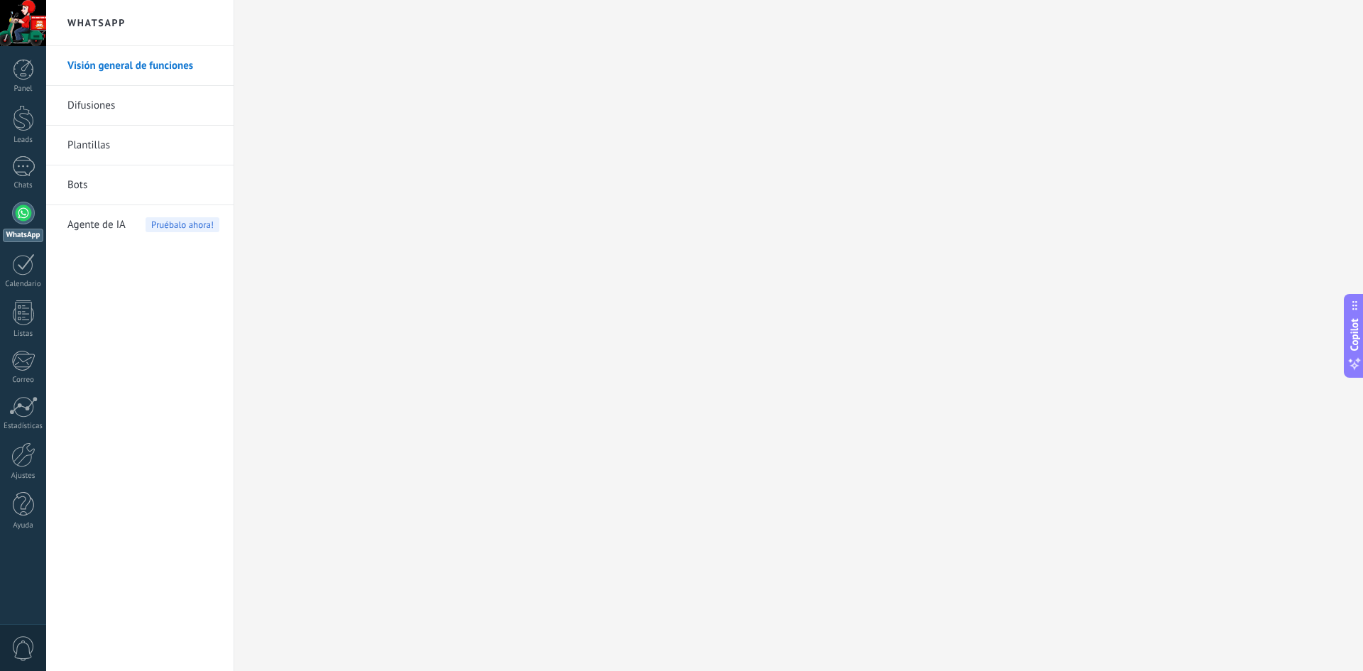
click at [113, 103] on link "Difusiones" at bounding box center [143, 106] width 152 height 40
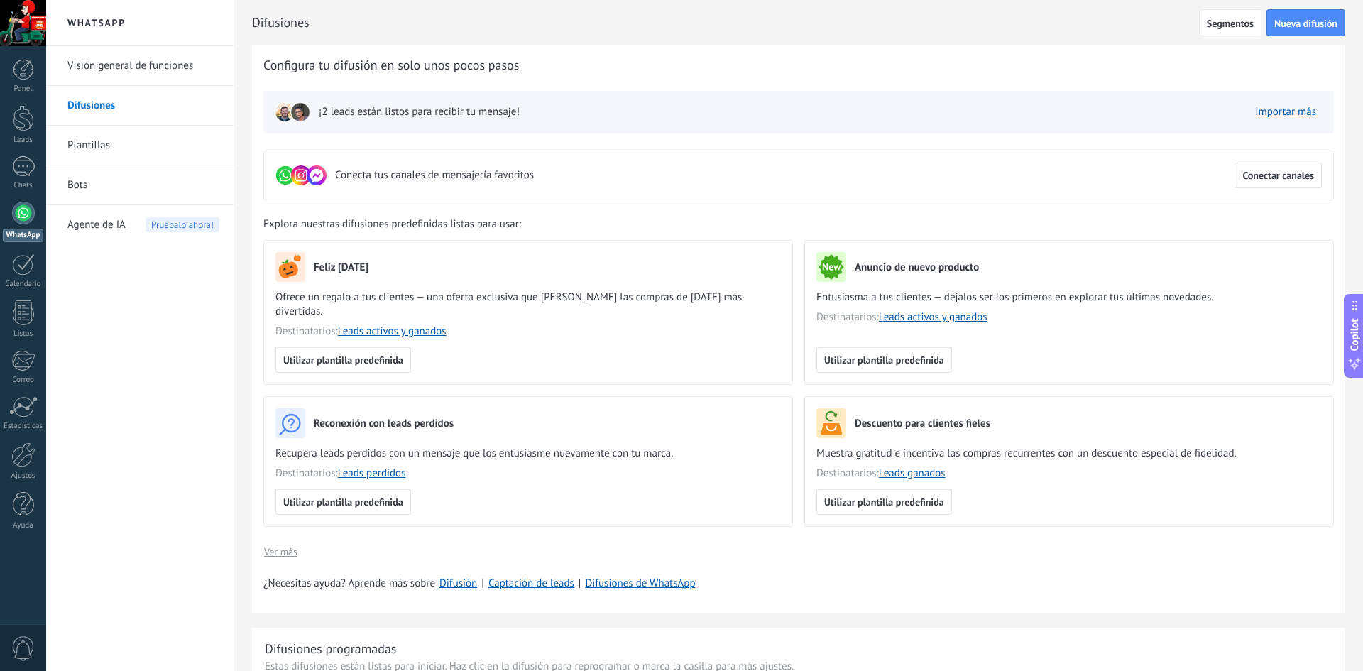
click at [127, 30] on h2 "WhatsApp" at bounding box center [140, 23] width 152 height 46
click at [106, 150] on link "Plantillas" at bounding box center [143, 146] width 152 height 40
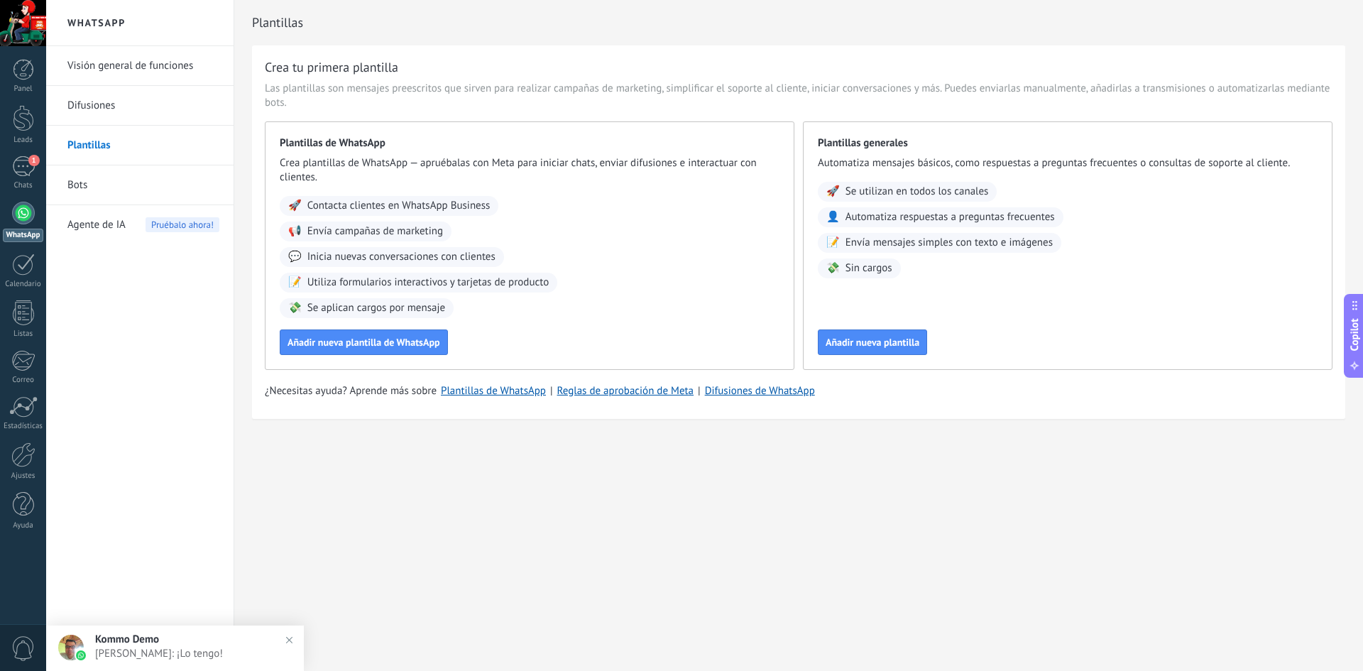
click at [33, 207] on div at bounding box center [23, 213] width 23 height 23
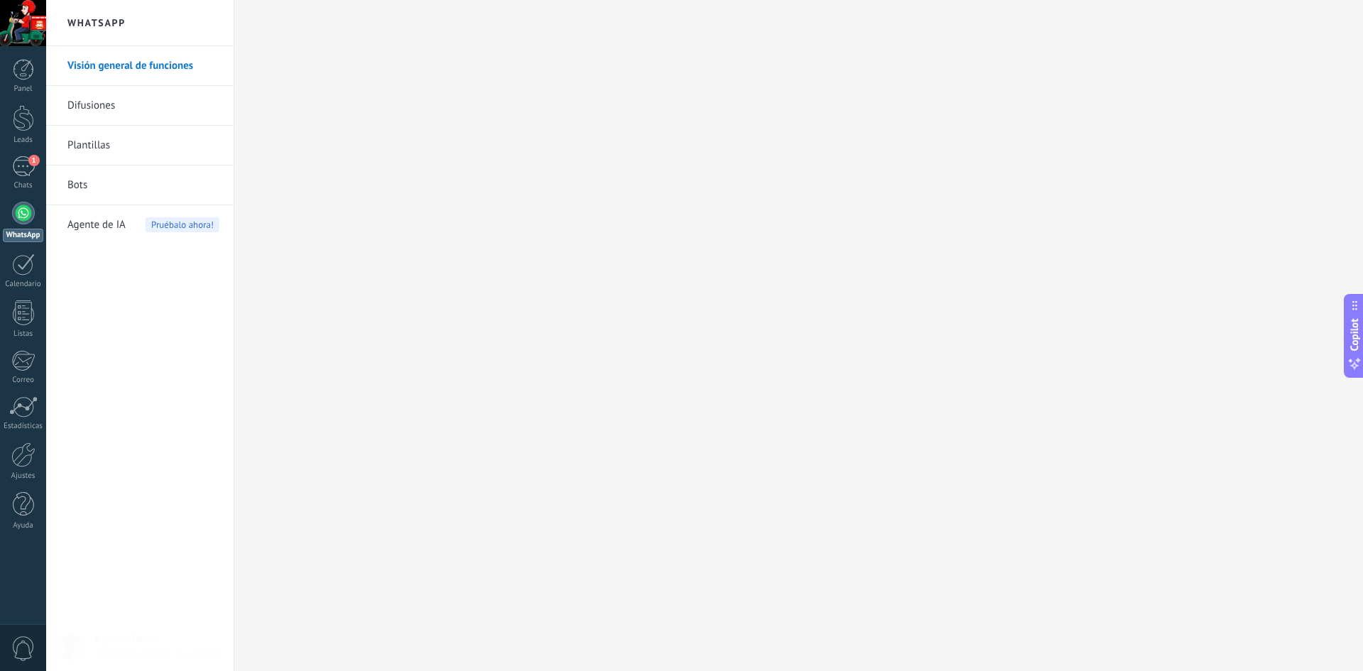
click at [22, 206] on div at bounding box center [23, 213] width 23 height 23
click at [21, 164] on div "1" at bounding box center [23, 166] width 23 height 21
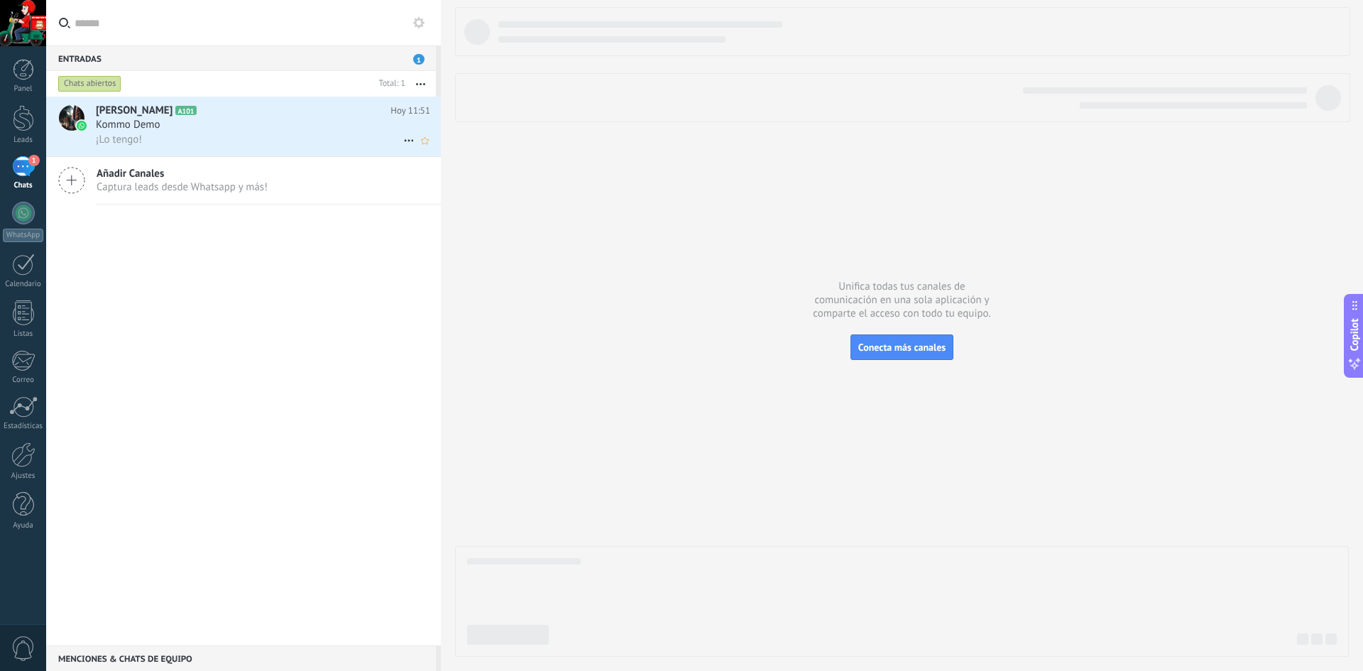
click at [192, 134] on div "¡Lo tengo!" at bounding box center [263, 139] width 334 height 15
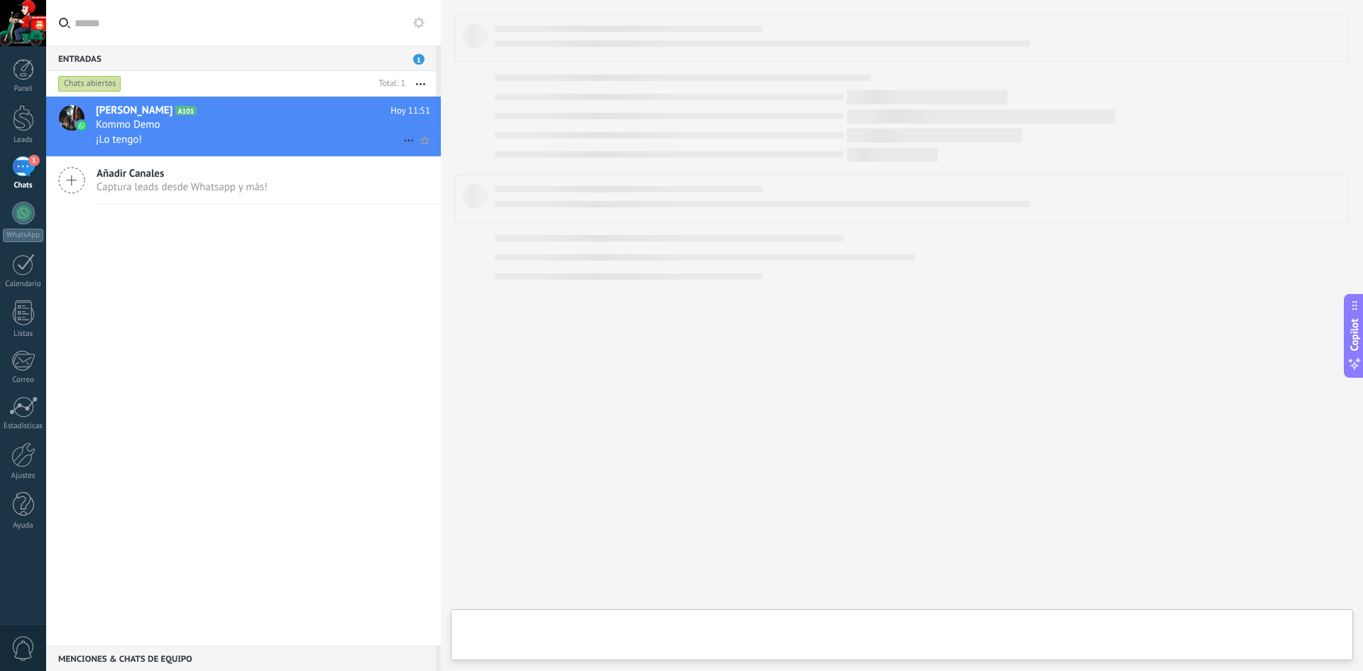
type textarea "**********"
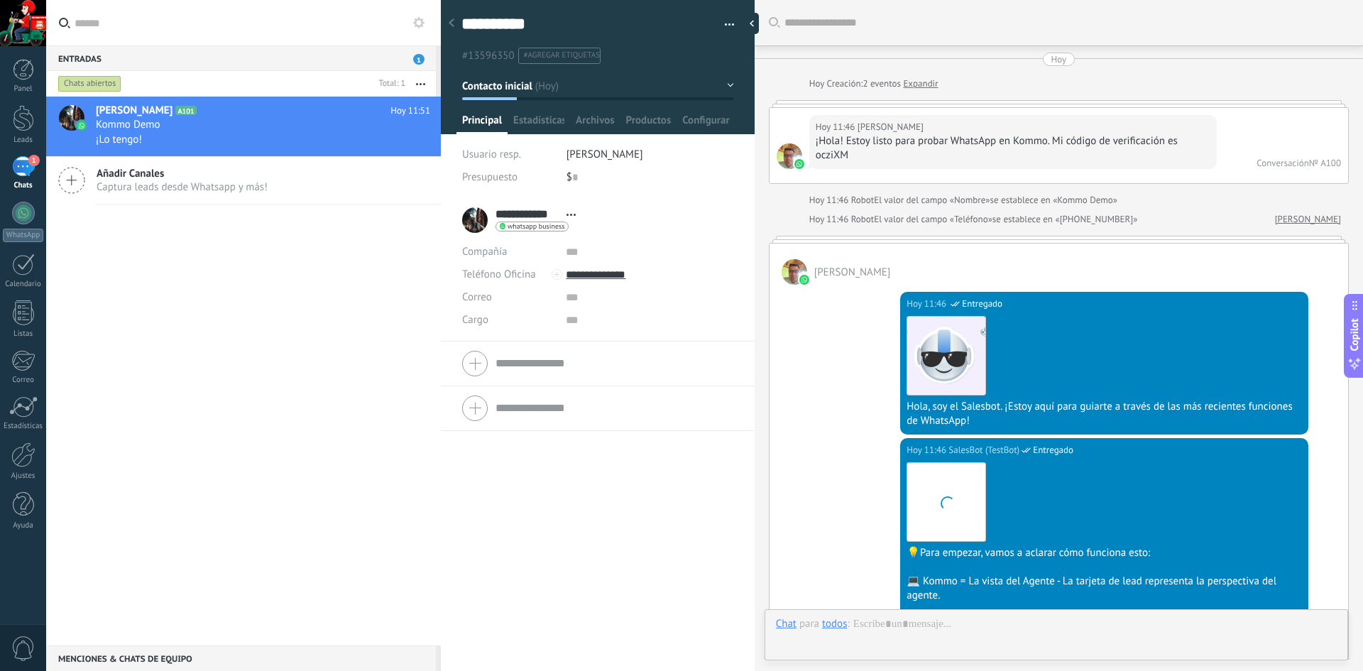
scroll to position [679, 0]
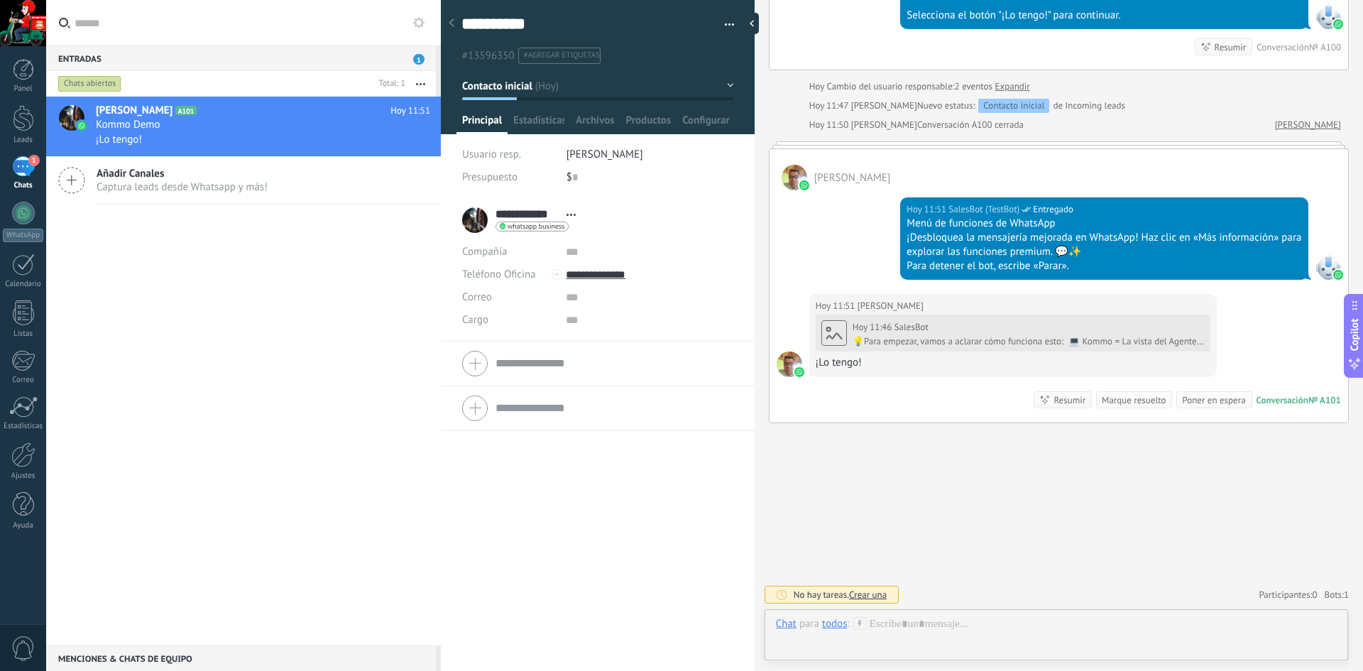
click at [876, 624] on div at bounding box center [1056, 638] width 561 height 43
click at [909, 571] on div "*" at bounding box center [1056, 584] width 561 height 54
click at [823, 639] on span "Enviar" at bounding box center [816, 635] width 25 height 10
click at [153, 180] on span "Añadir Canales" at bounding box center [182, 173] width 171 height 13
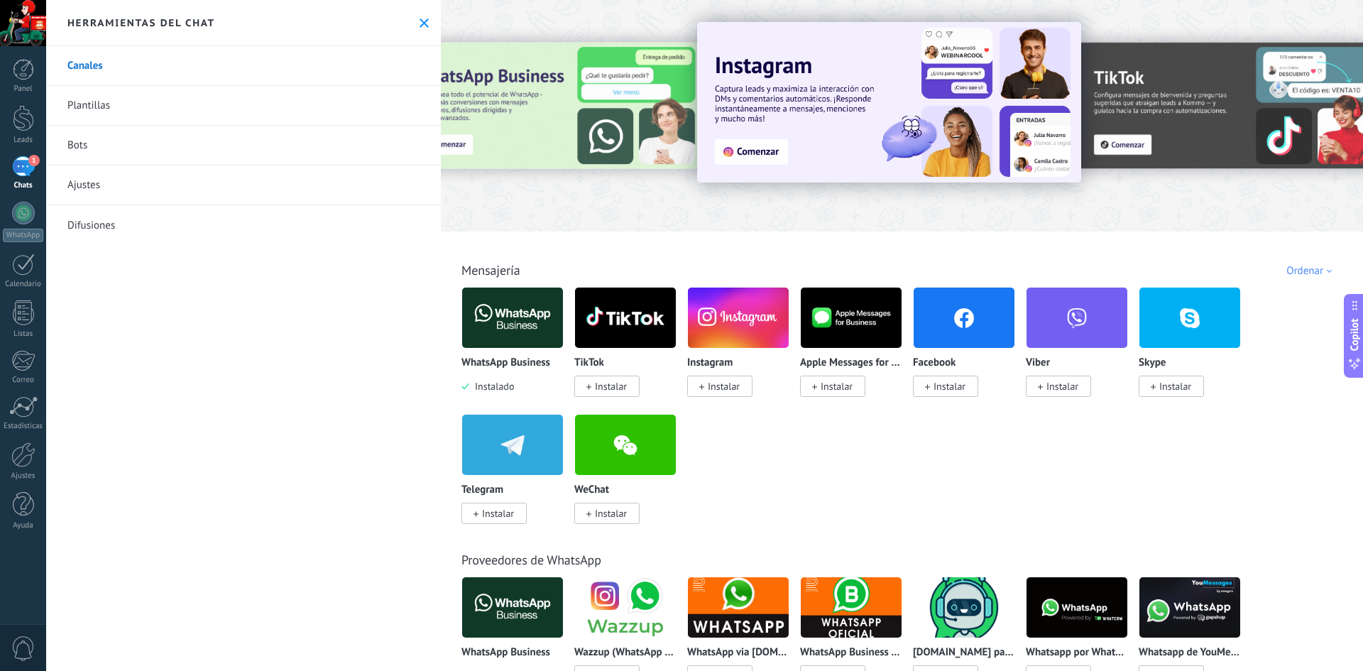
click at [33, 168] on div "1" at bounding box center [23, 166] width 23 height 21
click at [32, 168] on div "1" at bounding box center [23, 166] width 23 height 21
click at [24, 125] on div at bounding box center [23, 118] width 21 height 26
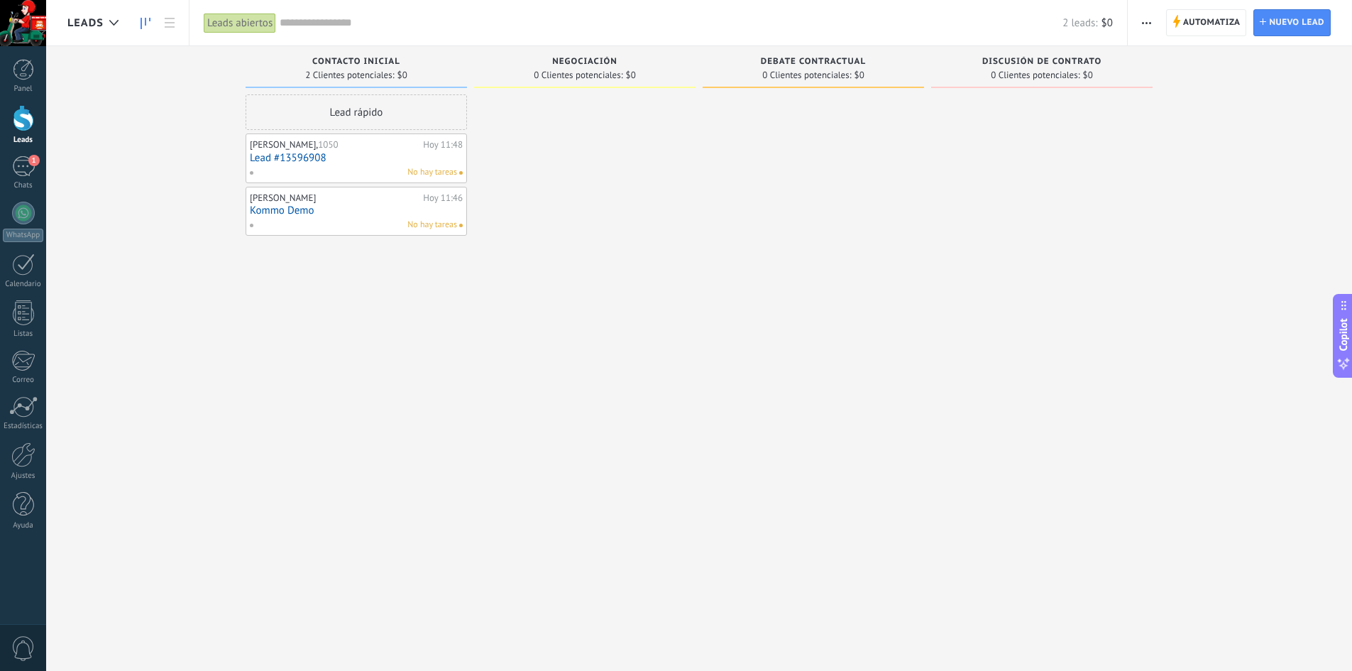
click at [351, 168] on div "No hay tareas" at bounding box center [353, 172] width 208 height 13
click at [434, 170] on span "No hay tareas" at bounding box center [432, 172] width 50 height 13
click at [344, 155] on link "Lead #13596908" at bounding box center [356, 158] width 213 height 12
click at [344, 155] on body ".abecls-1,.abecls-2{fill-rule:evenodd}.abecls-2{fill:#fff} .abhcls-1{fill:none}…" at bounding box center [676, 335] width 1352 height 671
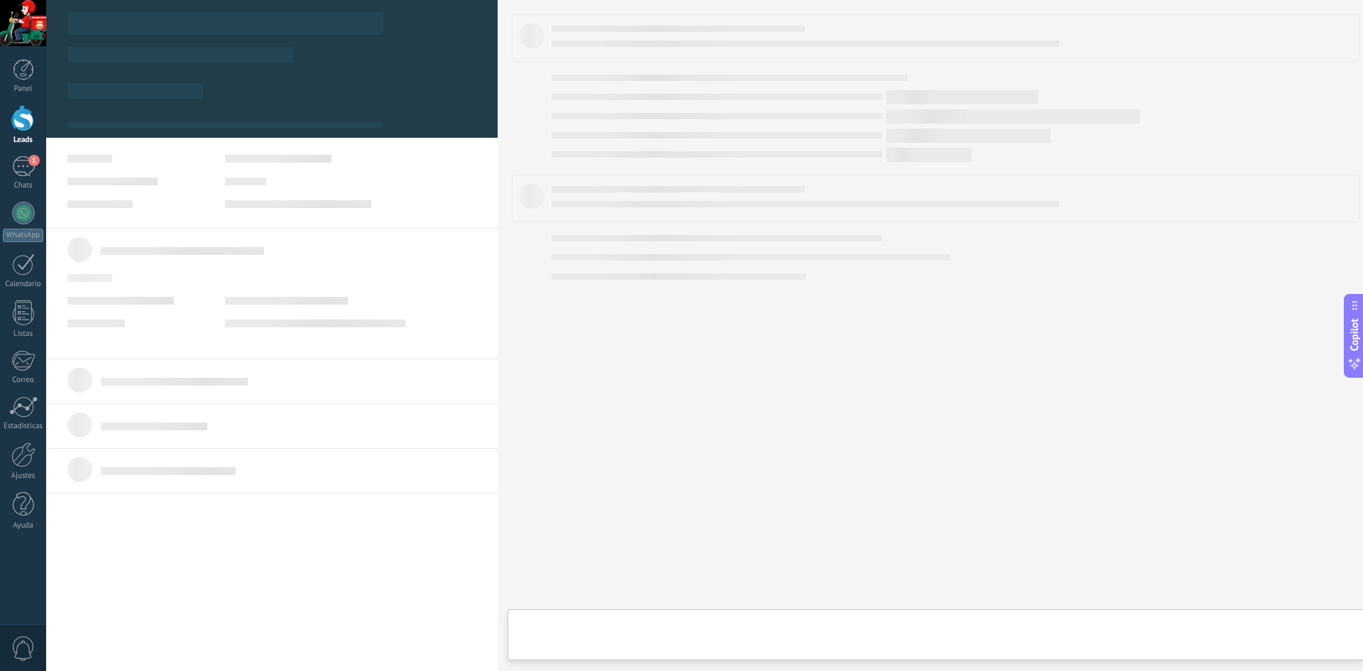
type textarea "***"
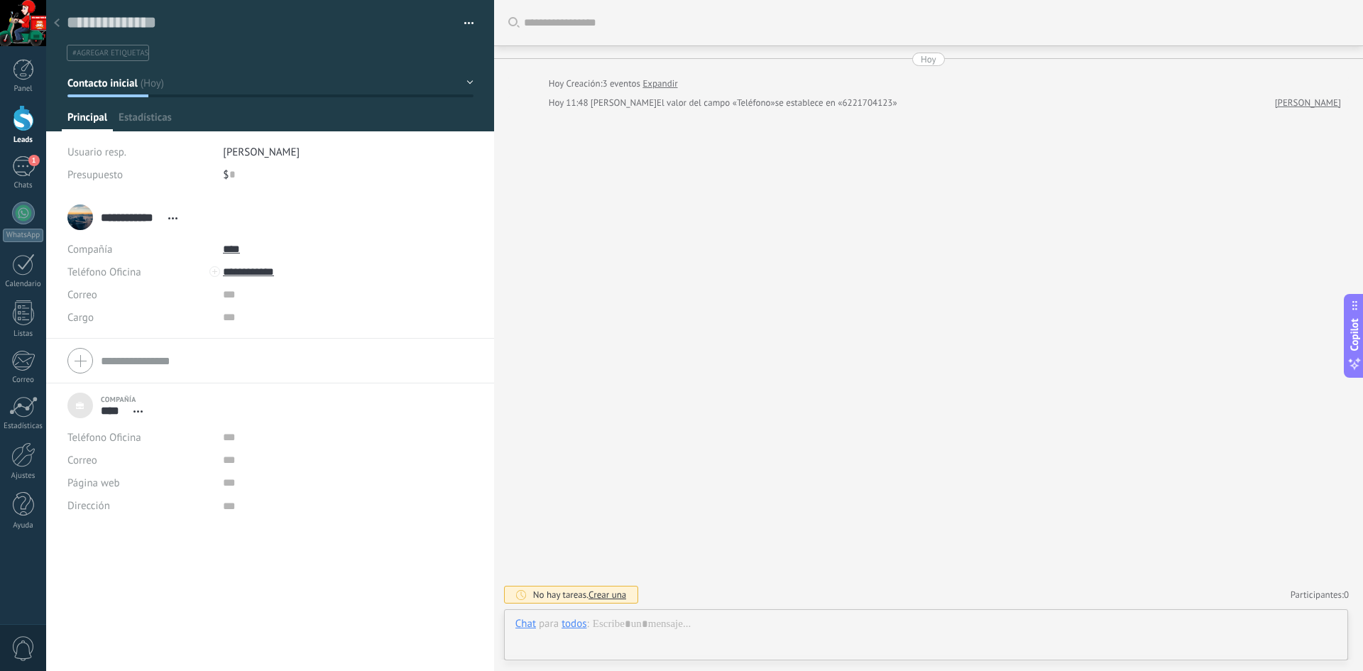
scroll to position [14, 0]
click at [640, 628] on div at bounding box center [925, 638] width 821 height 43
click at [573, 637] on button "Enviar" at bounding box center [556, 635] width 82 height 27
click at [1319, 94] on div "[PERSON_NAME] Creación: 3 eventos Expandir Hoy 11:48 [PERSON_NAME] El valor del…" at bounding box center [928, 100] width 840 height 95
click at [1311, 101] on link "[PERSON_NAME]" at bounding box center [1308, 103] width 66 height 14
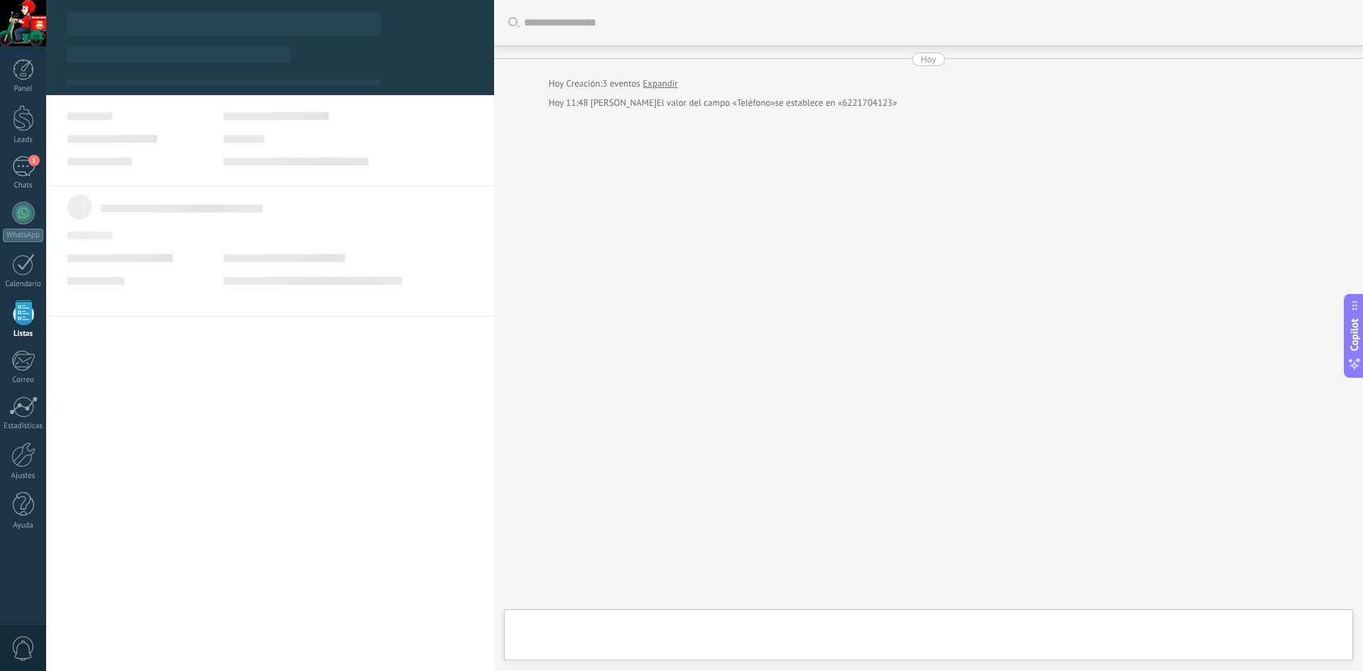
scroll to position [14, 0]
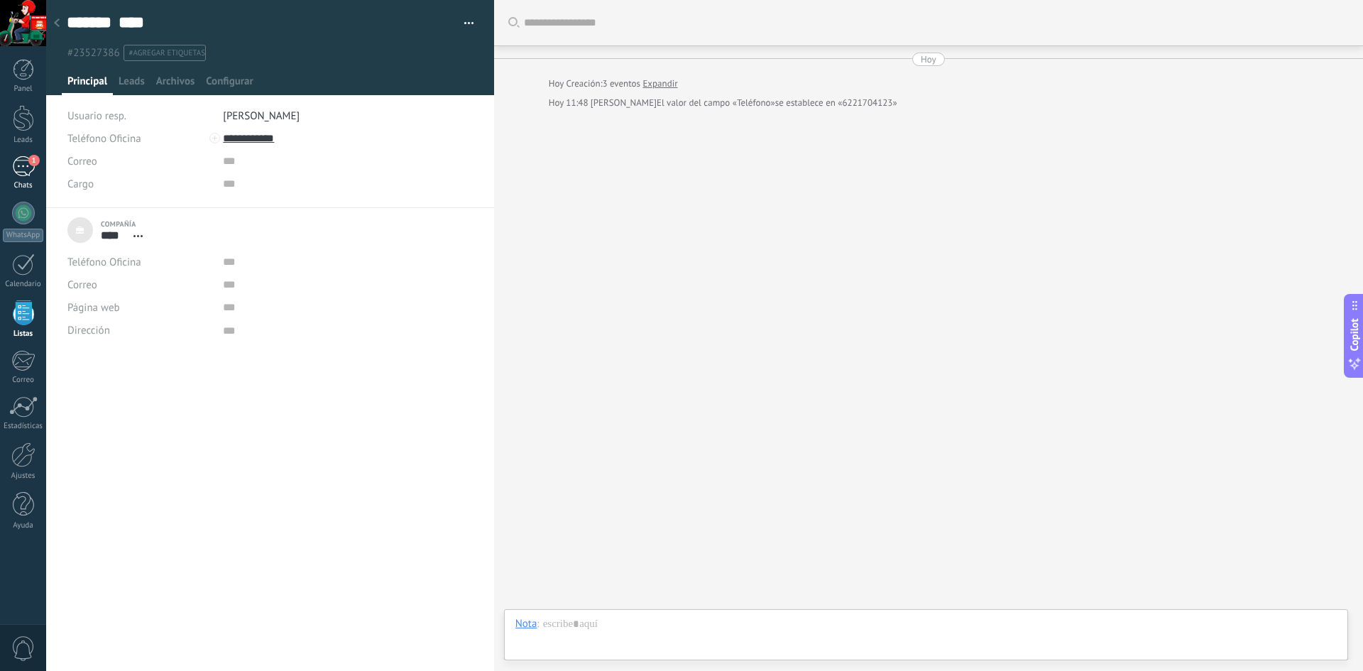
click at [26, 158] on div "1" at bounding box center [23, 166] width 23 height 21
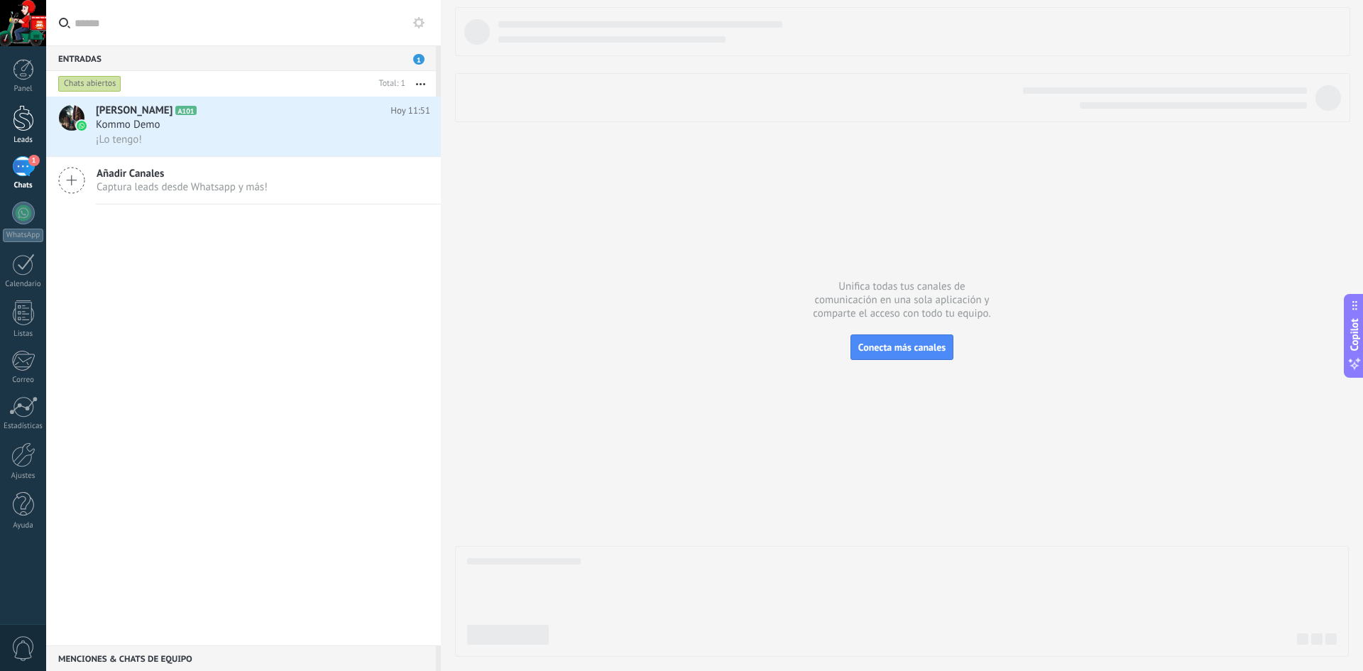
click at [22, 113] on div at bounding box center [23, 118] width 21 height 26
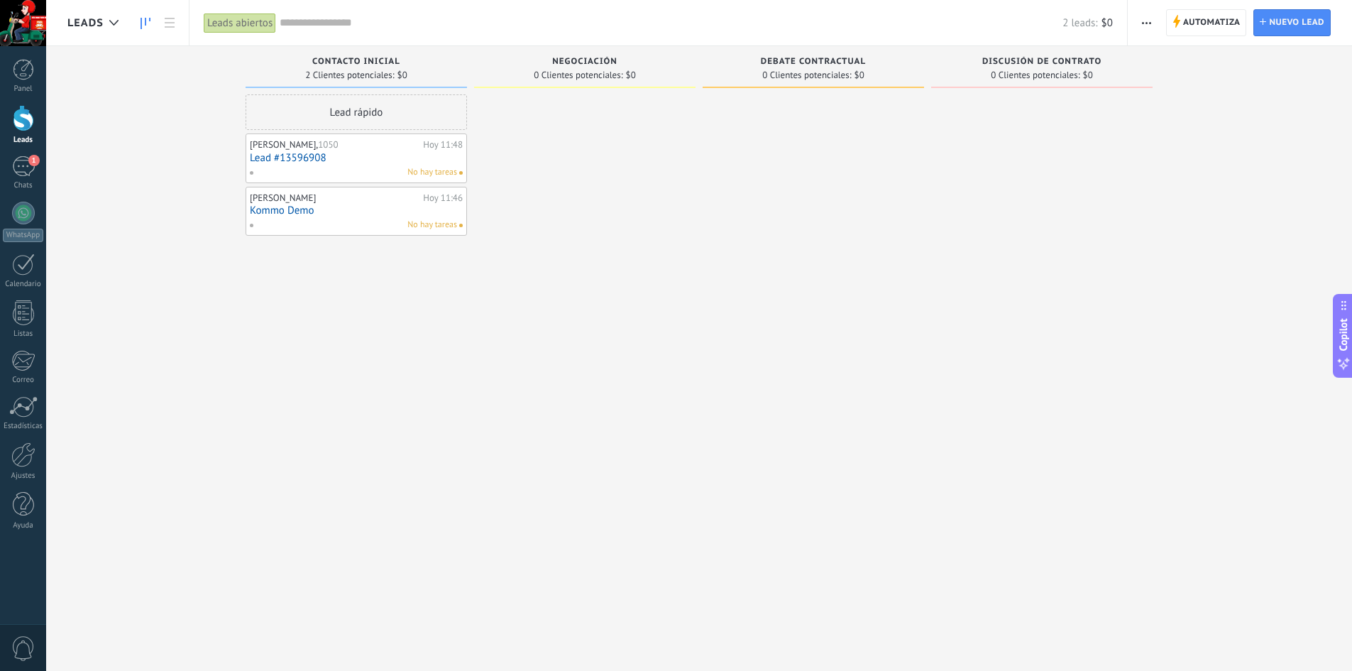
click at [356, 159] on link "Lead #13596908" at bounding box center [356, 158] width 213 height 12
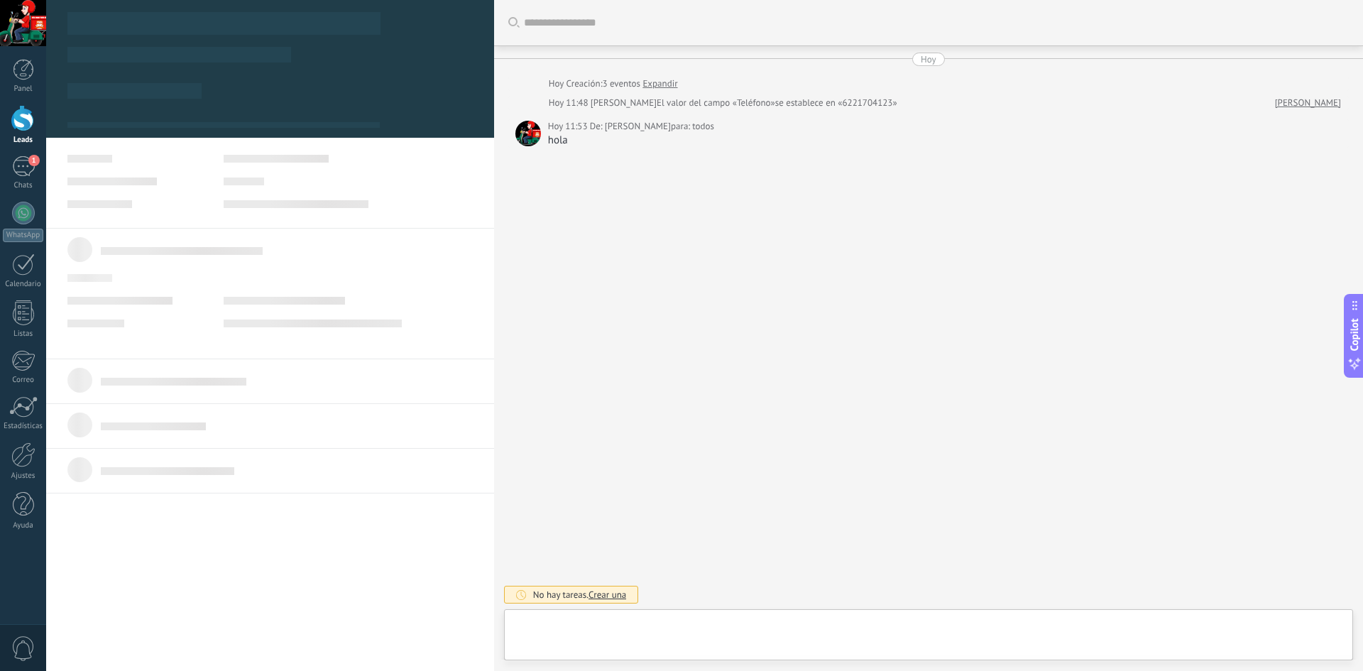
type textarea "***"
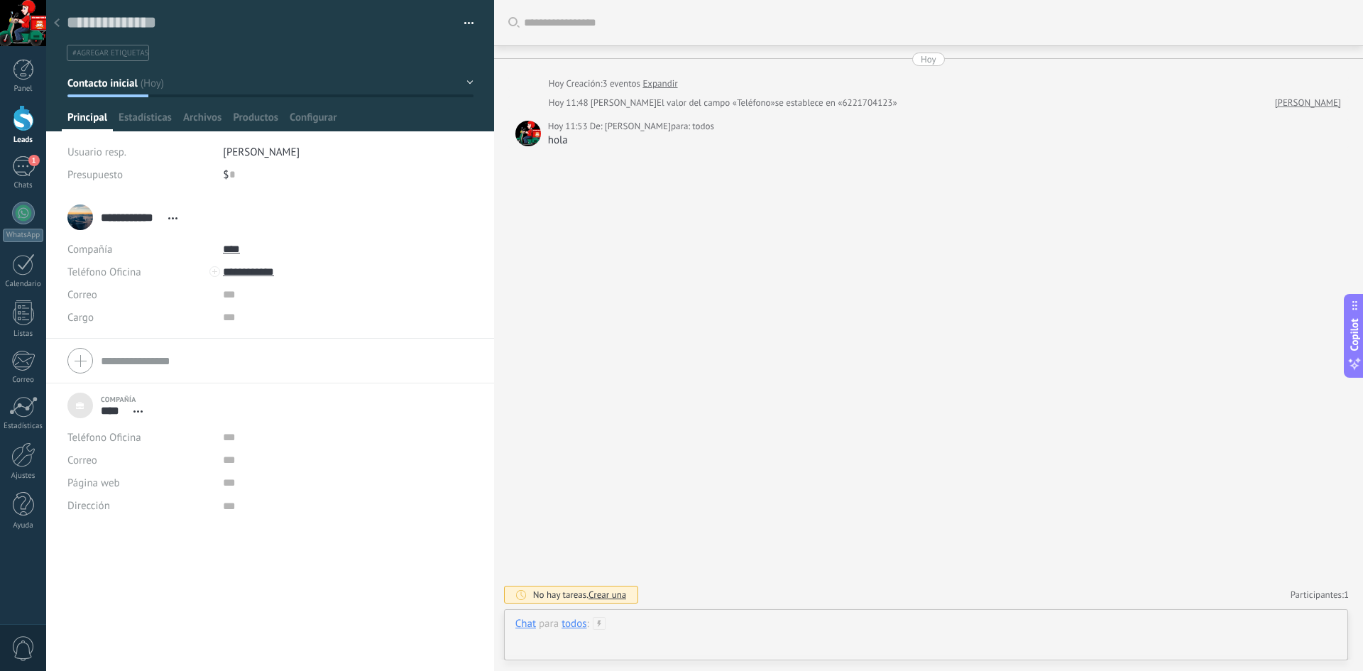
click at [633, 626] on div at bounding box center [925, 638] width 821 height 43
click at [571, 564] on div "todos" at bounding box center [573, 563] width 25 height 13
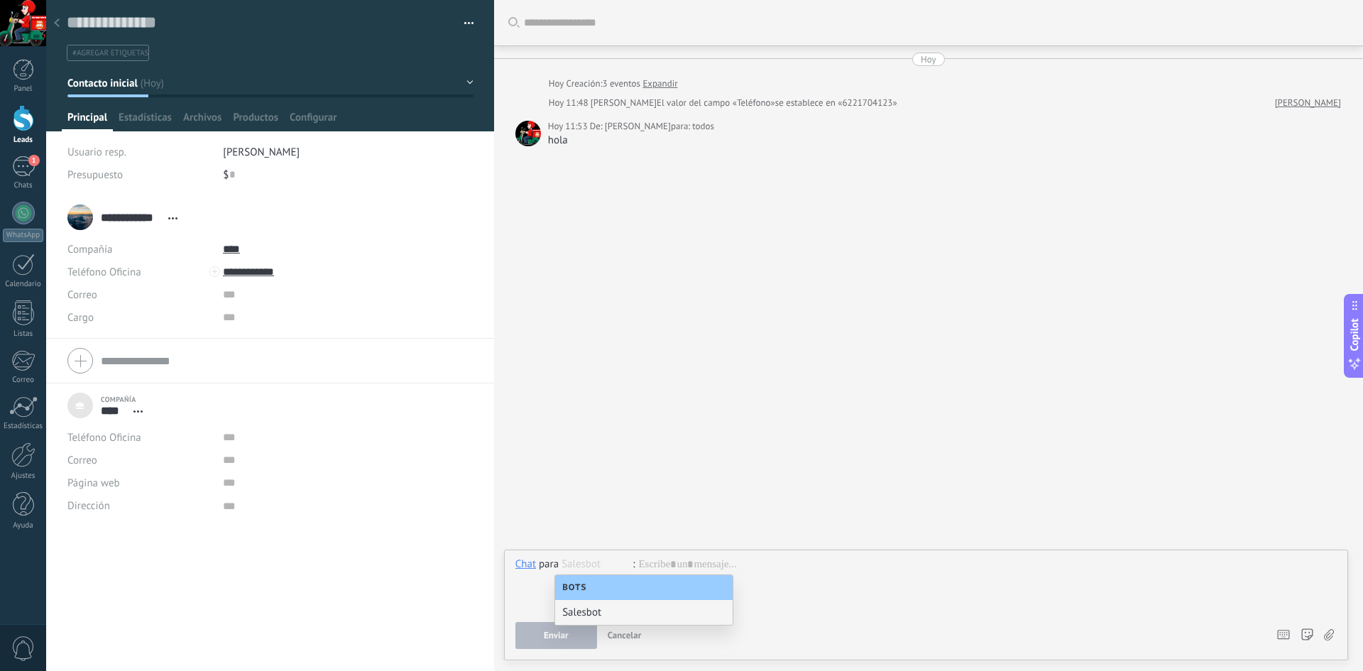
click at [571, 564] on input "text" at bounding box center [596, 563] width 71 height 13
click at [814, 594] on div at bounding box center [925, 584] width 821 height 54
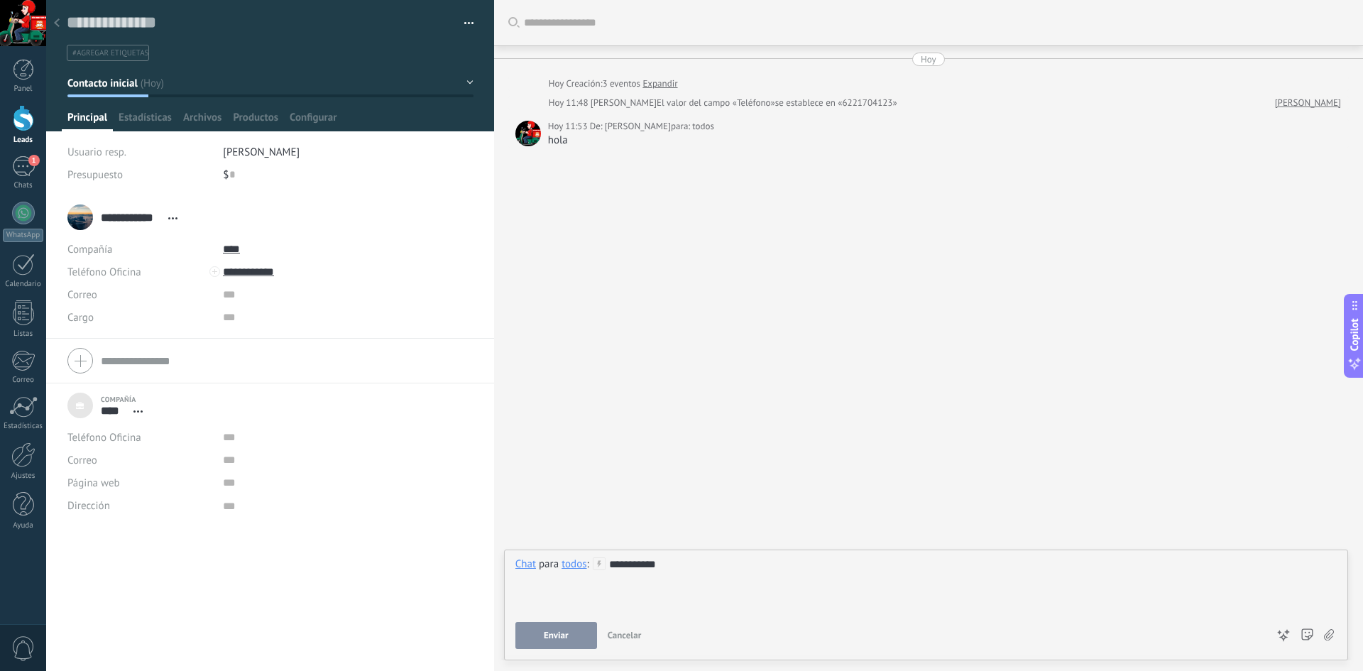
click at [561, 631] on span "Enviar" at bounding box center [556, 635] width 25 height 10
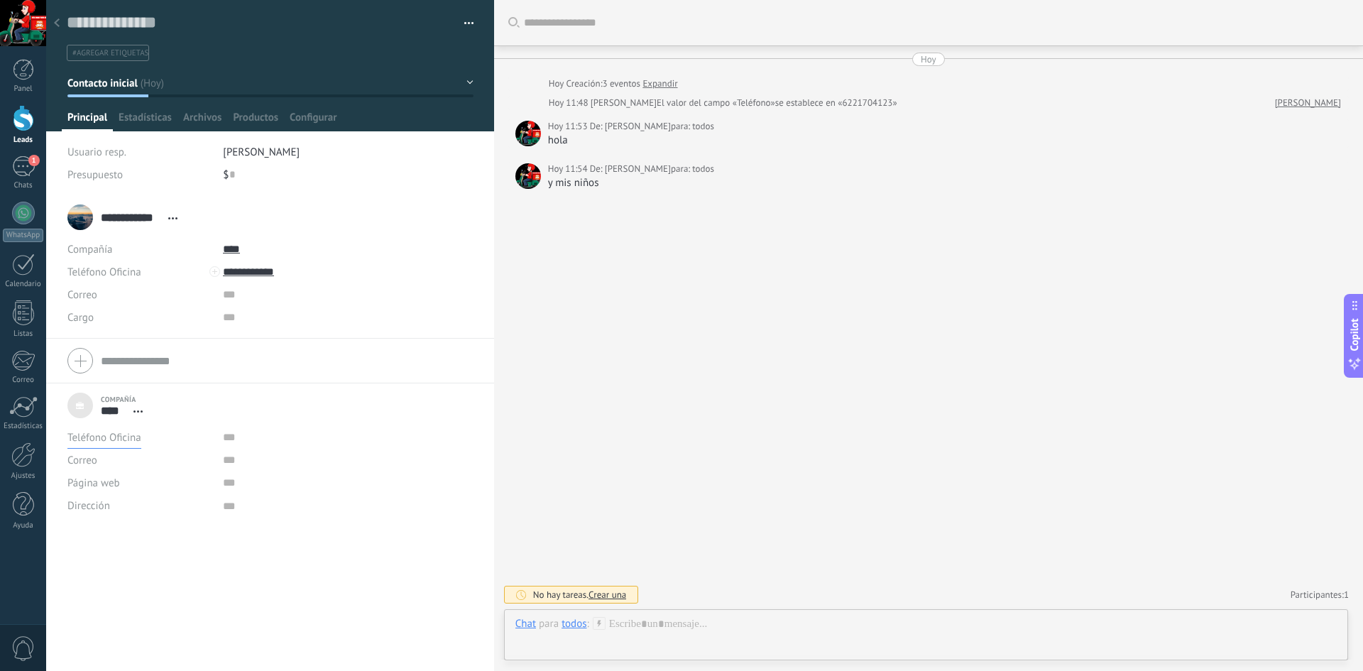
click at [121, 439] on span "Teléfono Oficina" at bounding box center [104, 437] width 74 height 13
click at [92, 488] on span "Celular" at bounding box center [126, 485] width 148 height 13
click at [210, 441] on div "Teléfono Oficina Ofic. directo Celular Fax Casa Otro Celular" at bounding box center [139, 437] width 145 height 23
click at [217, 436] on div at bounding box center [214, 437] width 11 height 11
type input "**********"
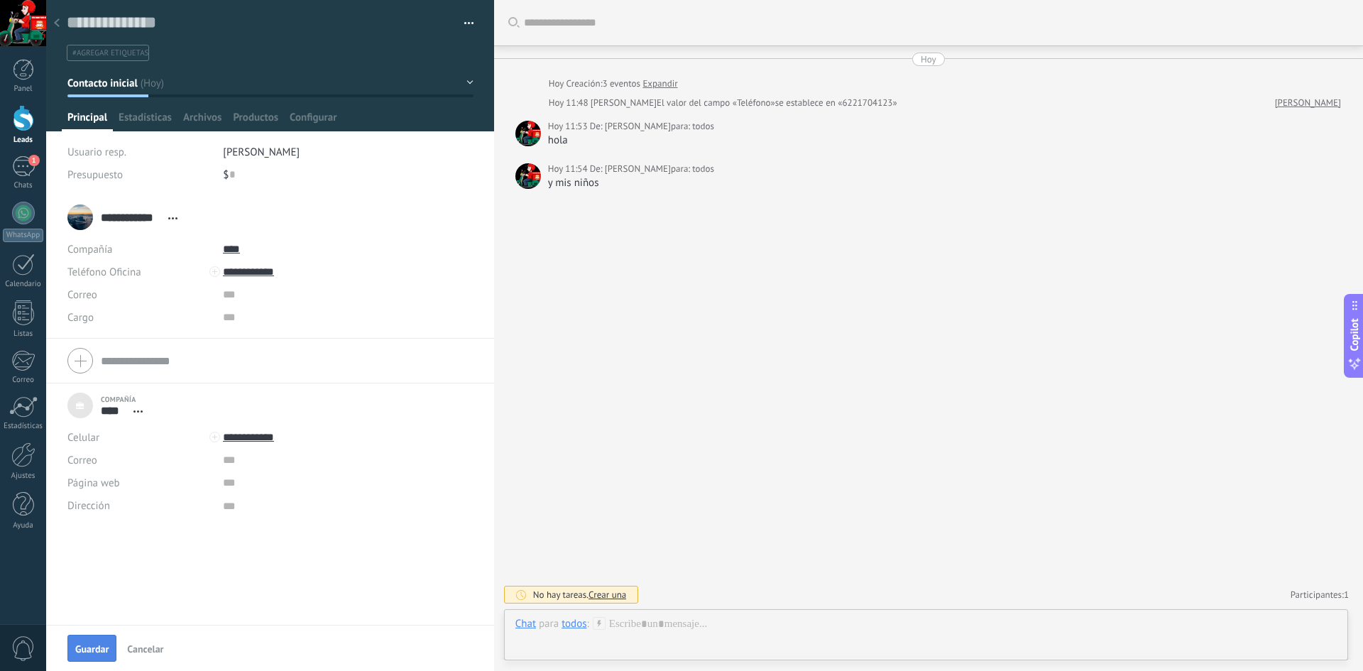
click at [103, 642] on button "Guardar" at bounding box center [91, 647] width 49 height 27
click at [657, 620] on div at bounding box center [925, 638] width 821 height 43
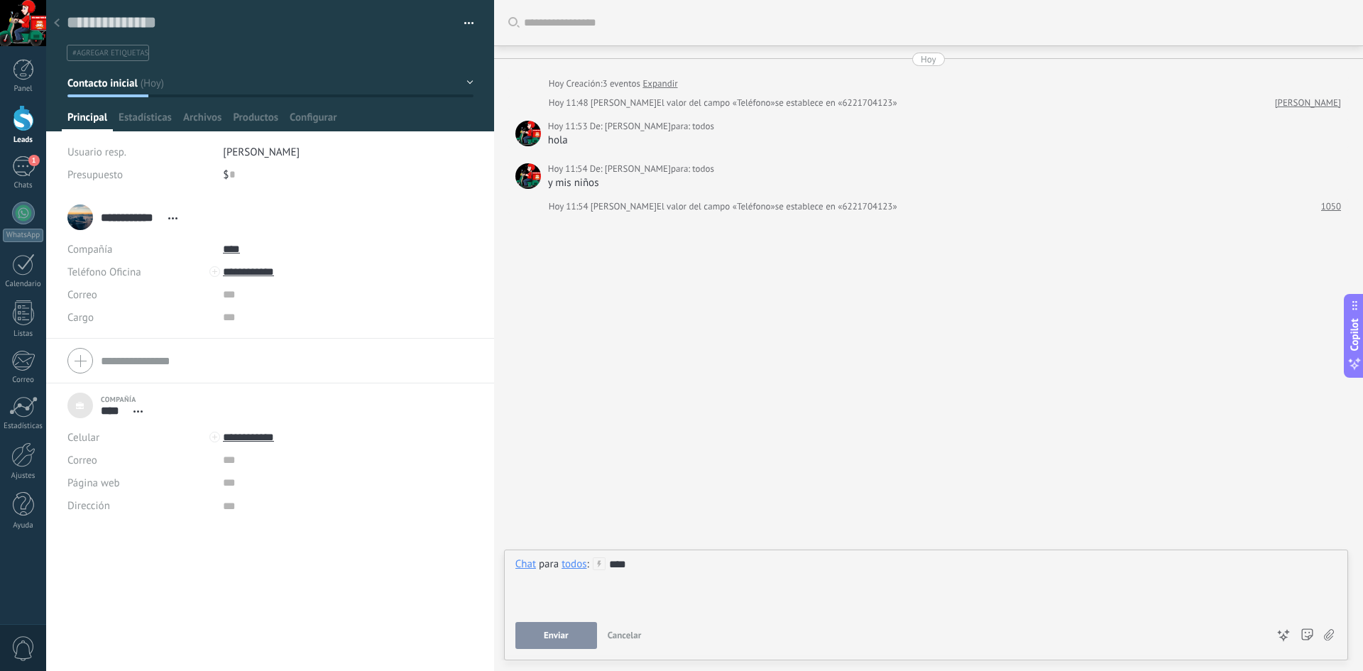
click at [586, 641] on button "Enviar" at bounding box center [556, 635] width 82 height 27
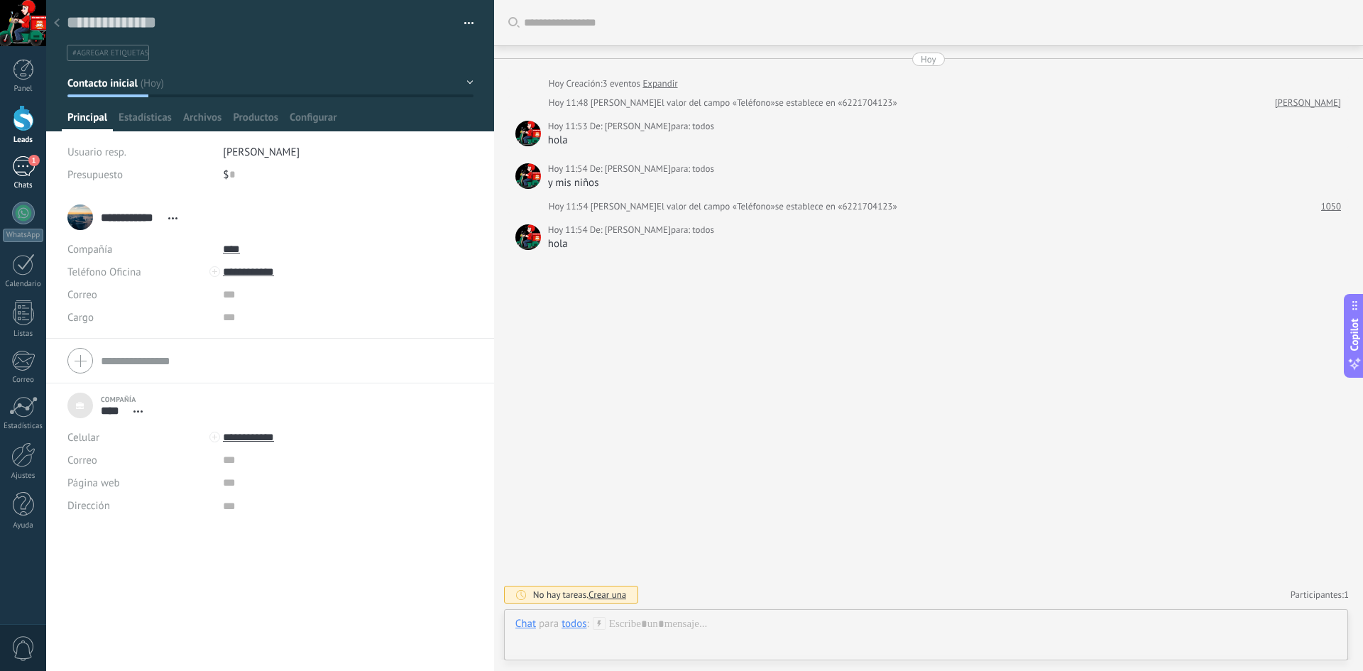
click at [28, 171] on div "1" at bounding box center [23, 166] width 23 height 21
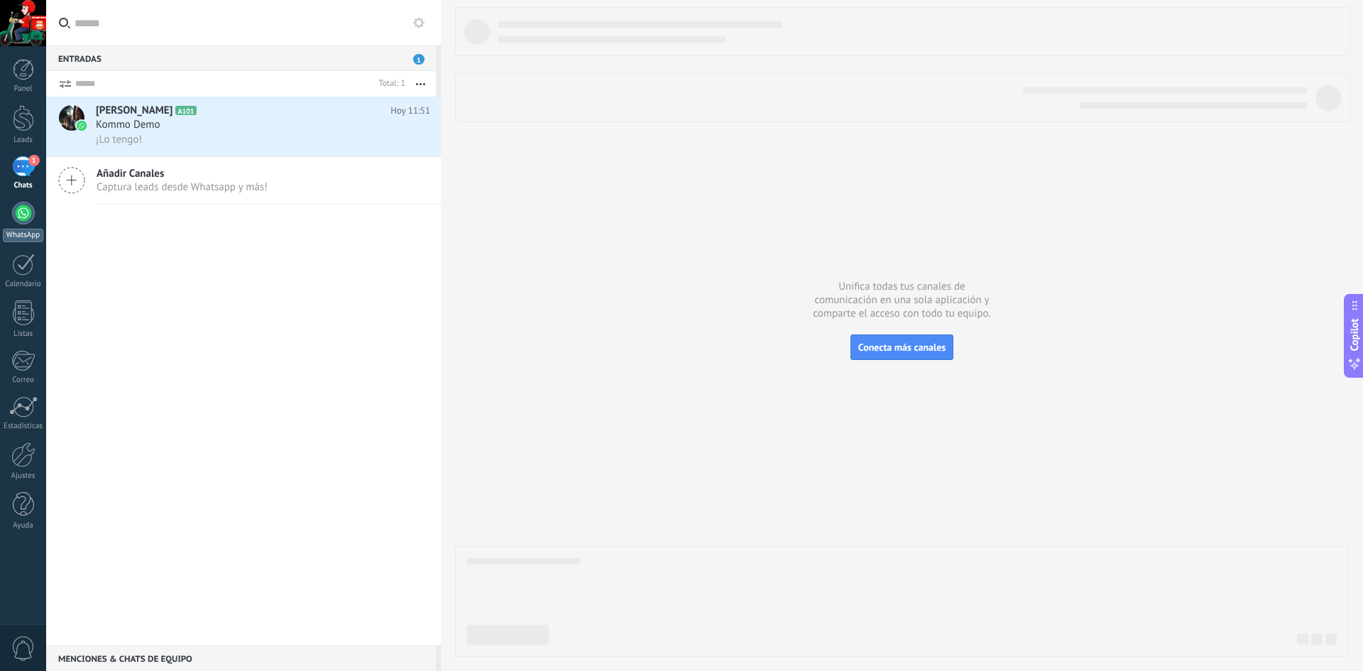
click at [28, 206] on div at bounding box center [23, 213] width 23 height 23
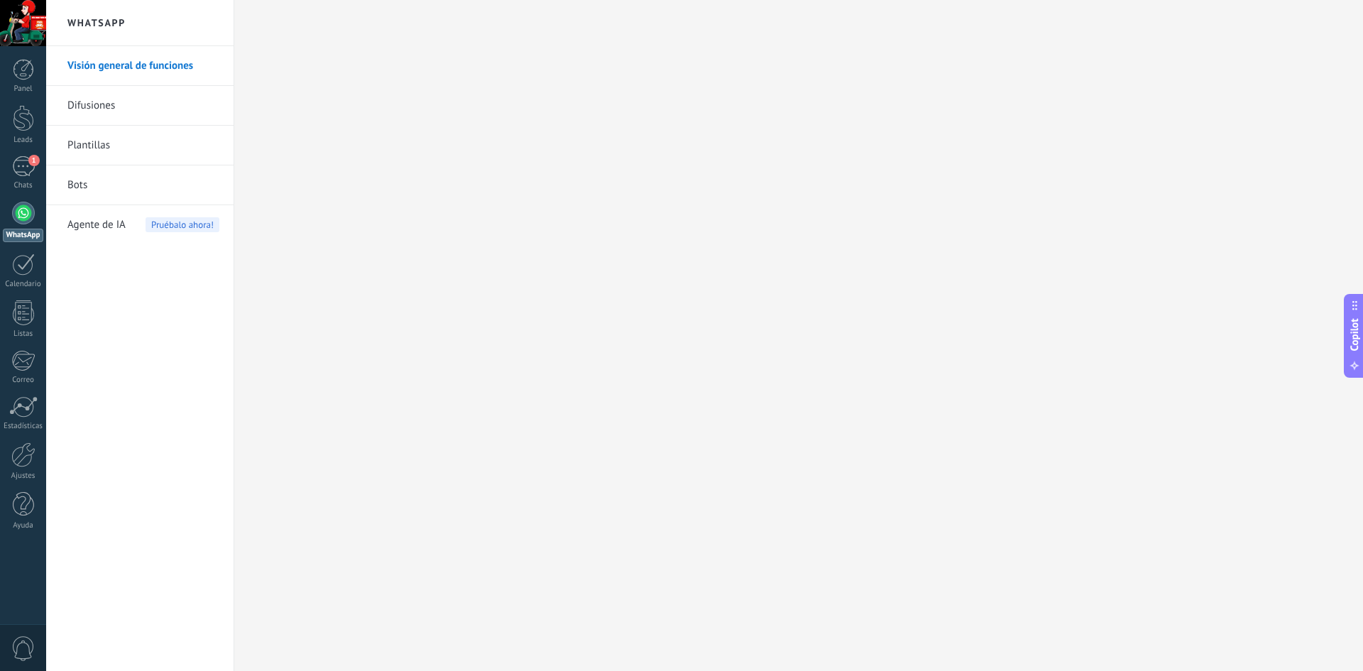
click at [1351, 338] on button "Copilot" at bounding box center [1354, 336] width 20 height 84
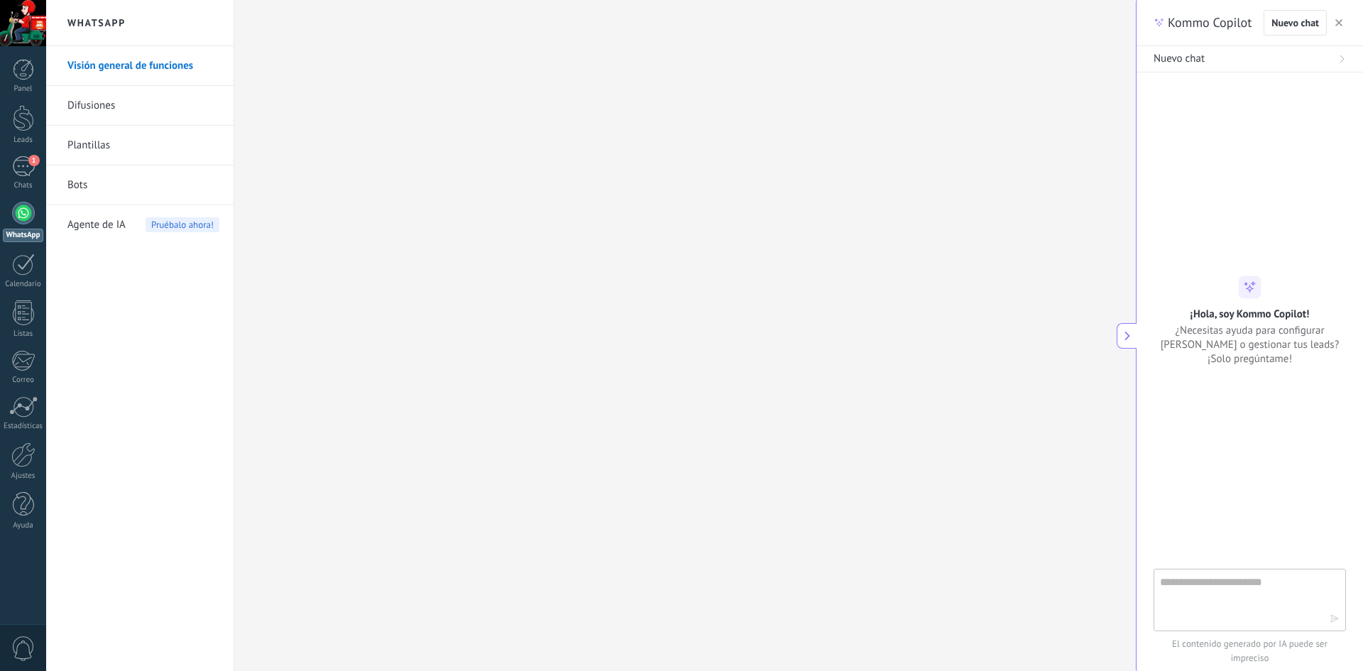
type textarea "***"
click at [1251, 615] on textarea at bounding box center [1240, 598] width 160 height 51
type textarea "**********"
click at [1334, 618] on icon "button" at bounding box center [1334, 618] width 10 height 10
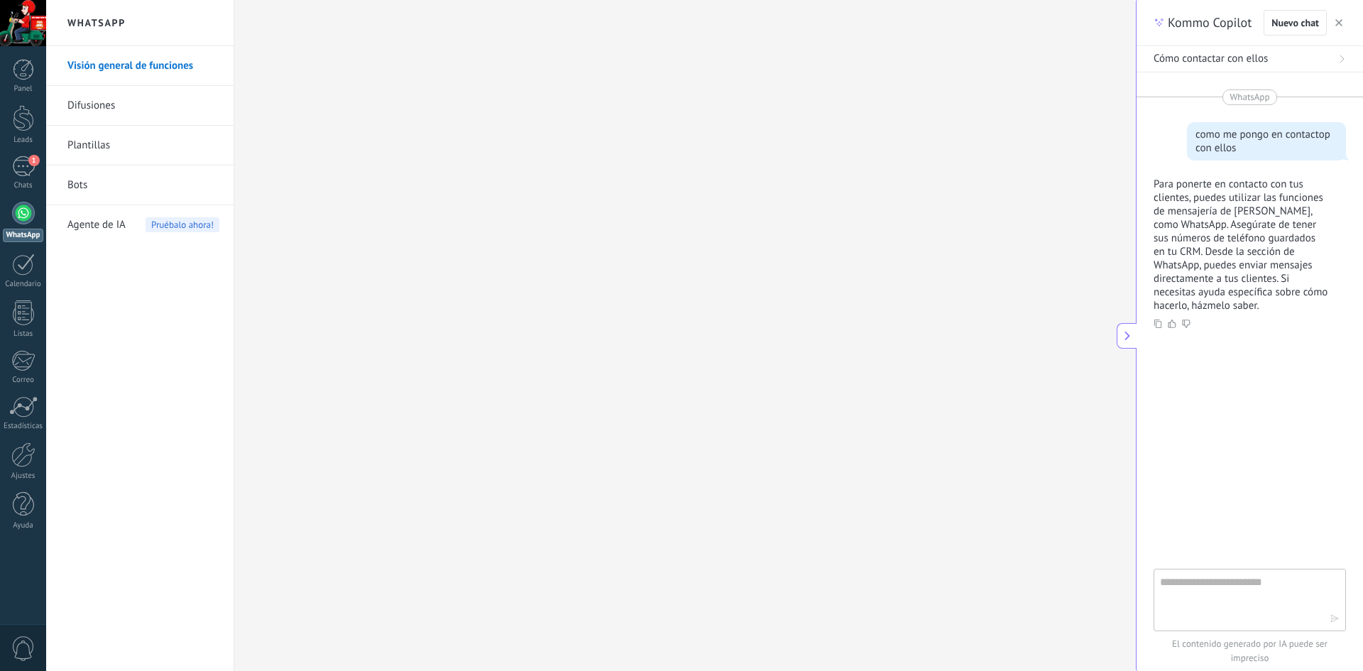
click at [27, 208] on div at bounding box center [23, 213] width 23 height 23
click at [26, 209] on div at bounding box center [23, 213] width 23 height 23
click at [28, 180] on link "1 Chats" at bounding box center [23, 173] width 46 height 34
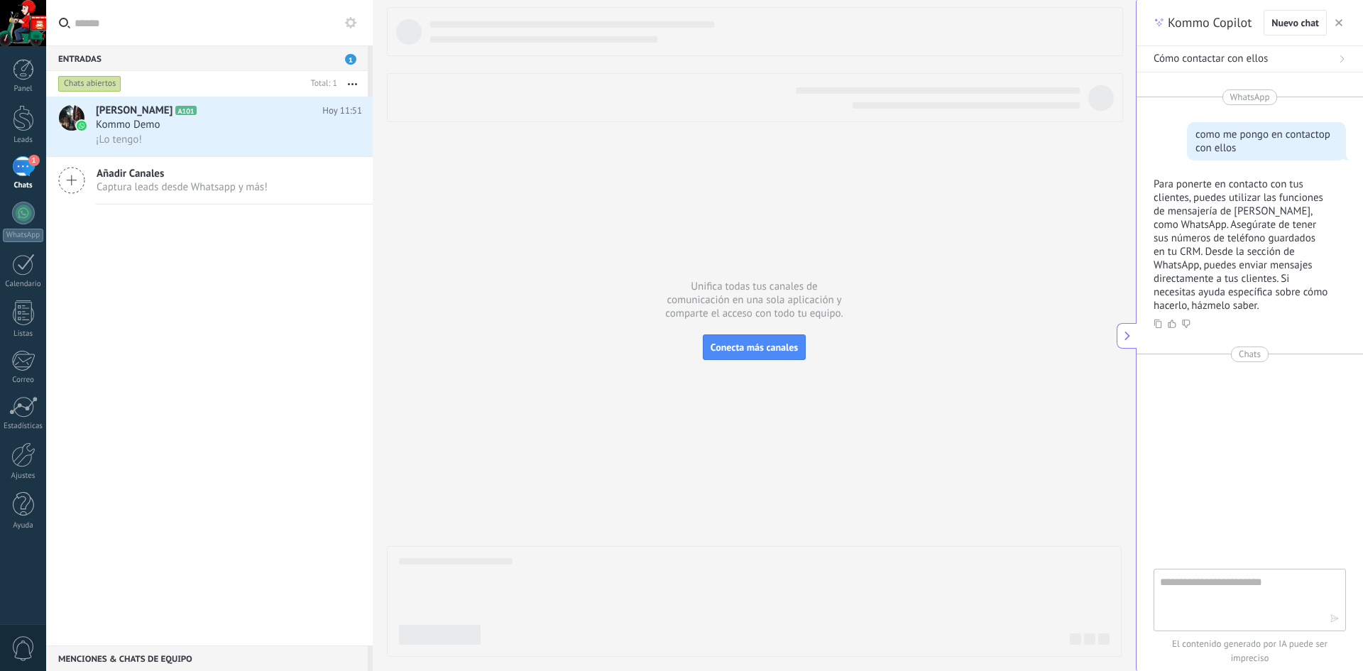
click at [94, 80] on div "Chats abiertos" at bounding box center [89, 83] width 63 height 17
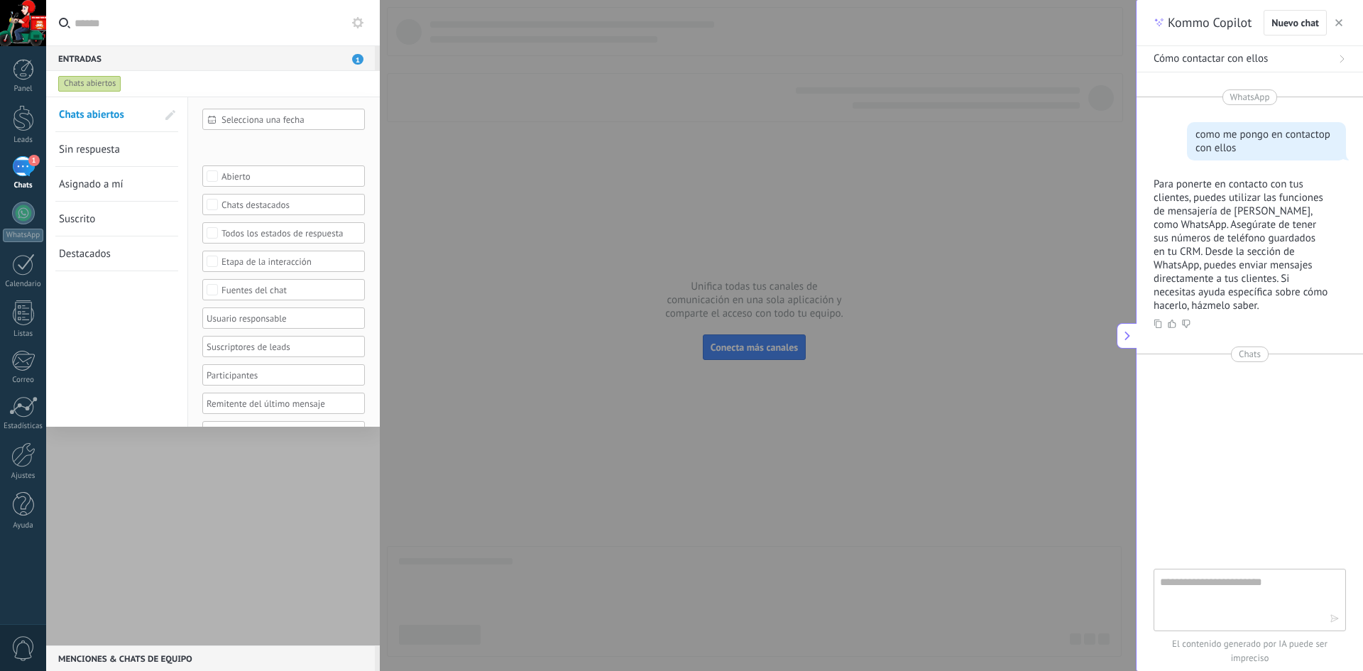
click at [109, 111] on span "Chats abiertos" at bounding box center [91, 114] width 65 height 13
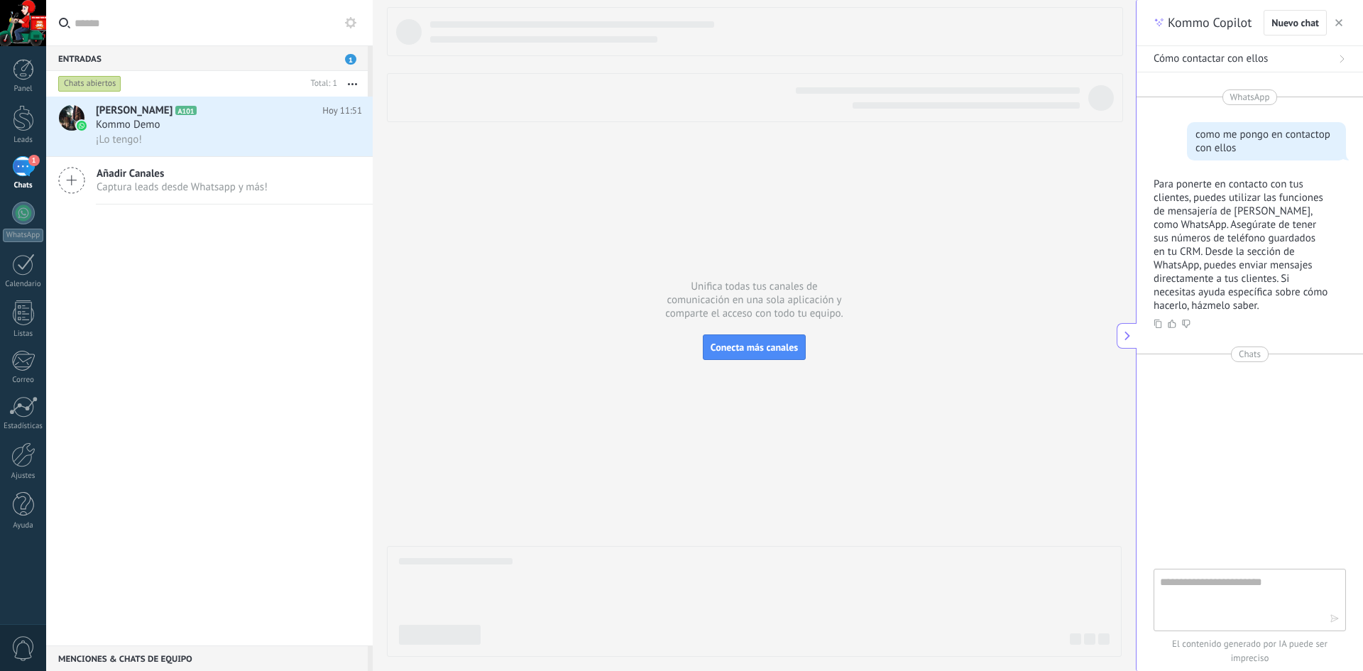
click at [28, 166] on div "1" at bounding box center [23, 166] width 23 height 21
click at [737, 356] on button "Conecta más canales" at bounding box center [754, 347] width 103 height 26
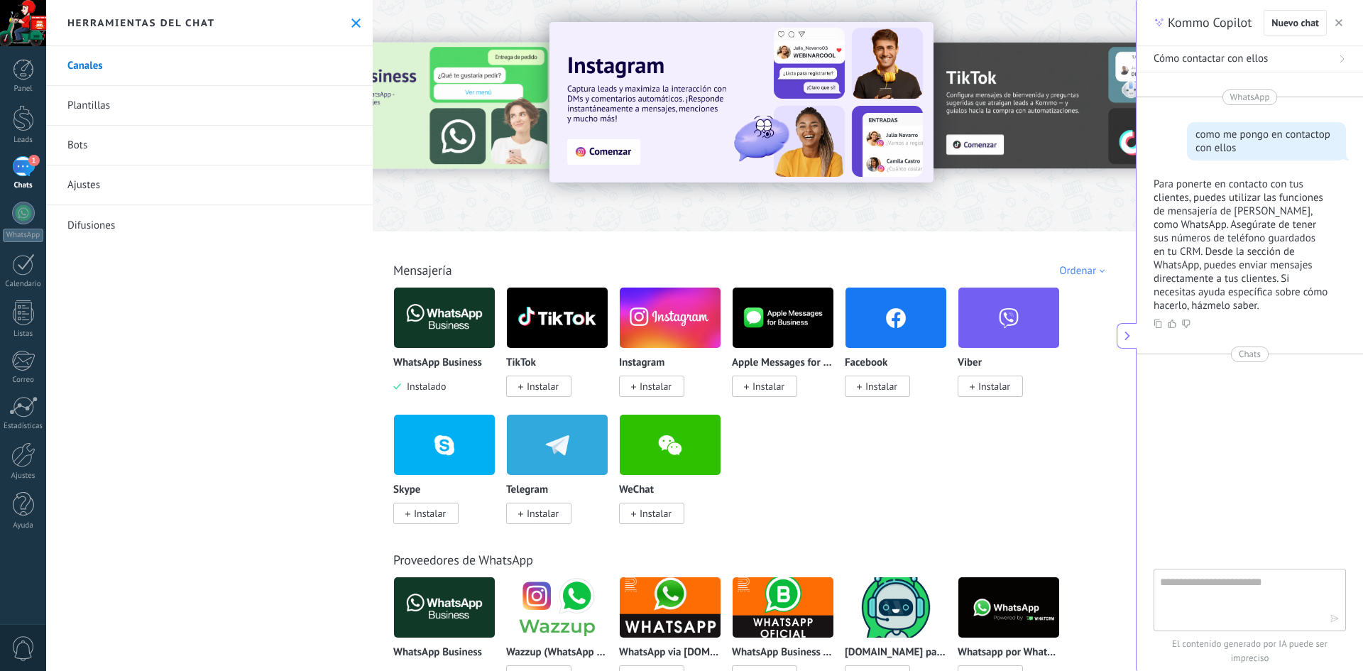
click at [252, 370] on div "Canales Plantillas Bots Ajustes Difusiones" at bounding box center [209, 358] width 326 height 625
click at [32, 216] on div at bounding box center [23, 213] width 23 height 23
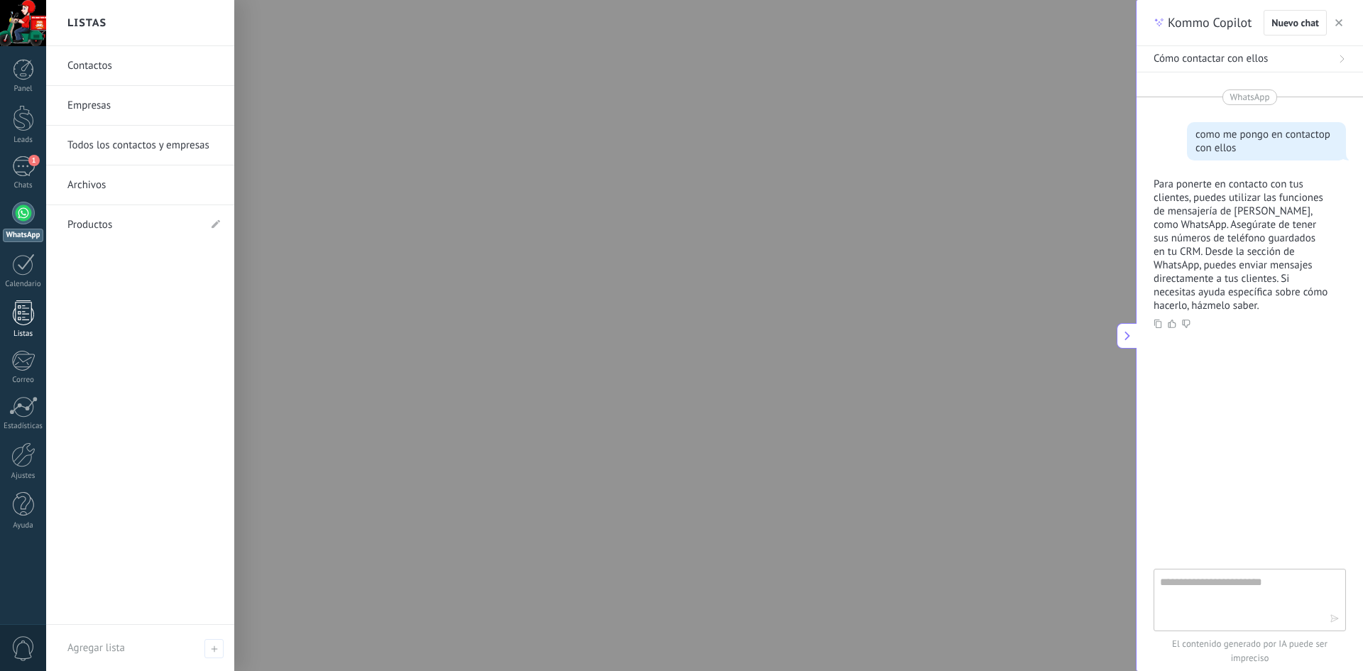
click at [23, 317] on div at bounding box center [23, 312] width 21 height 25
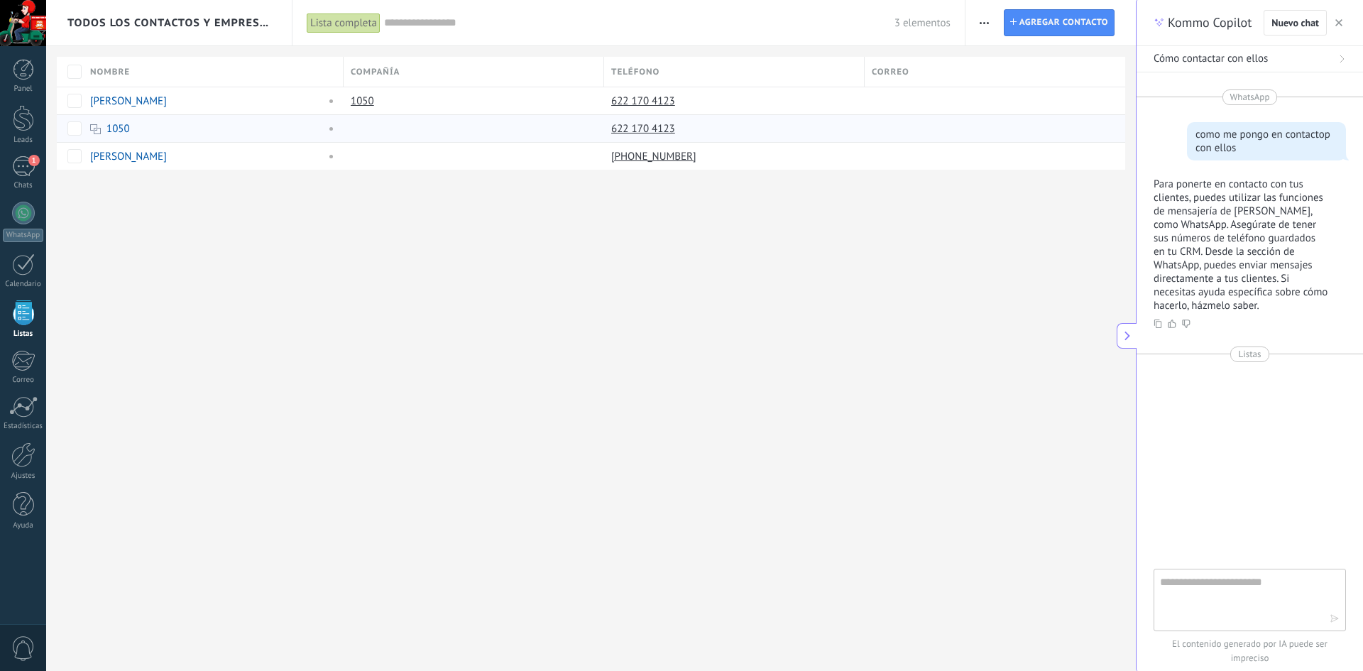
click at [380, 117] on div at bounding box center [470, 128] width 253 height 27
click at [644, 124] on link "622 170 4123" at bounding box center [644, 128] width 67 height 13
click at [652, 105] on link "622 170 4123" at bounding box center [644, 100] width 67 height 13
click at [863, 217] on div "Todos los contactos y empresas Lista completa Aplicar 3 elementos Lista complet…" at bounding box center [590, 335] width 1089 height 671
click at [375, 131] on div at bounding box center [470, 128] width 253 height 27
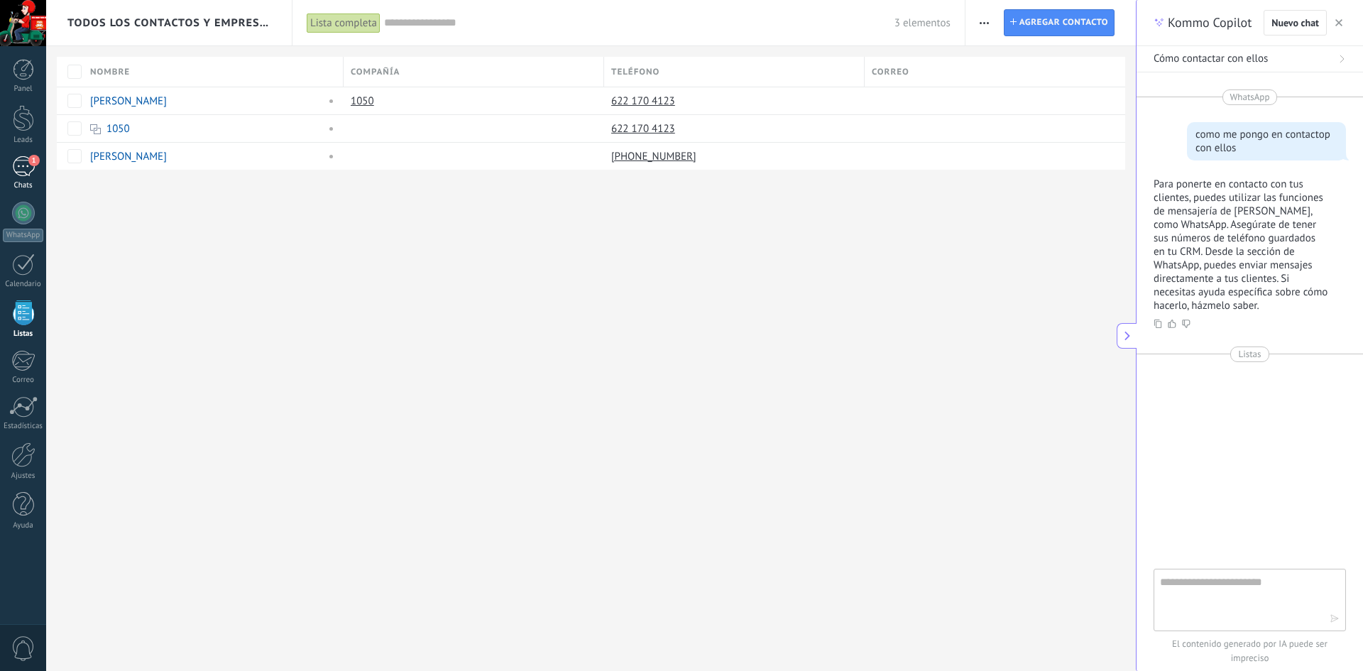
click at [26, 158] on div "1" at bounding box center [23, 166] width 23 height 21
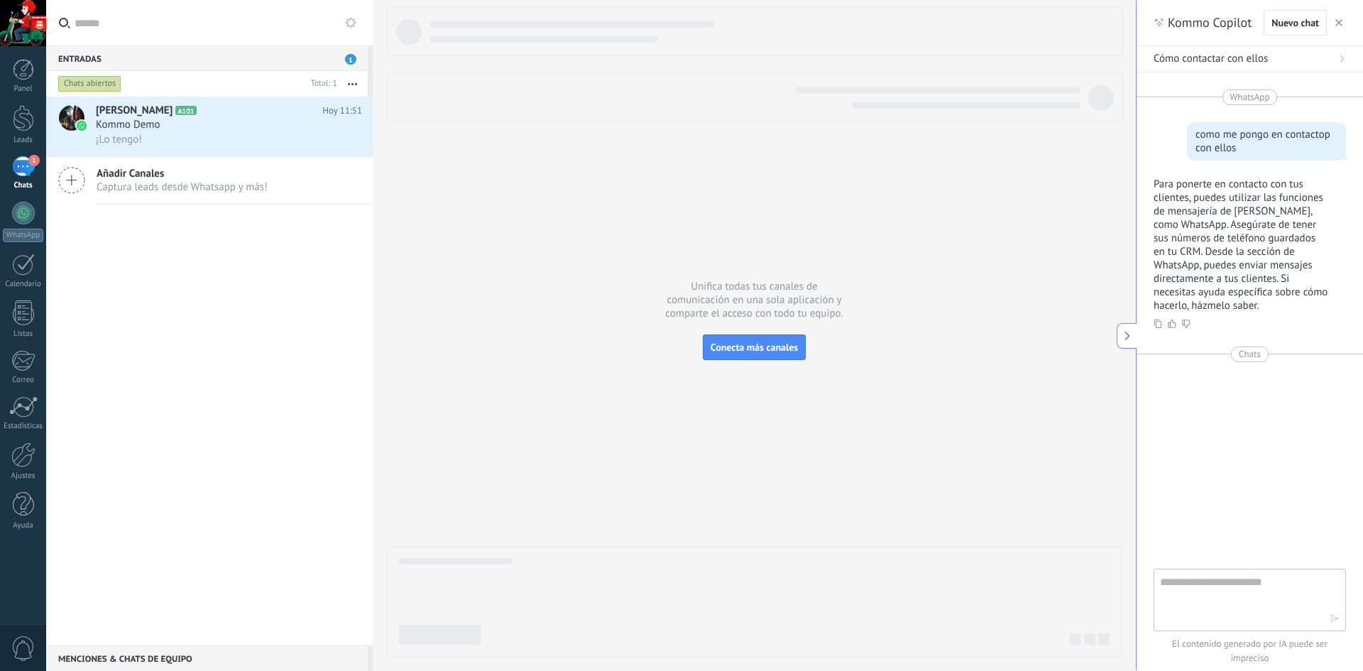
click at [1241, 593] on textarea at bounding box center [1240, 598] width 160 height 51
type textarea "**********"
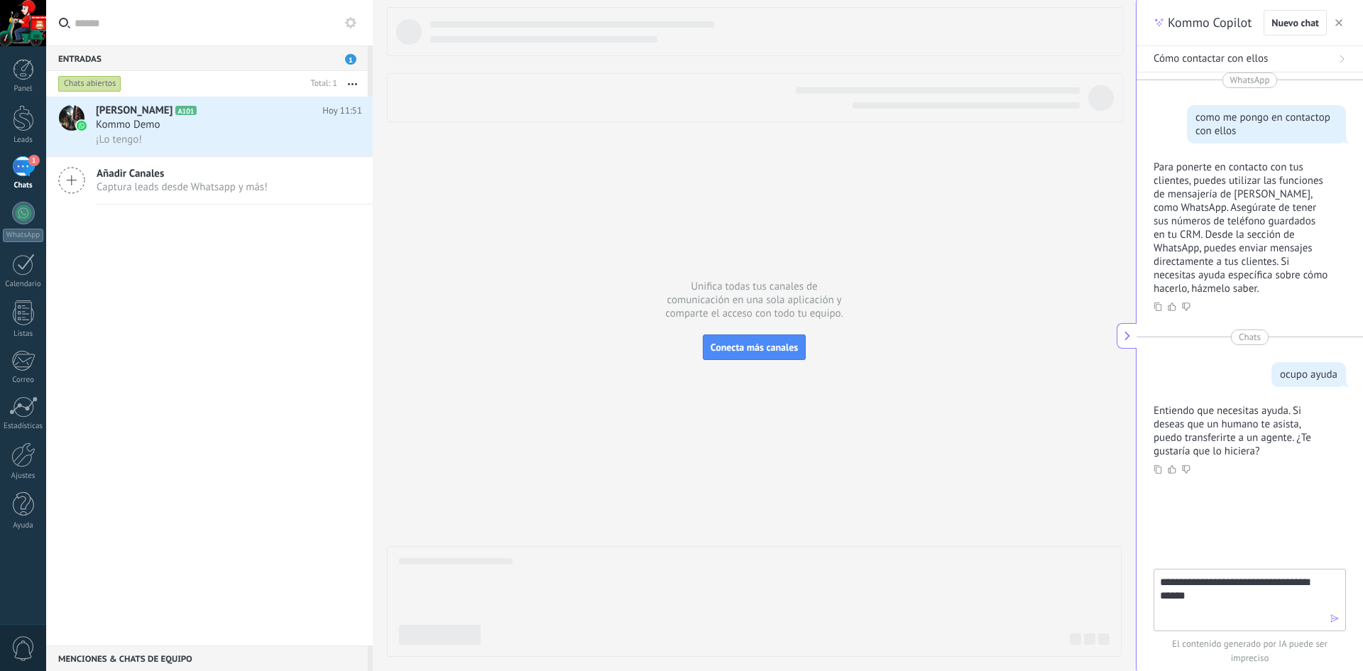
type textarea "**********"
click at [1331, 620] on icon "button" at bounding box center [1334, 618] width 10 height 10
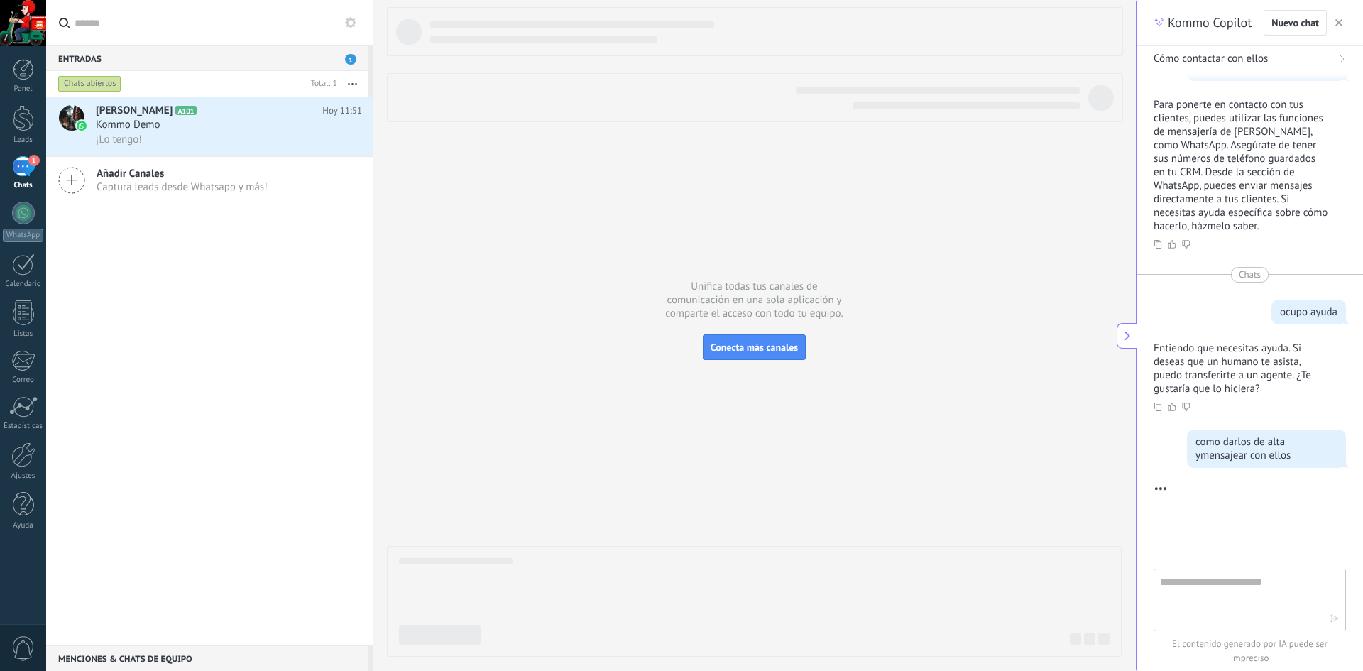
scroll to position [130, 0]
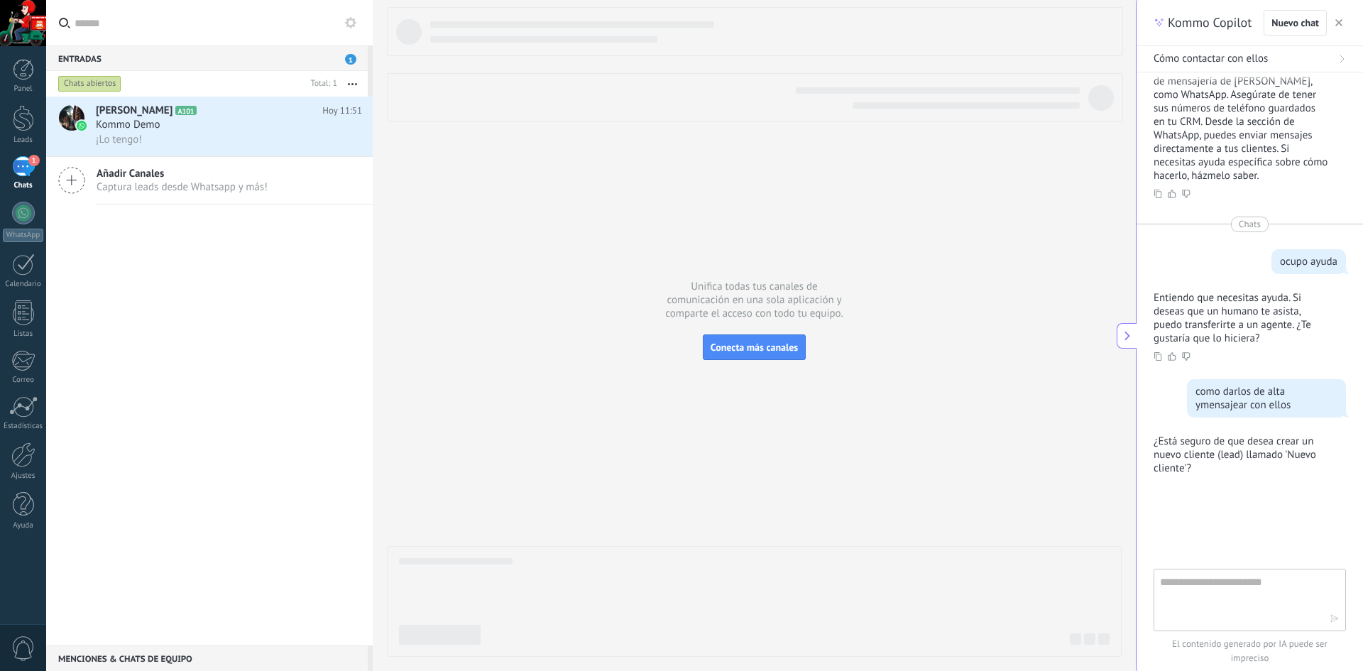
click at [301, 73] on div "Chats abiertos" at bounding box center [180, 84] width 250 height 26
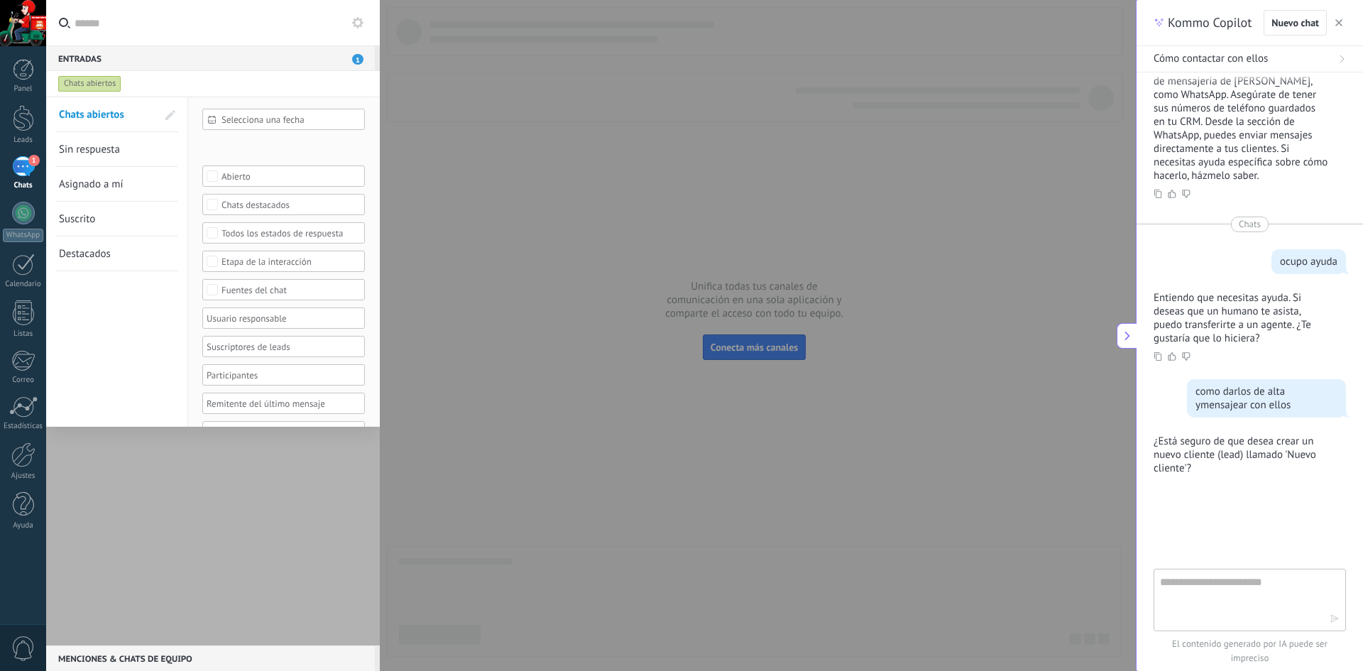
click at [361, 60] on span "1" at bounding box center [357, 59] width 11 height 11
click at [358, 60] on span "1" at bounding box center [357, 59] width 11 height 11
click at [20, 70] on div at bounding box center [23, 69] width 21 height 21
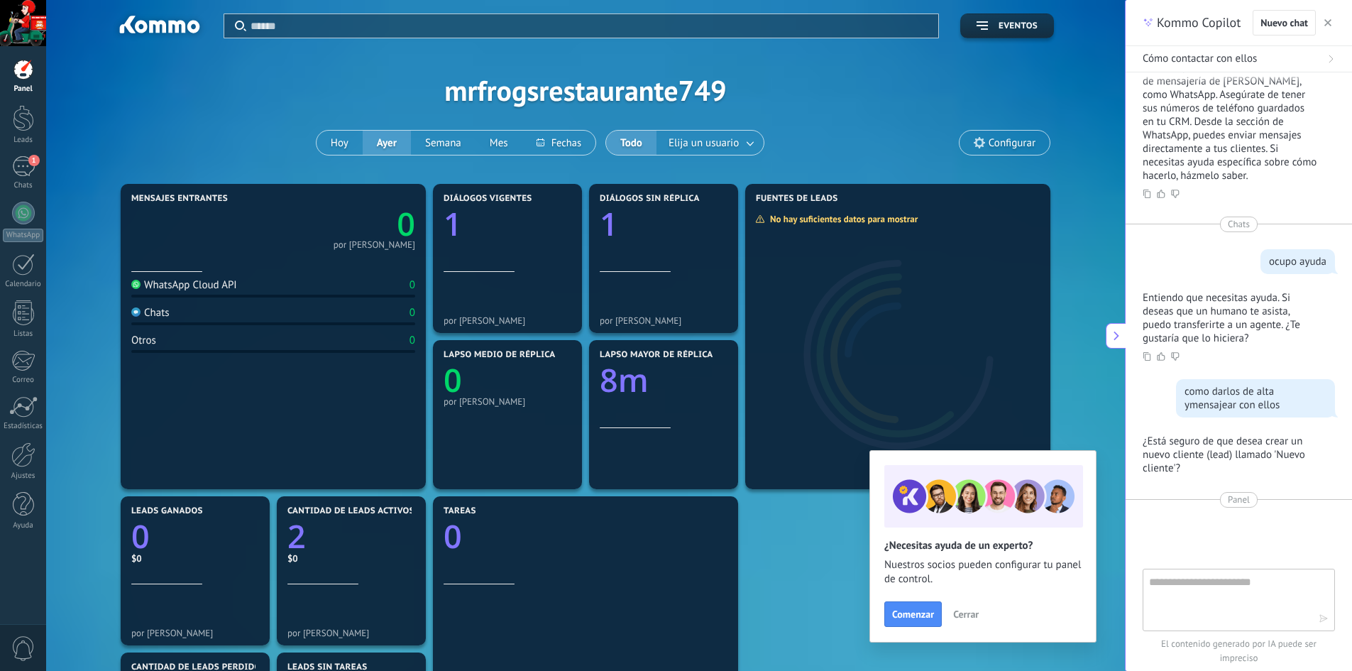
click at [273, 287] on div "WhatsApp Cloud API 0" at bounding box center [273, 287] width 284 height 19
click at [24, 123] on div at bounding box center [23, 118] width 21 height 26
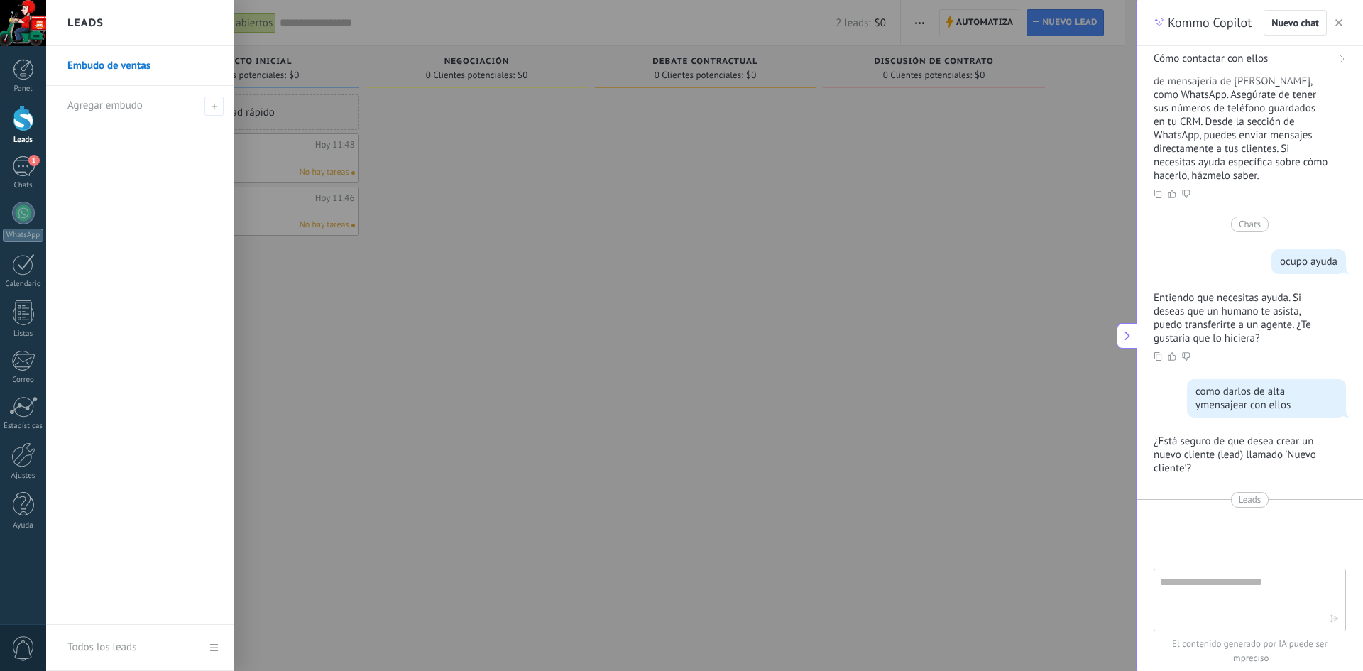
click at [24, 123] on div at bounding box center [23, 118] width 21 height 26
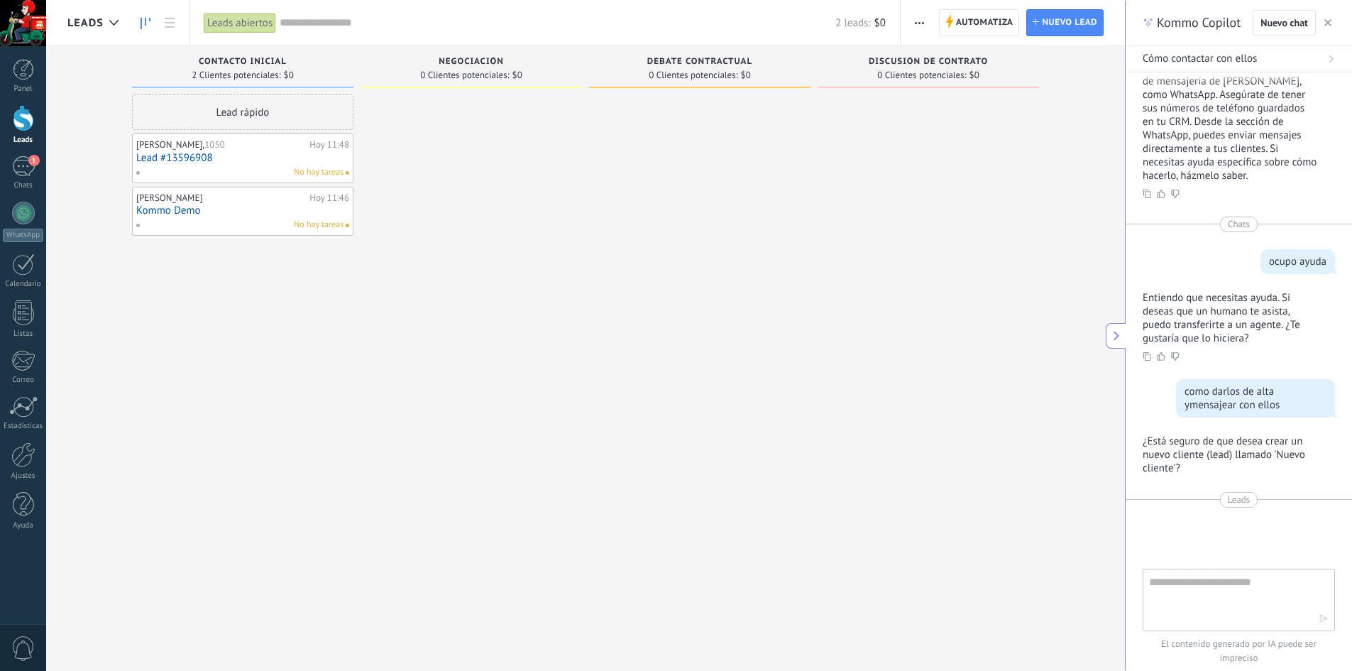
click at [189, 152] on link "Lead #13596908" at bounding box center [242, 158] width 213 height 12
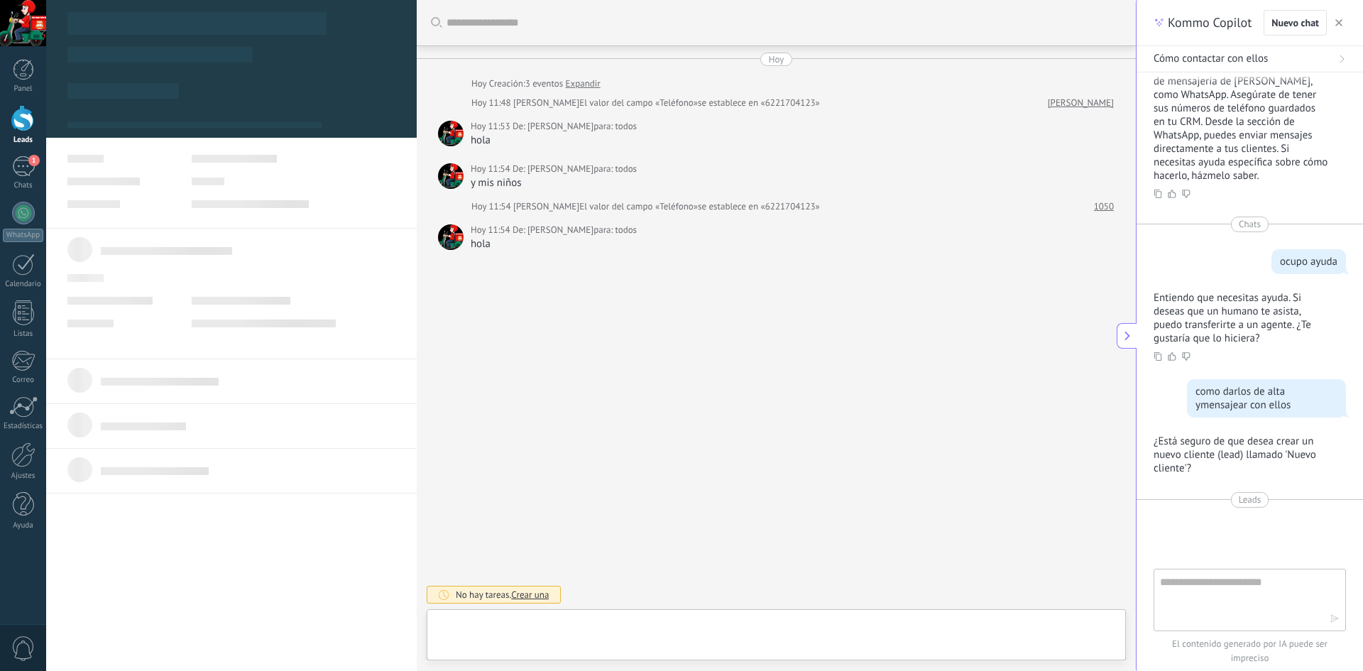
scroll to position [14, 0]
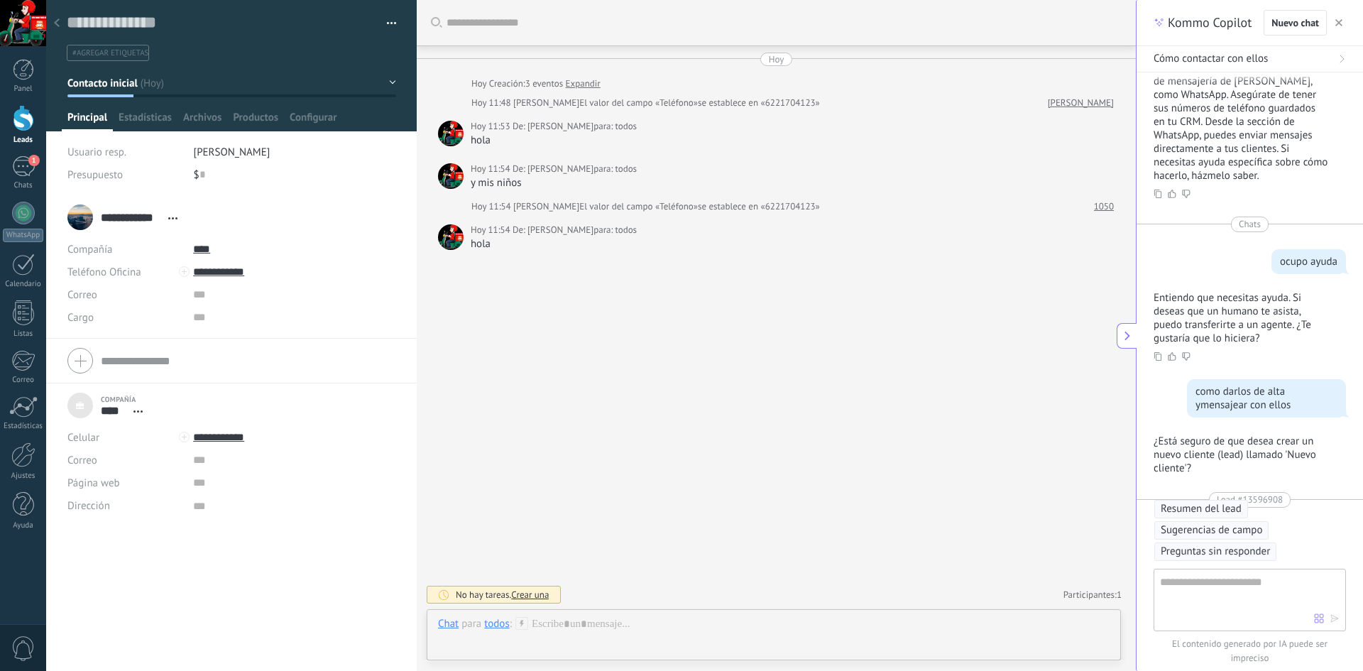
click at [548, 595] on span "Crear una" at bounding box center [530, 594] width 38 height 12
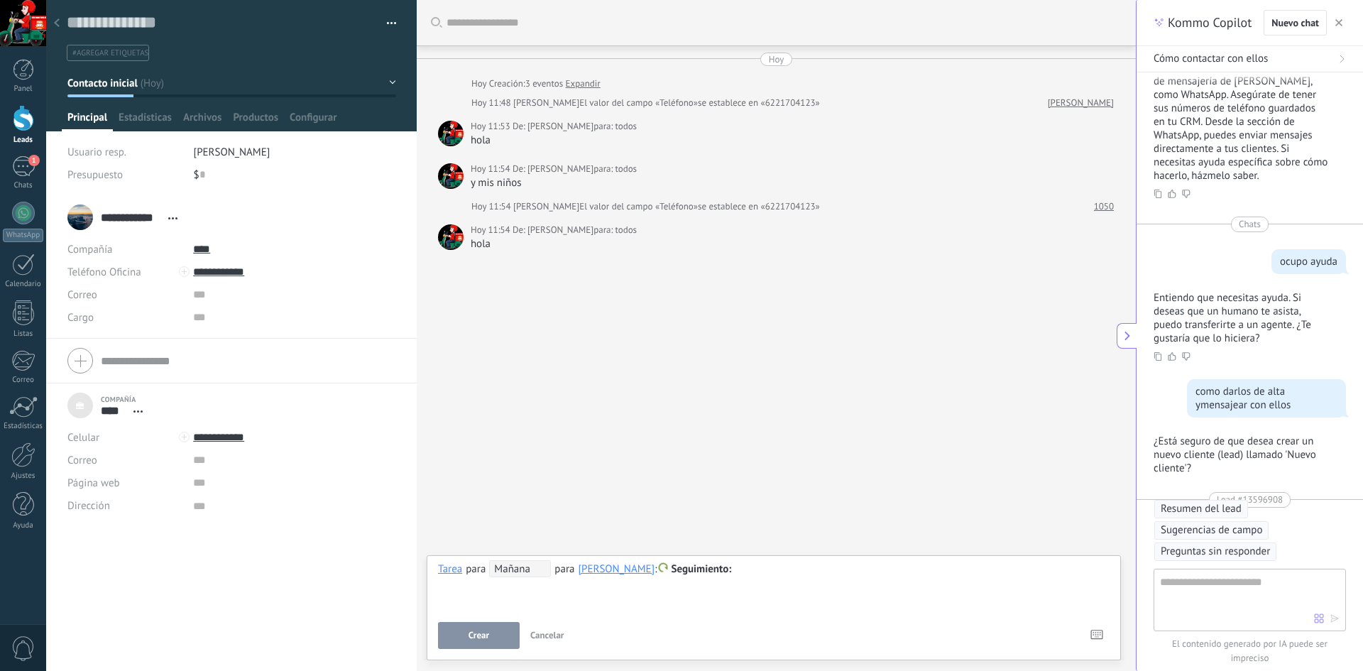
click at [487, 636] on span "Crear" at bounding box center [478, 635] width 21 height 10
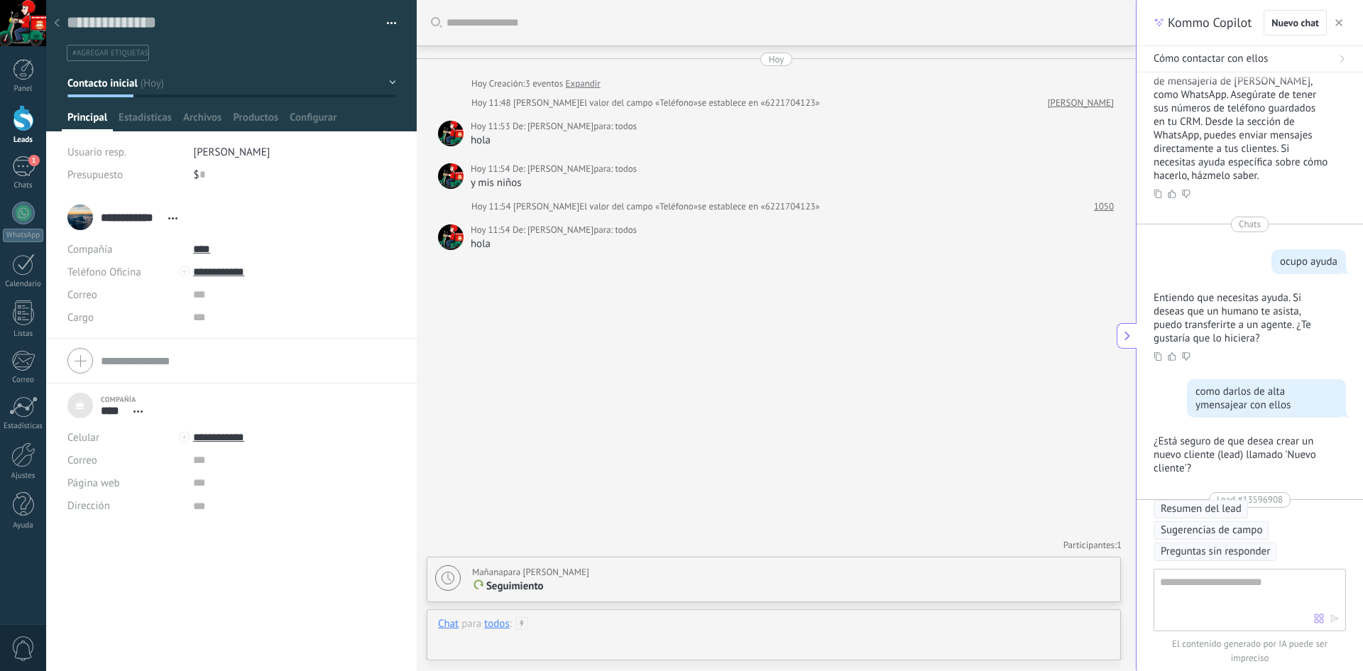
click at [560, 625] on div at bounding box center [773, 638] width 671 height 43
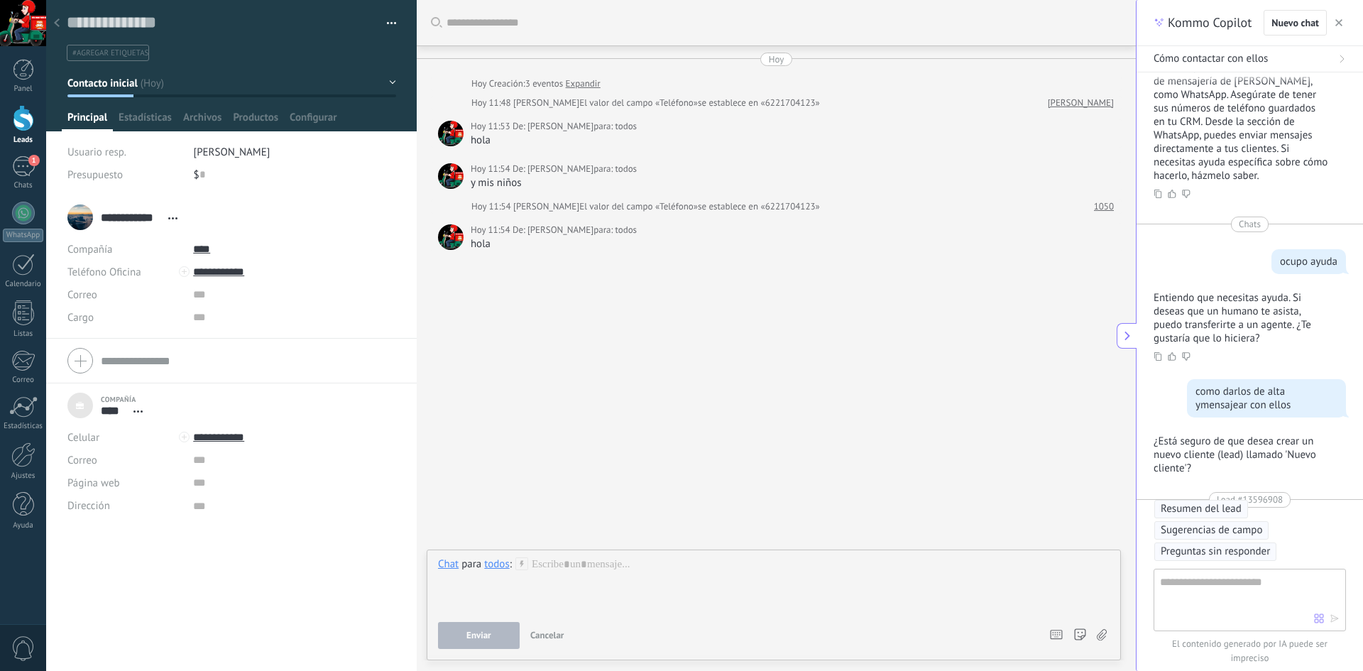
click at [635, 388] on div "Buscar Carga más [PERSON_NAME] Creación: 3 eventos Expandir Hoy 11:48 [PERSON_N…" at bounding box center [776, 335] width 719 height 671
click at [1119, 332] on icon at bounding box center [1112, 335] width 15 height 15
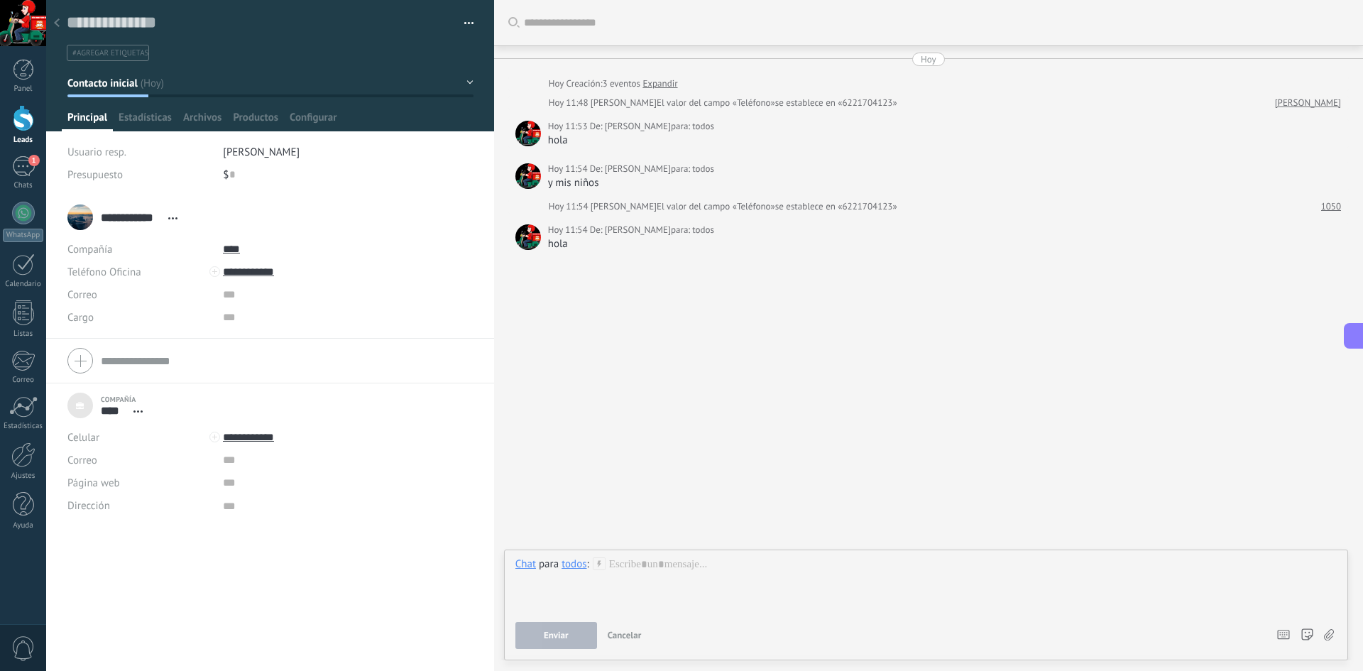
type textarea "**********"
click at [263, 273] on input "**********" at bounding box center [329, 271] width 212 height 23
type input "**********"
click at [265, 295] on div "Llamar" at bounding box center [258, 296] width 69 height 24
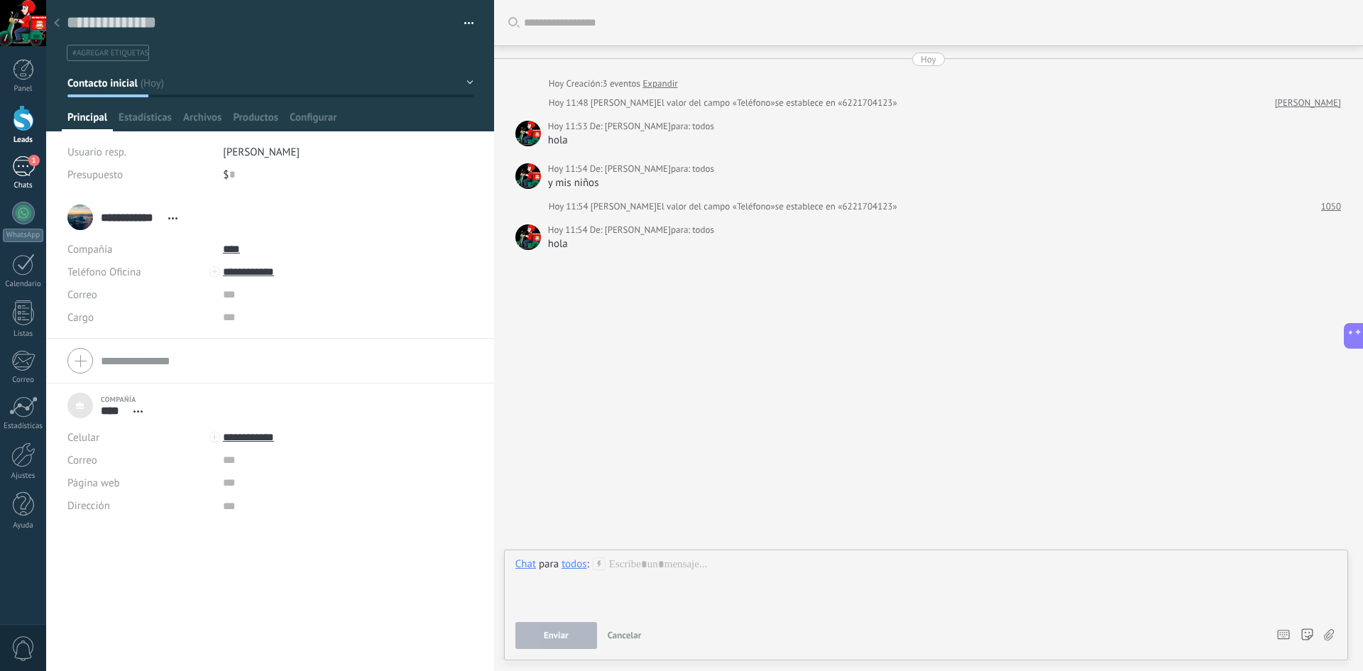
click at [31, 177] on link "1 Chats" at bounding box center [23, 173] width 46 height 34
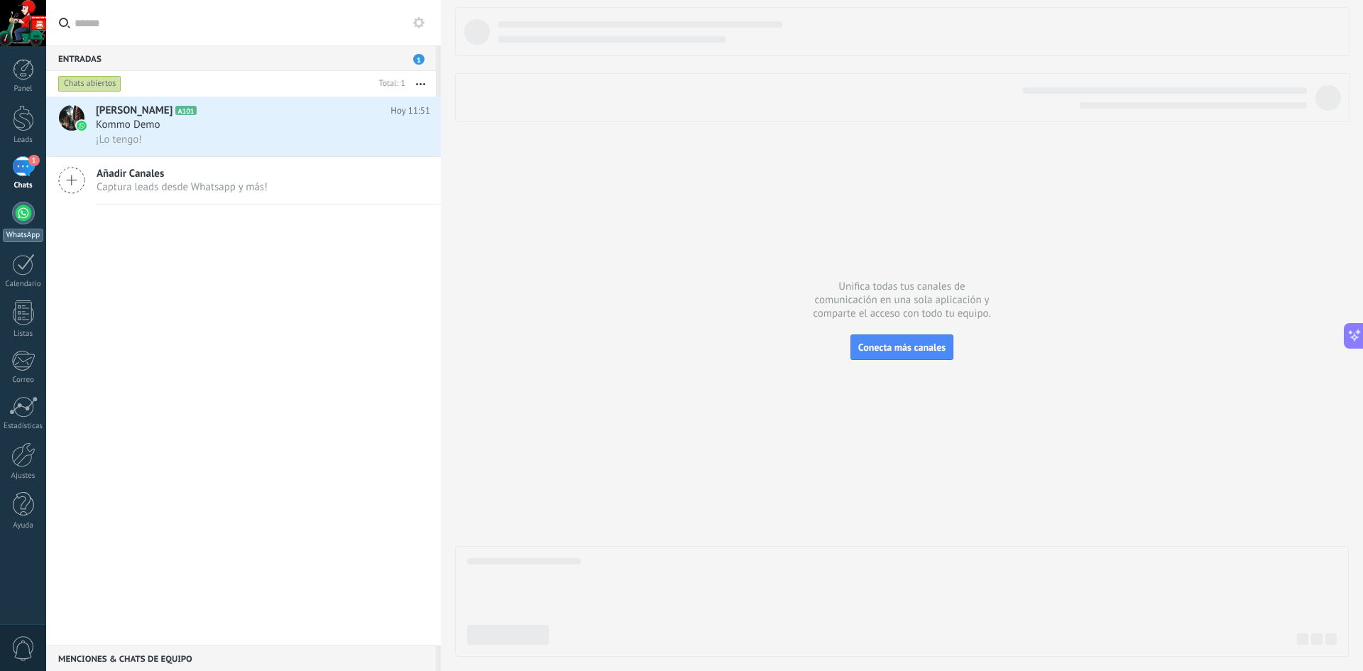
click at [41, 214] on link "WhatsApp" at bounding box center [23, 222] width 46 height 40
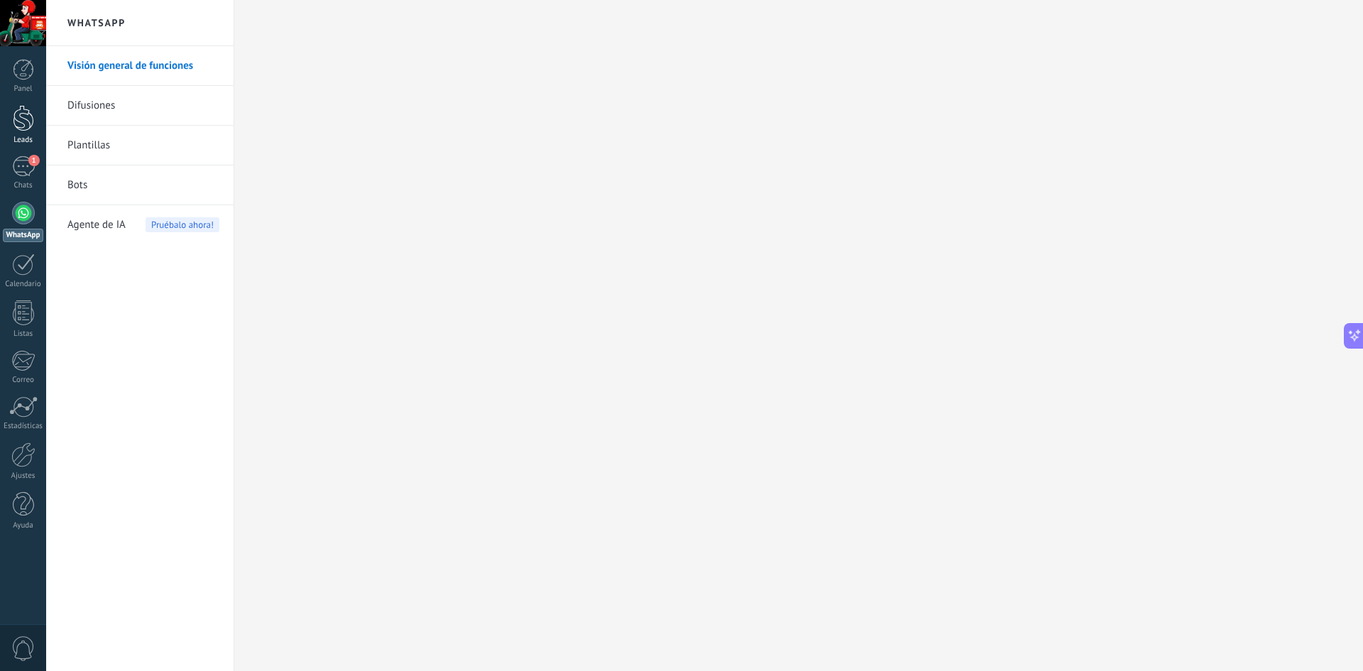
click at [26, 126] on div at bounding box center [23, 118] width 21 height 26
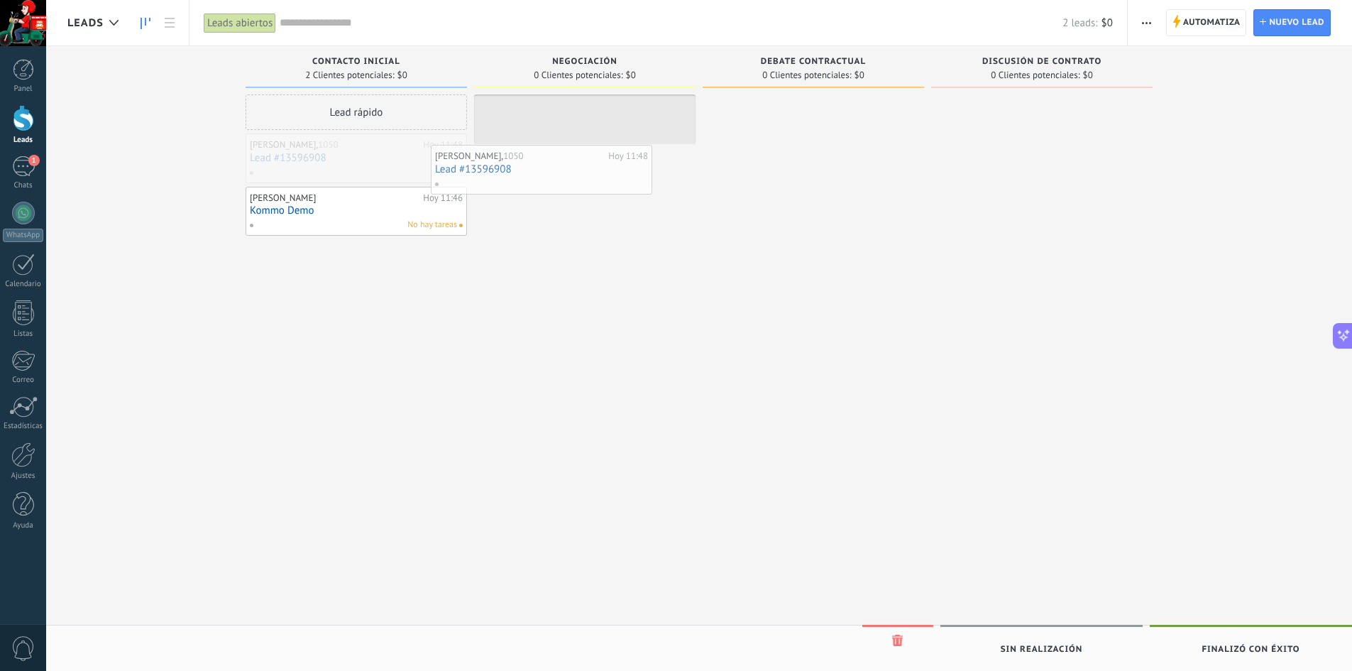
drag, startPoint x: 334, startPoint y: 165, endPoint x: 520, endPoint y: 176, distance: 186.3
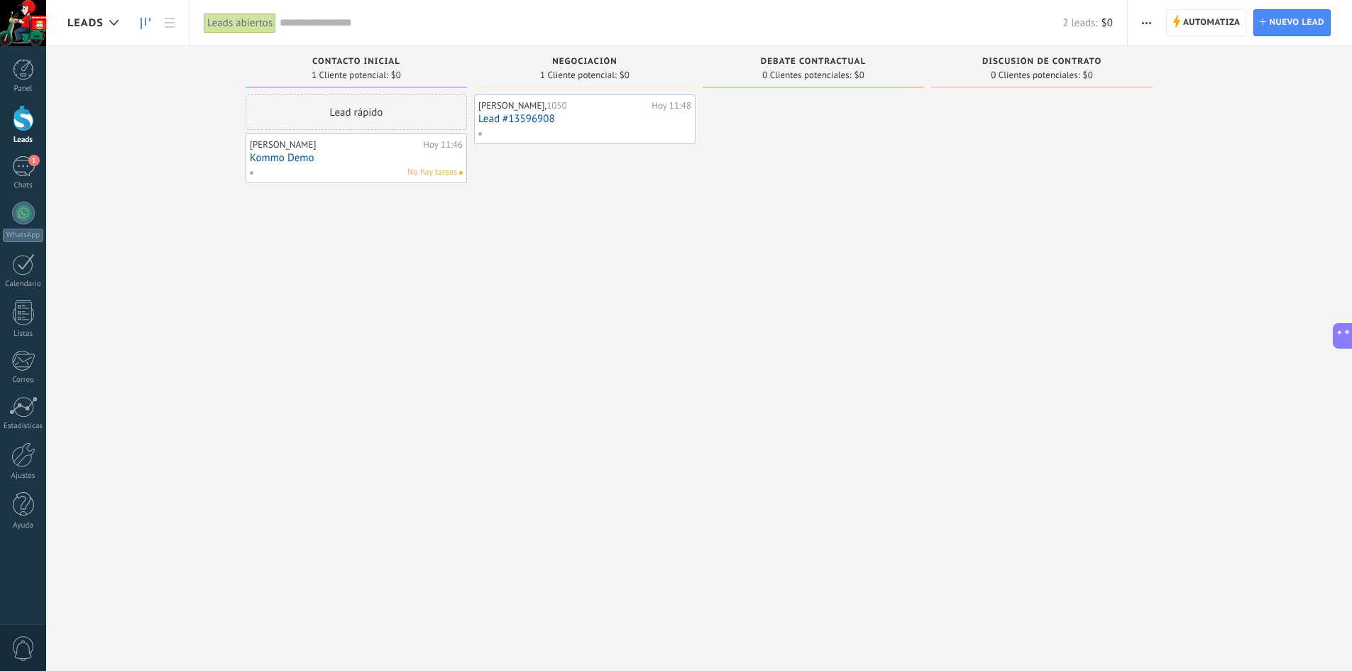
click at [517, 121] on link "Lead #13596908" at bounding box center [584, 119] width 213 height 12
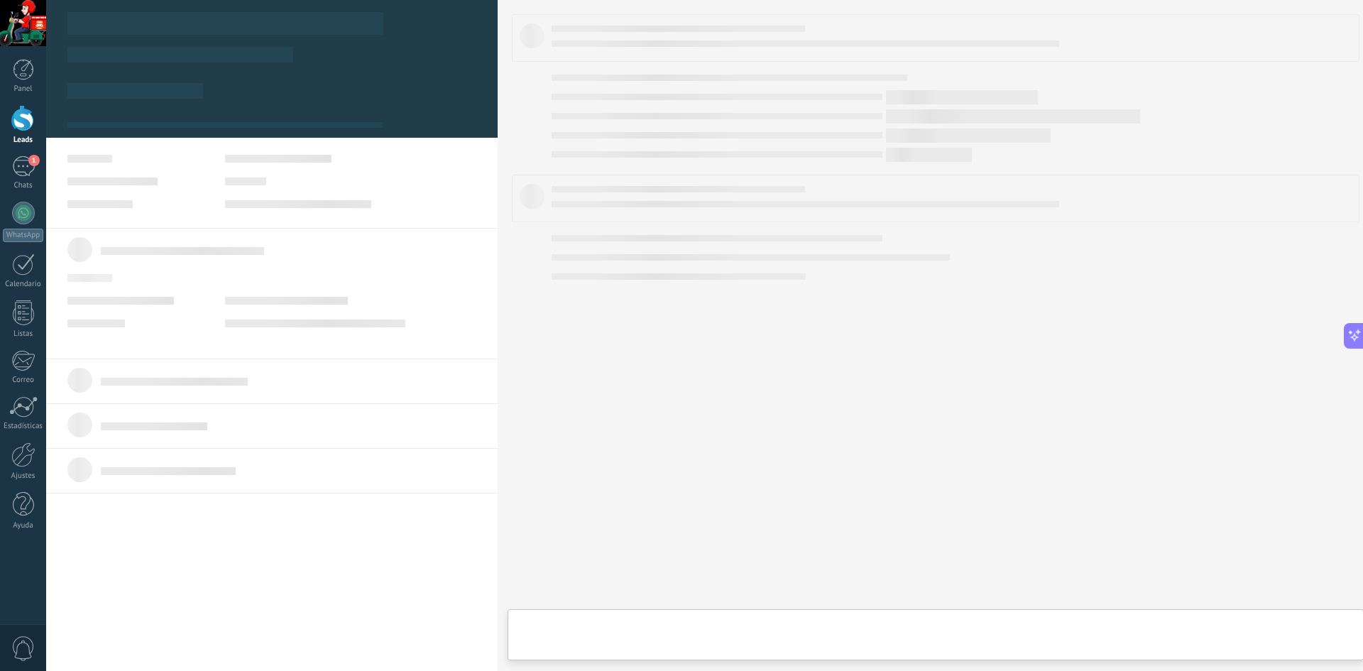
type textarea "***"
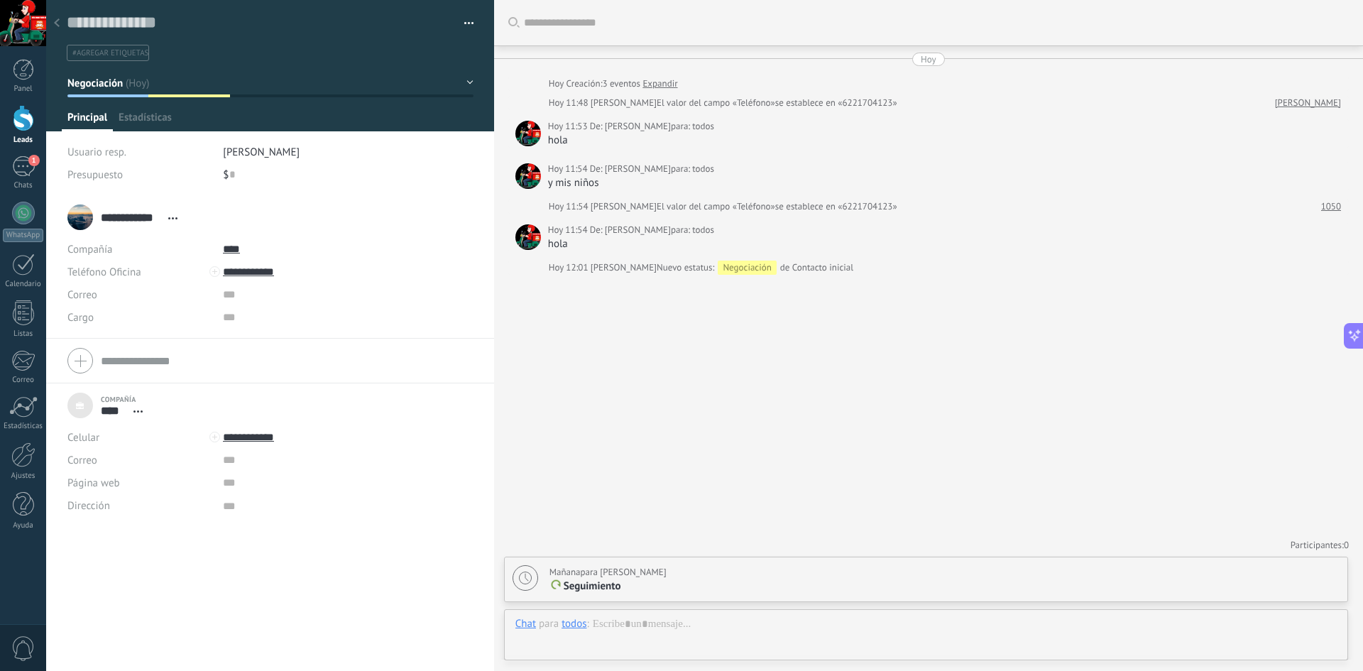
scroll to position [14, 0]
